Goal: Task Accomplishment & Management: Manage account settings

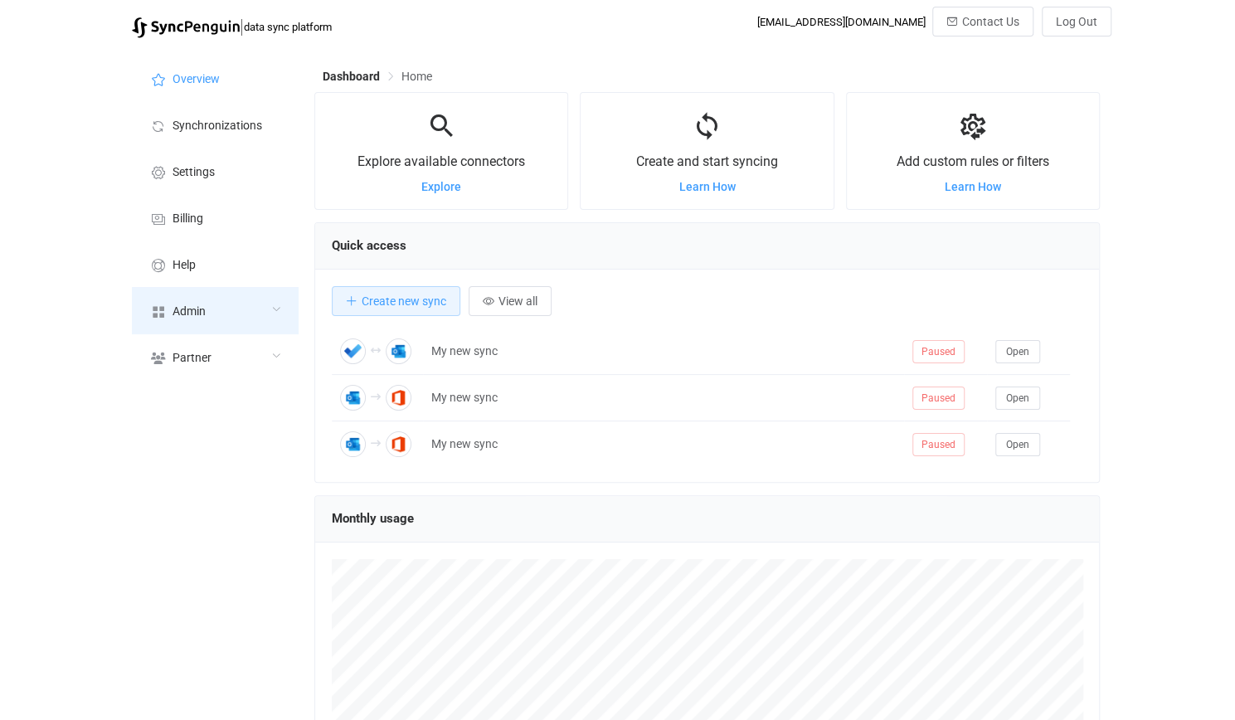
scroll to position [829278, 828815]
click at [262, 307] on div "Admin" at bounding box center [215, 310] width 166 height 46
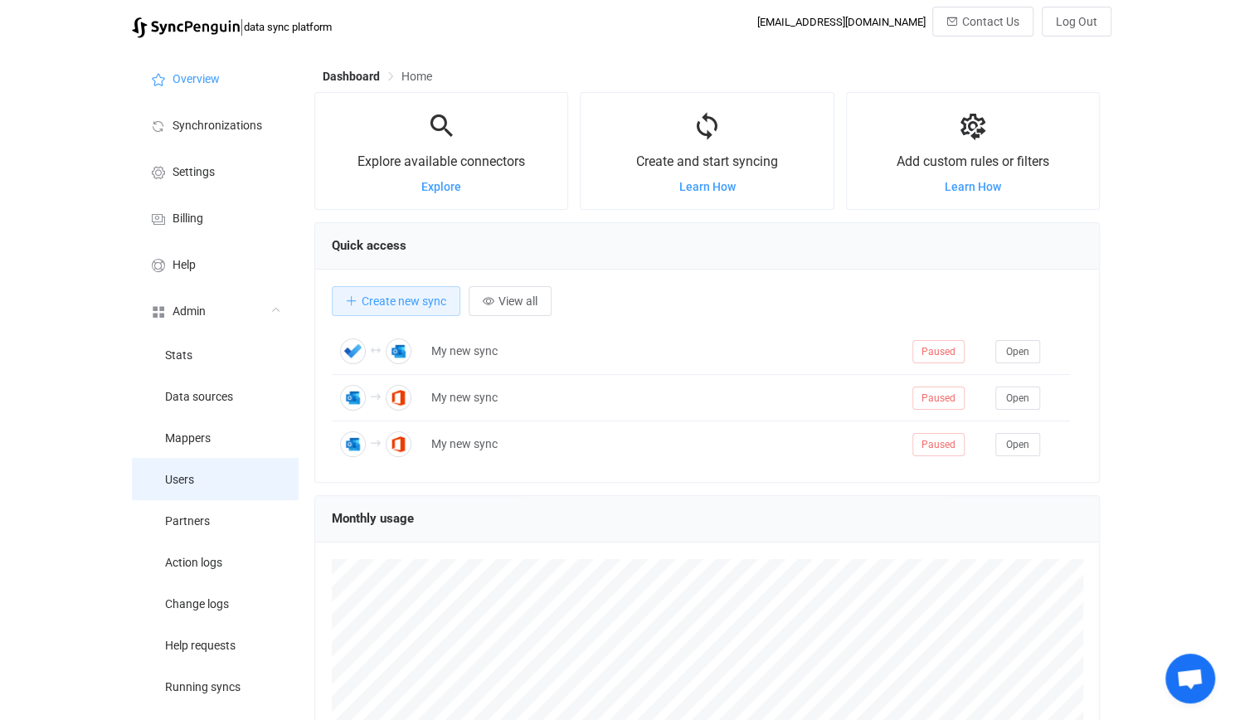
click at [221, 479] on li "Users" at bounding box center [215, 478] width 166 height 41
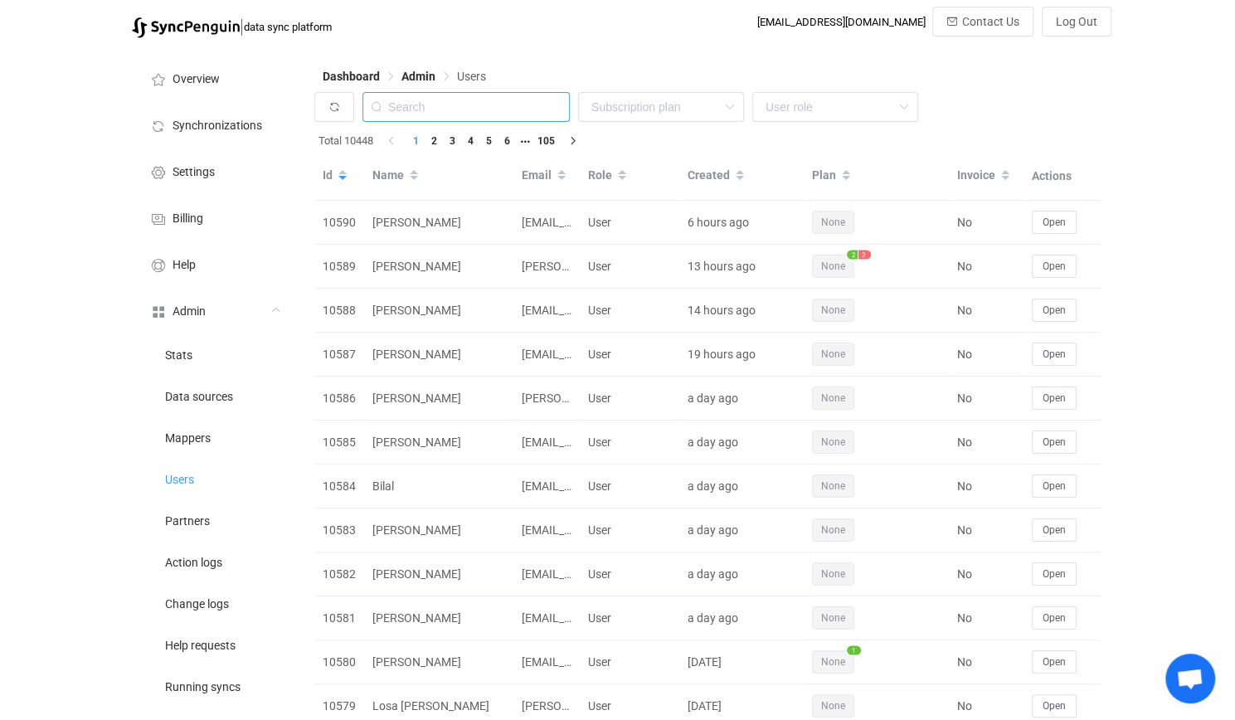
click at [473, 94] on input "text" at bounding box center [466, 107] width 207 height 30
paste input "computers@martinsapples.com"
type input "computers@martinsapples.com"
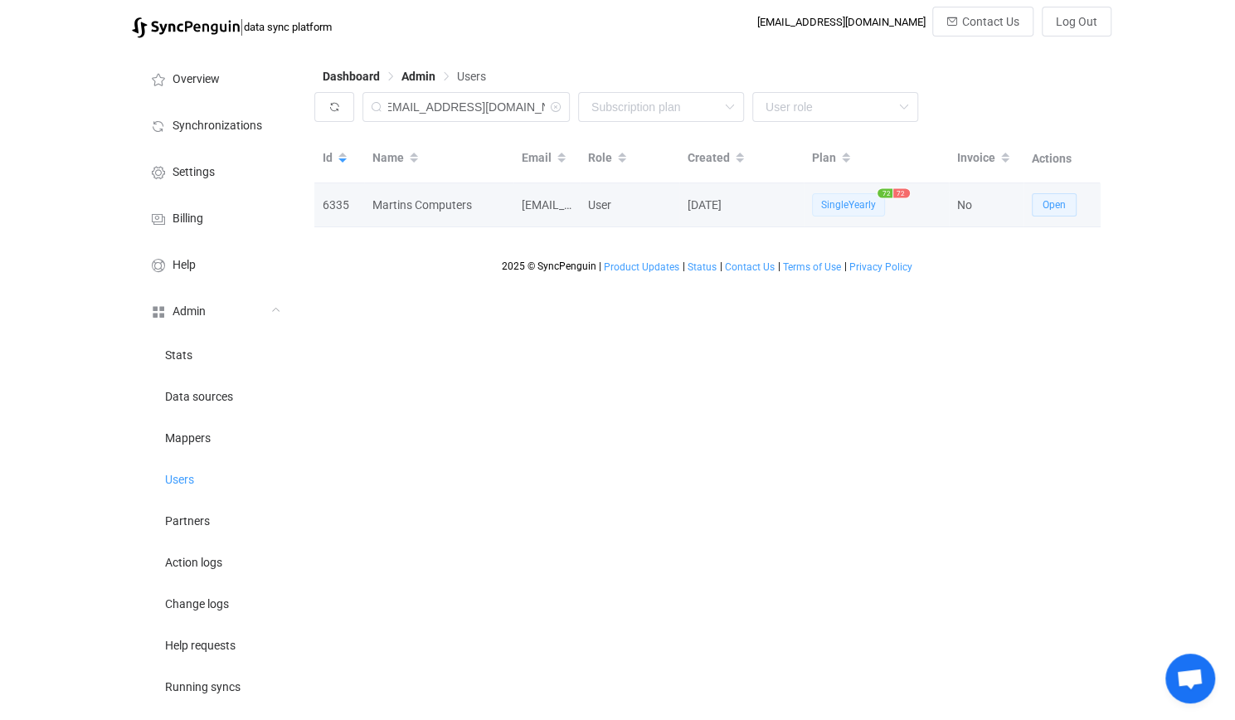
click at [1052, 208] on span "Open" at bounding box center [1054, 205] width 23 height 12
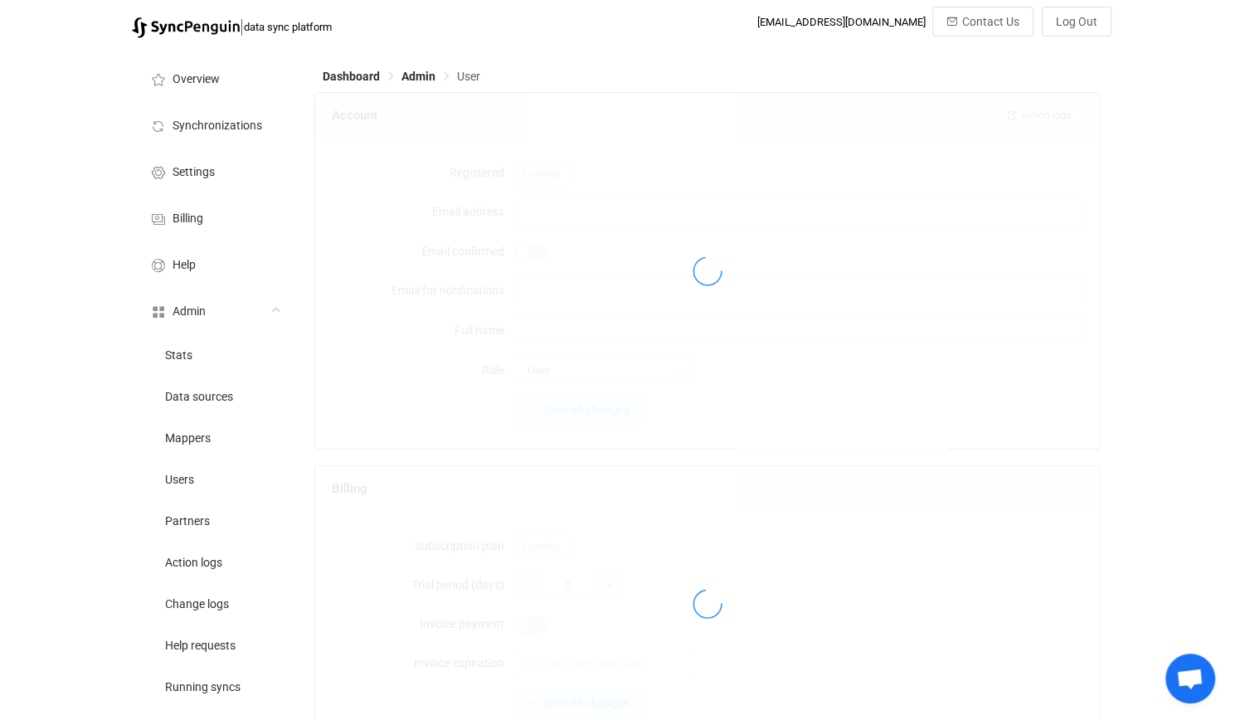
type input "computers@martinsapples.com"
type input "Martins Computers"
type input "14"
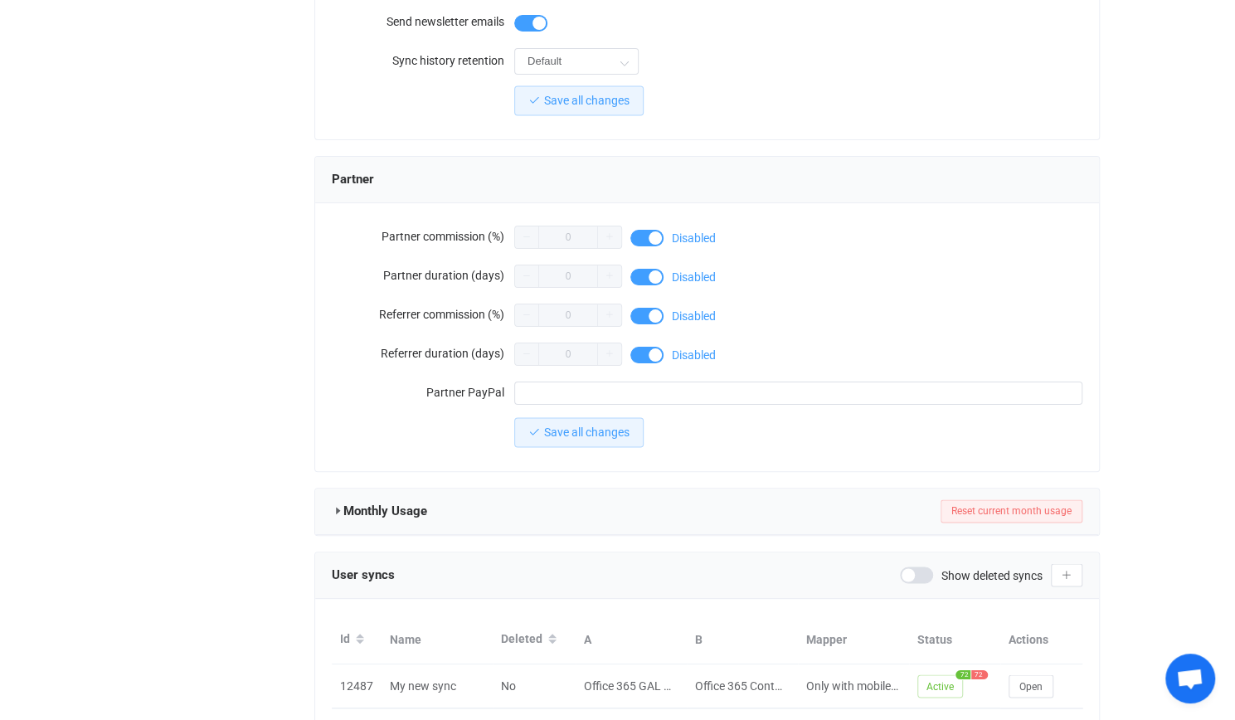
scroll to position [1377, 0]
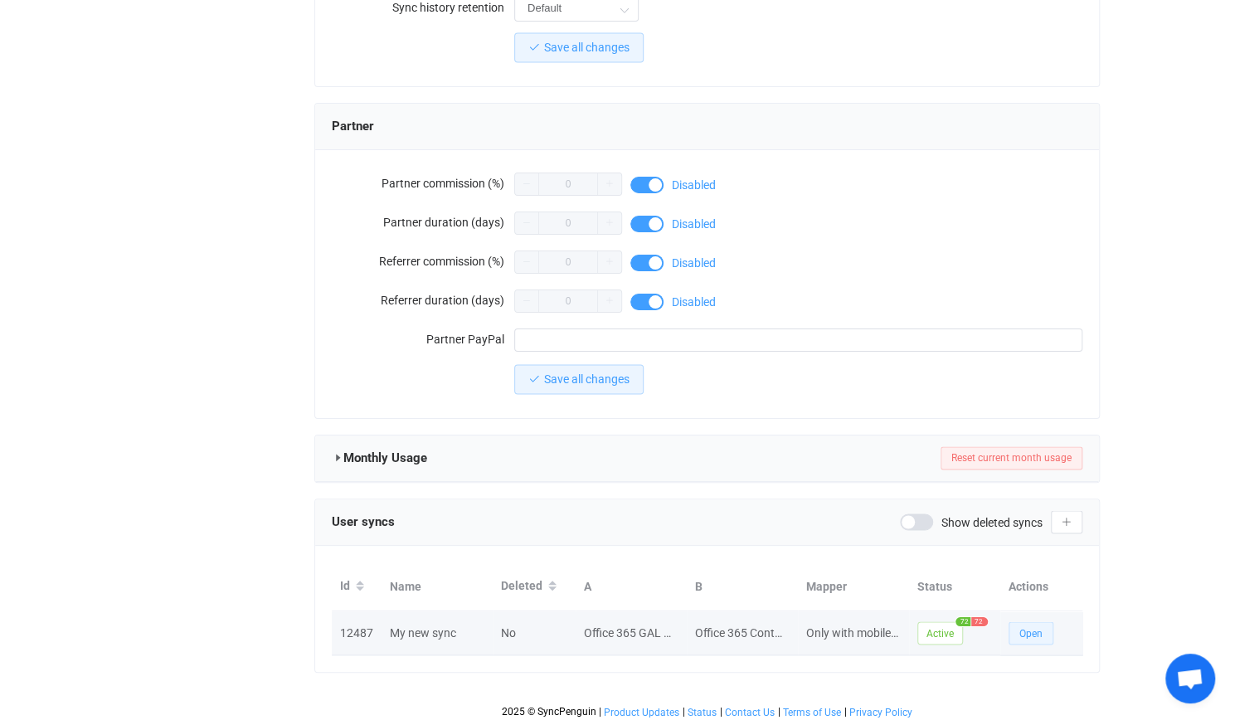
click at [1020, 631] on span "Open" at bounding box center [1031, 633] width 23 height 12
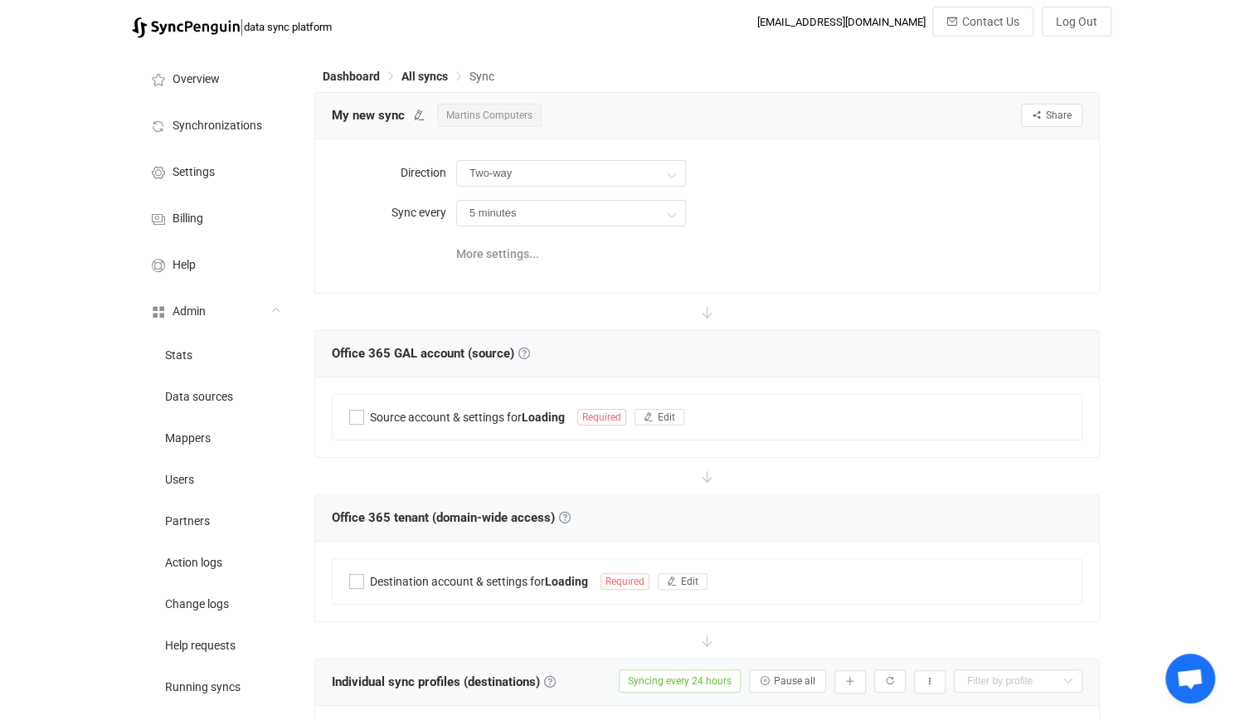
type input "Office 365 GAL → Office 365 (one to many)"
type input "24 hours"
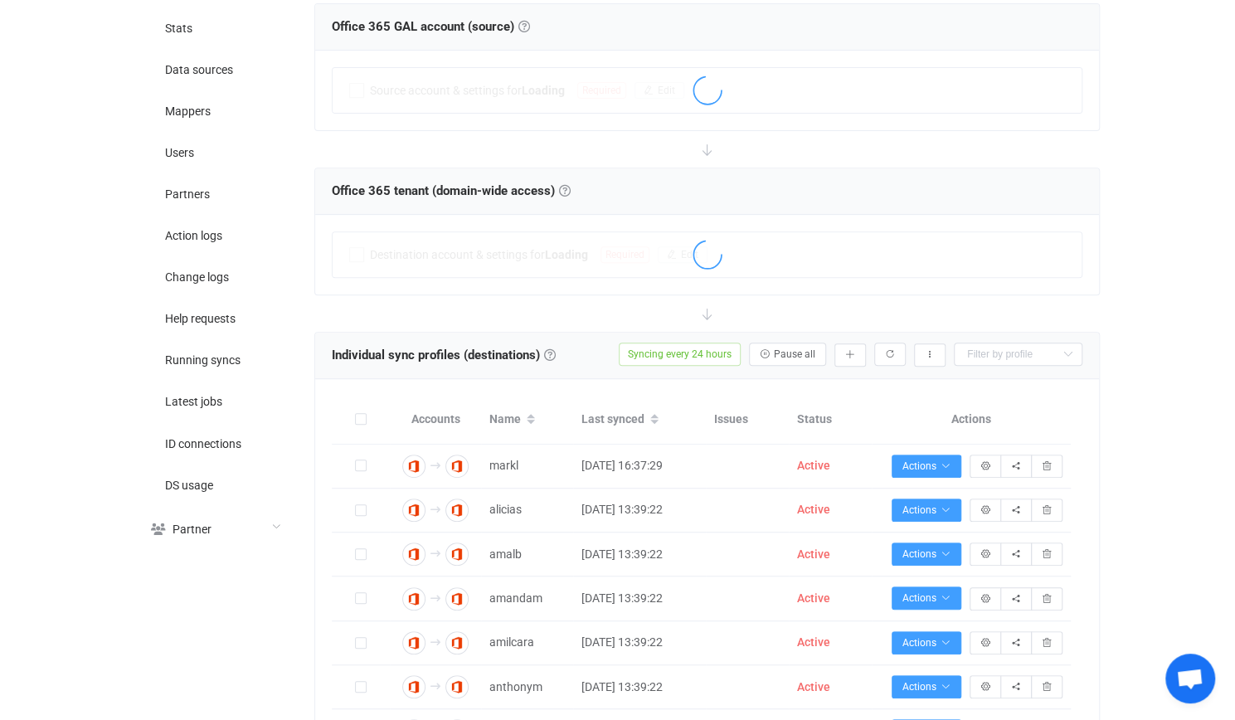
scroll to position [415, 0]
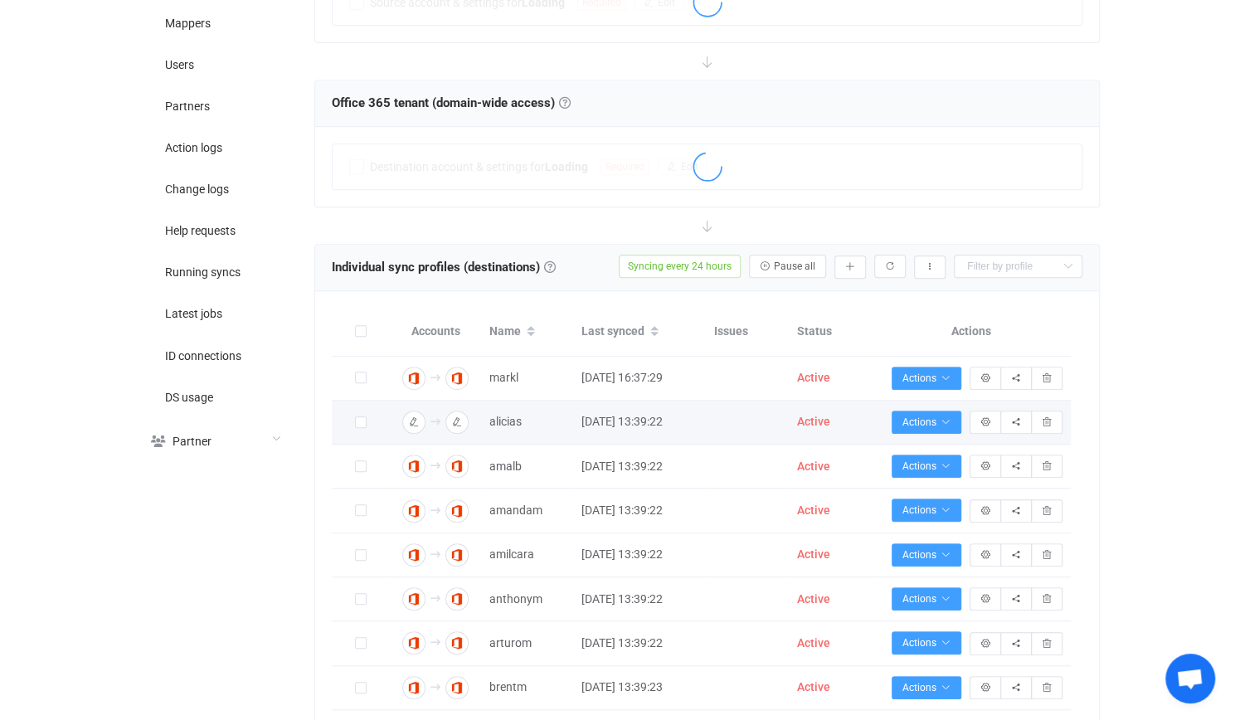
click at [802, 415] on span "Active" at bounding box center [813, 421] width 33 height 13
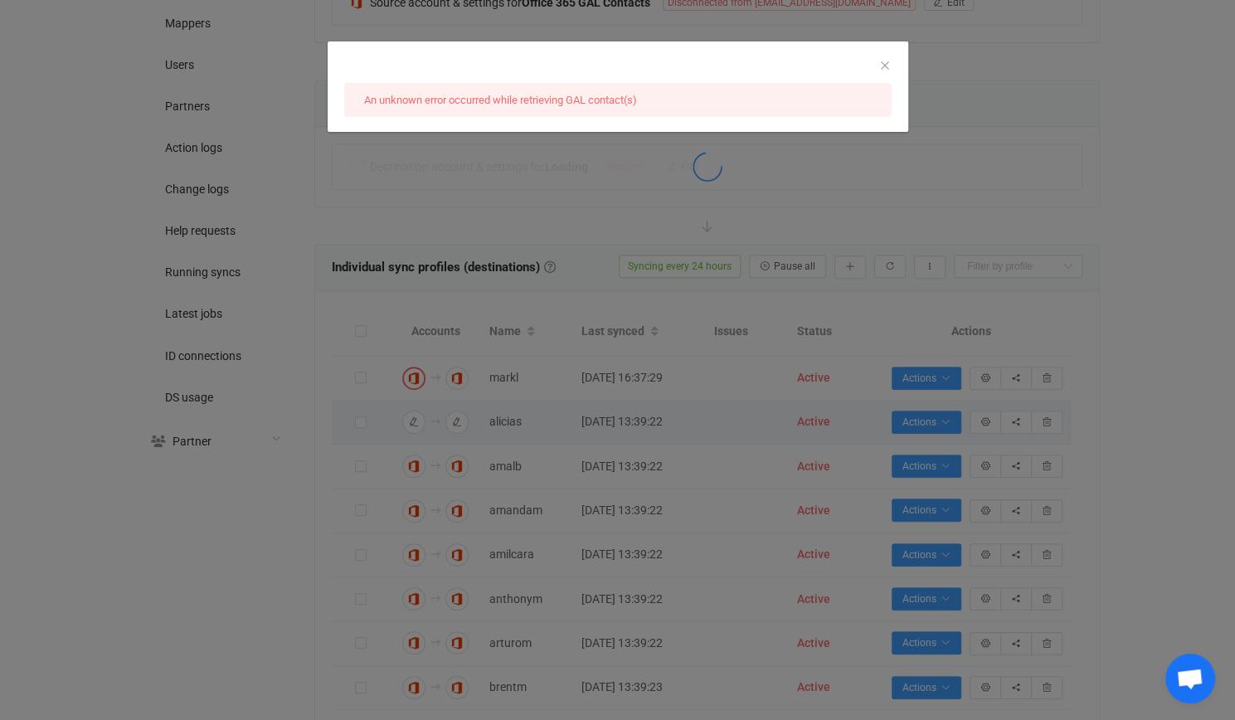
click at [655, 420] on div "An unknown error occurred while retrieving GAL contact(s)" at bounding box center [617, 360] width 1235 height 720
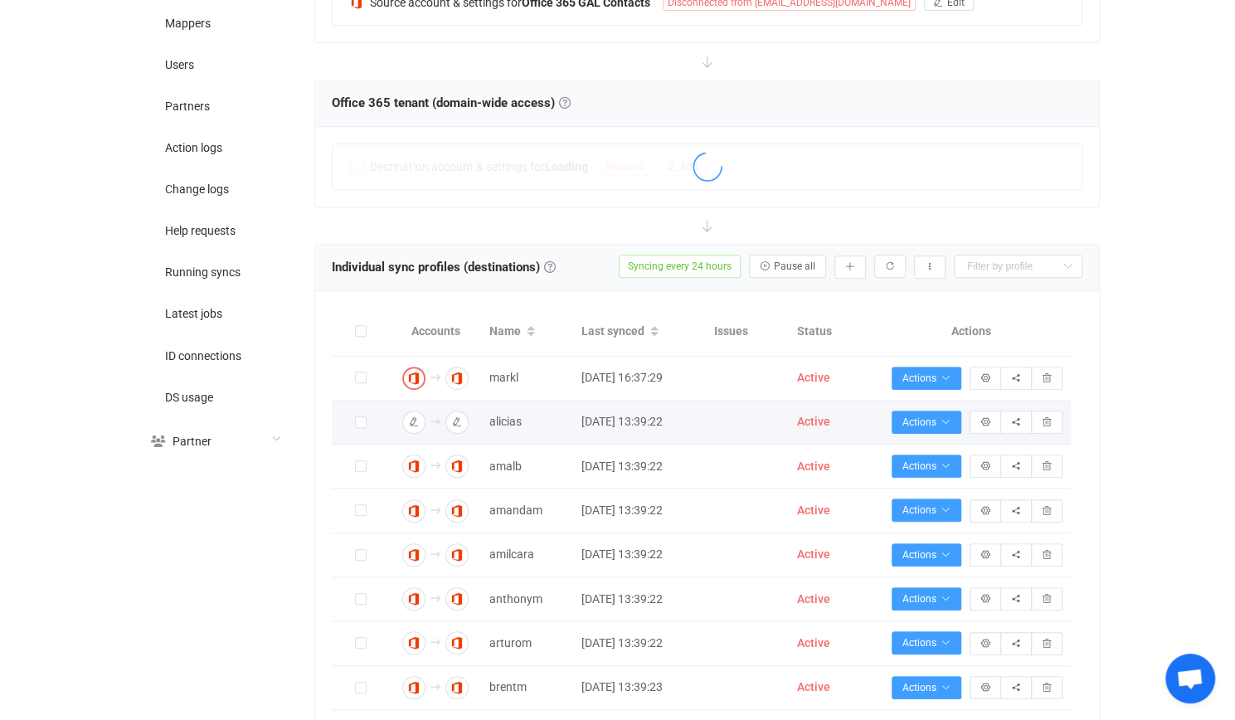
scroll to position [166, 0]
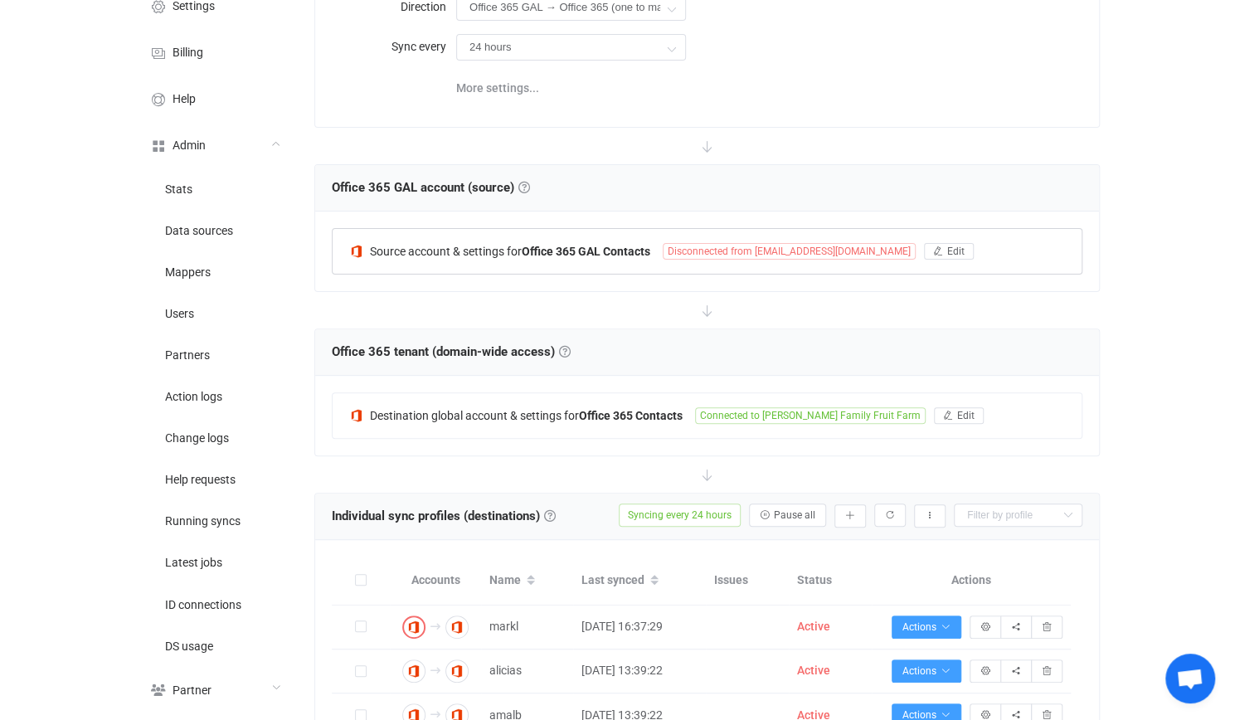
click at [660, 233] on div "Source account & settings for Office 365 GAL Contacts Disconnected from it@mart…" at bounding box center [707, 251] width 749 height 45
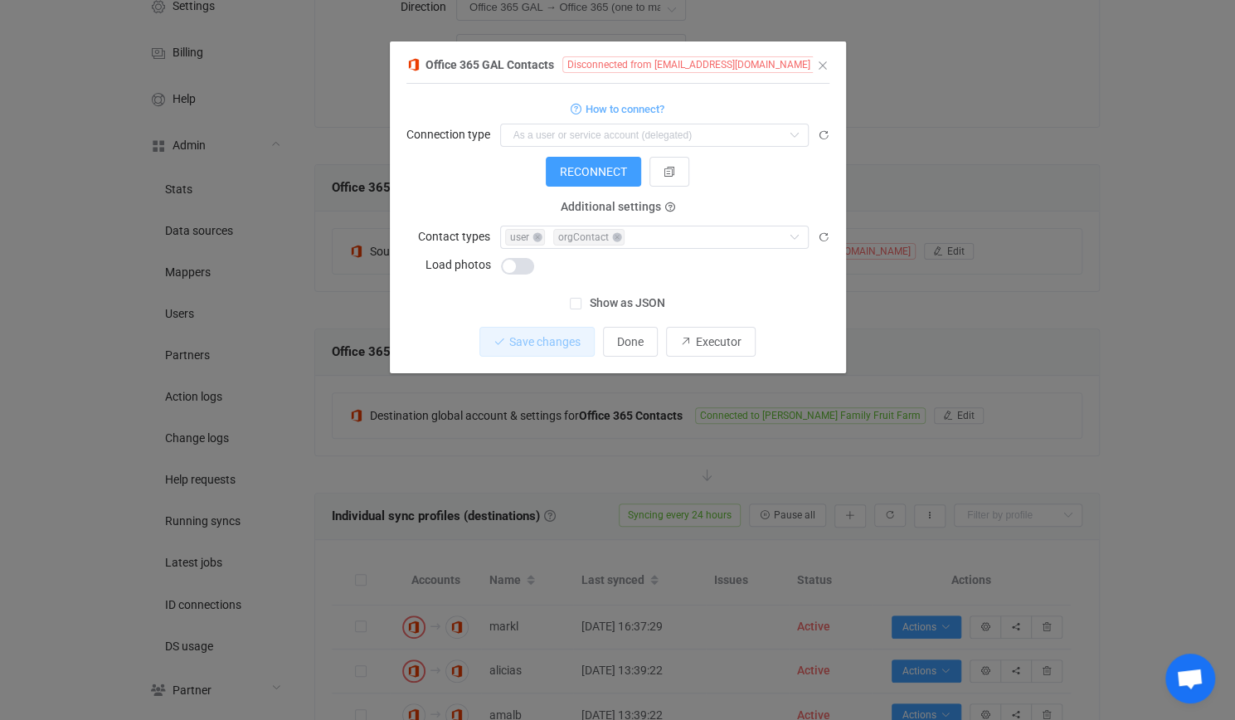
click at [612, 253] on div "dialog" at bounding box center [664, 264] width 329 height 23
click at [626, 298] on span "Show as JSON" at bounding box center [624, 303] width 84 height 16
click at [582, 298] on input "Show as JSON" at bounding box center [582, 298] width 0 height 0
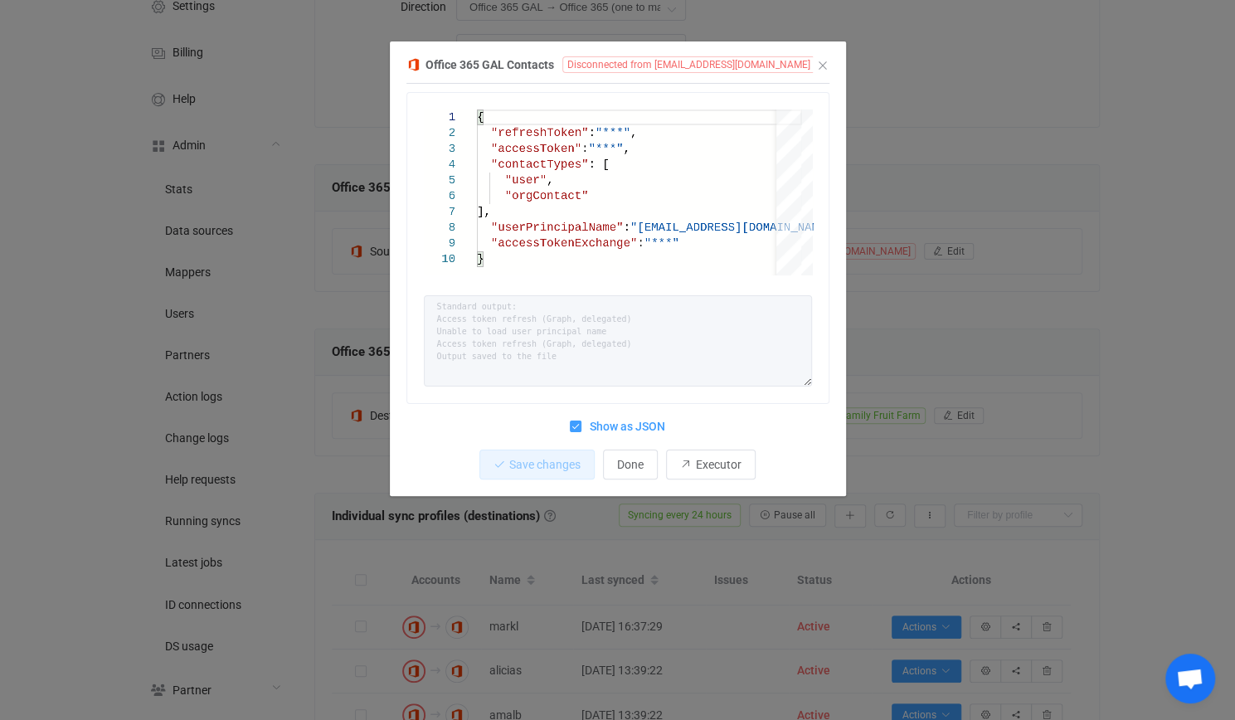
click at [621, 431] on span "Show as JSON" at bounding box center [624, 427] width 84 height 16
click at [582, 421] on input "Show as JSON" at bounding box center [582, 421] width 0 height 0
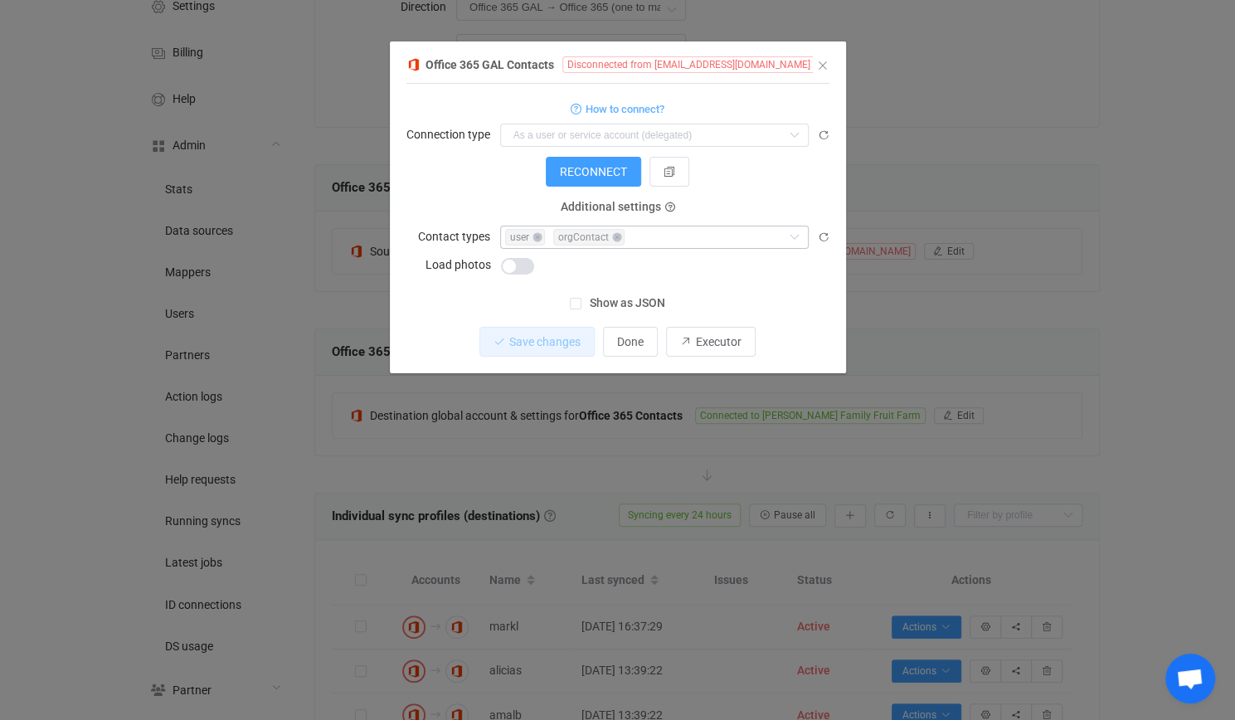
click at [650, 227] on div "user orgContact" at bounding box center [641, 237] width 282 height 20
click at [728, 187] on form "How to connect? Connection type As a user or service account (delegated) As an …" at bounding box center [618, 187] width 423 height 178
click at [635, 304] on span "Show as JSON" at bounding box center [624, 303] width 84 height 16
click at [582, 298] on input "Show as JSON" at bounding box center [582, 298] width 0 height 0
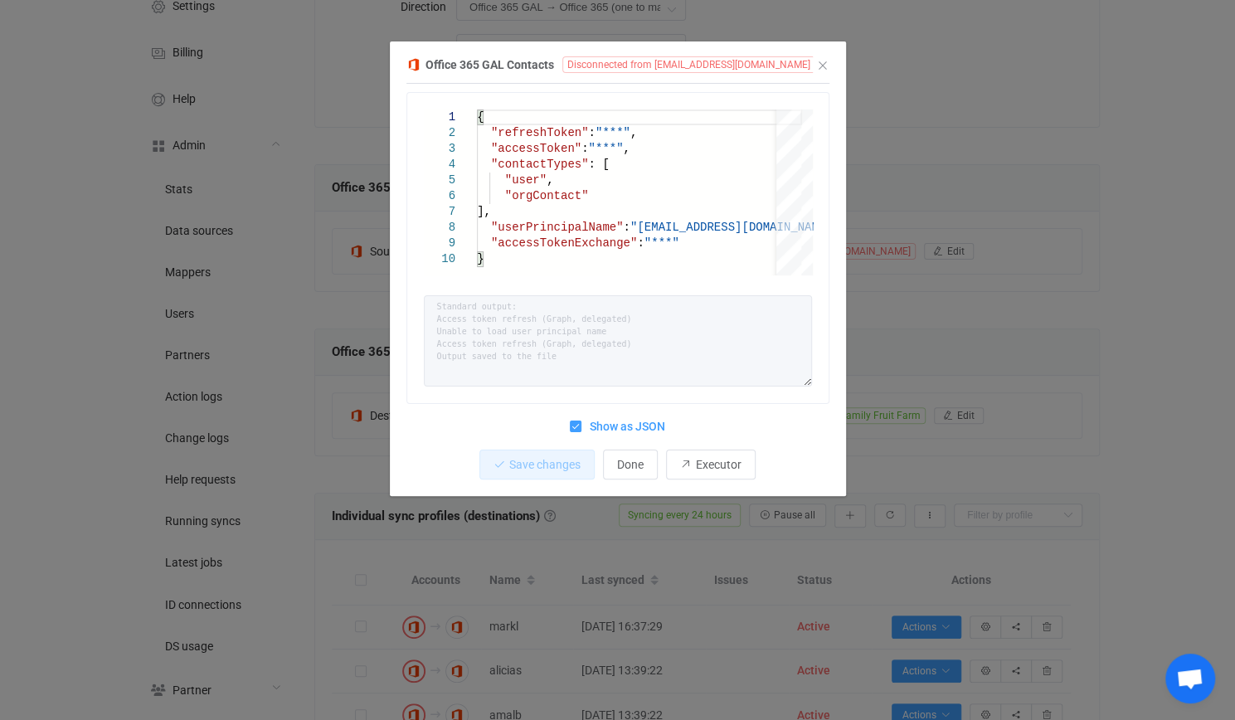
click at [912, 280] on div "Office 365 GAL Contacts Disconnected from it@martinsapples.com 1 2 3 4 5 6 7 8 …" at bounding box center [617, 360] width 1235 height 720
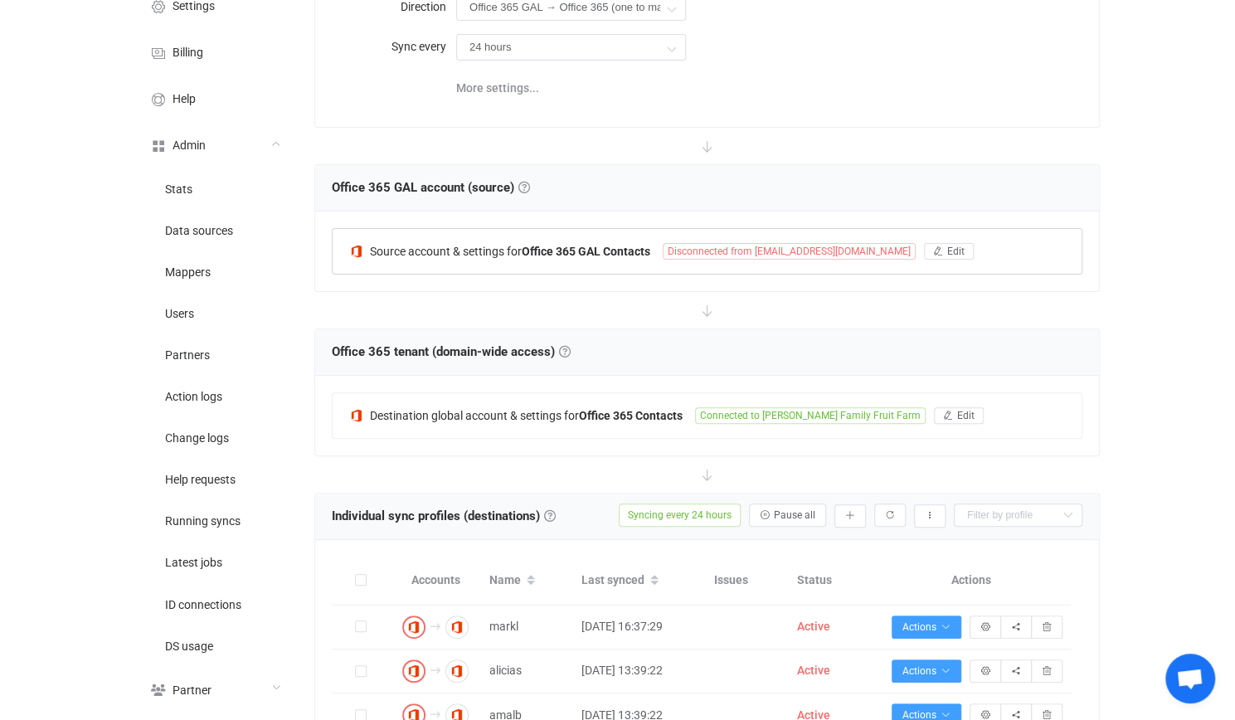
click at [464, 246] on span "Source account & settings for" at bounding box center [446, 251] width 152 height 13
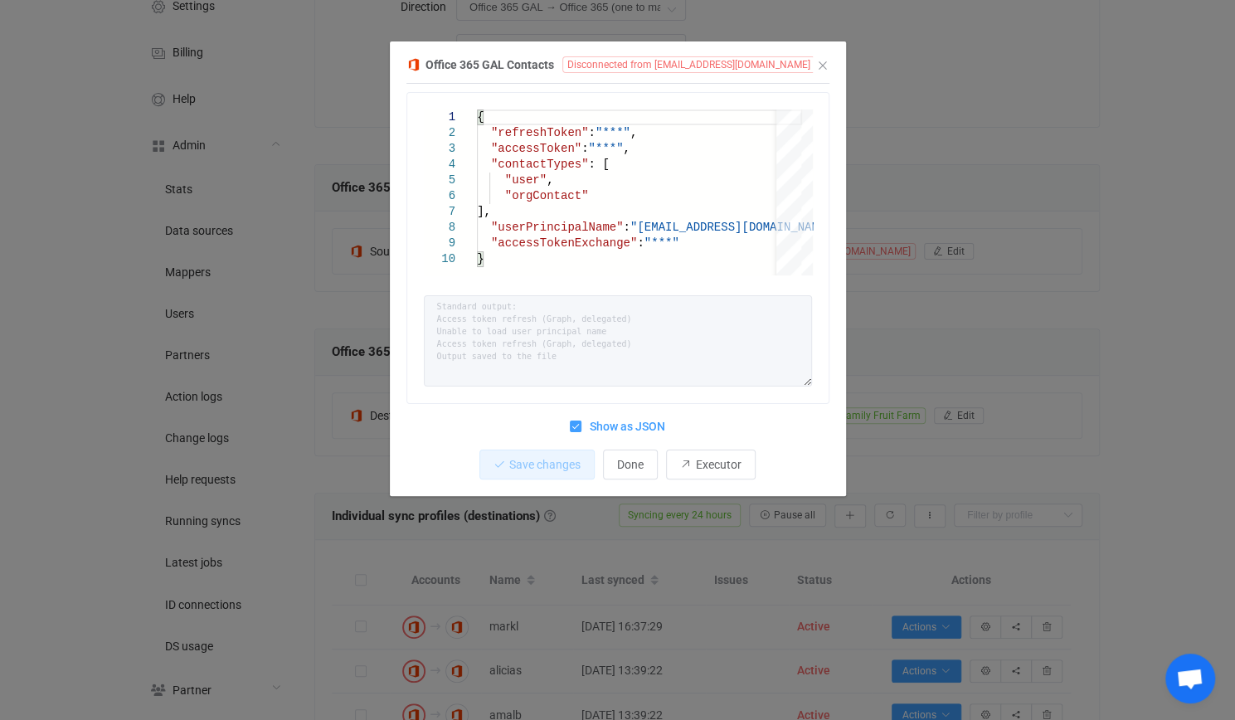
click at [1012, 306] on div "Office 365 GAL Contacts Disconnected from it@martinsapples.com 1 2 3 4 5 6 7 8 …" at bounding box center [617, 360] width 1235 height 720
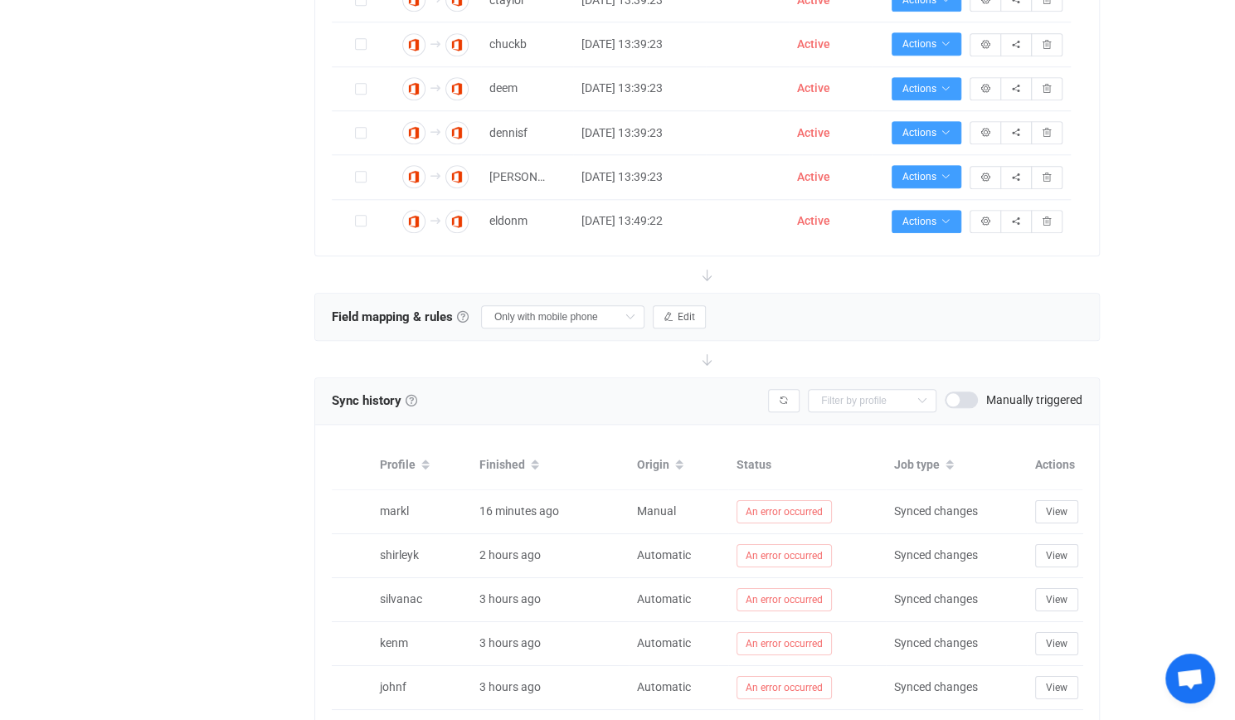
scroll to position [1161, 0]
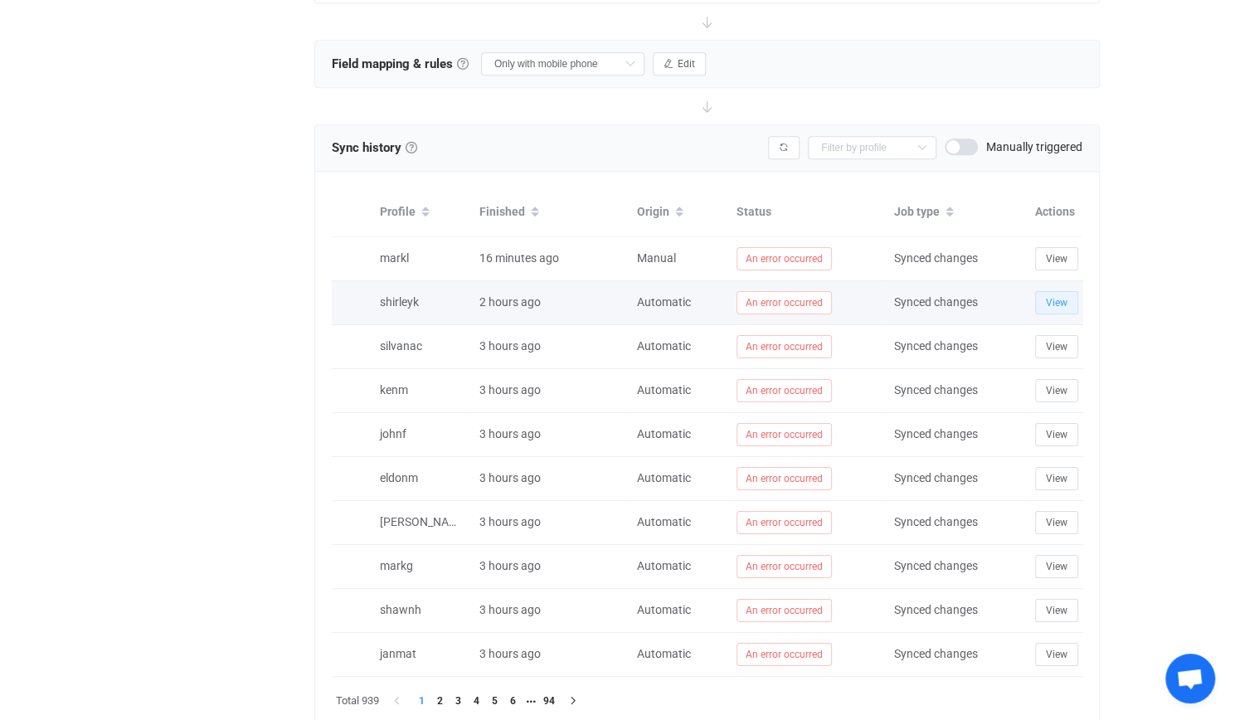
click at [1060, 297] on span "View" at bounding box center [1057, 303] width 22 height 12
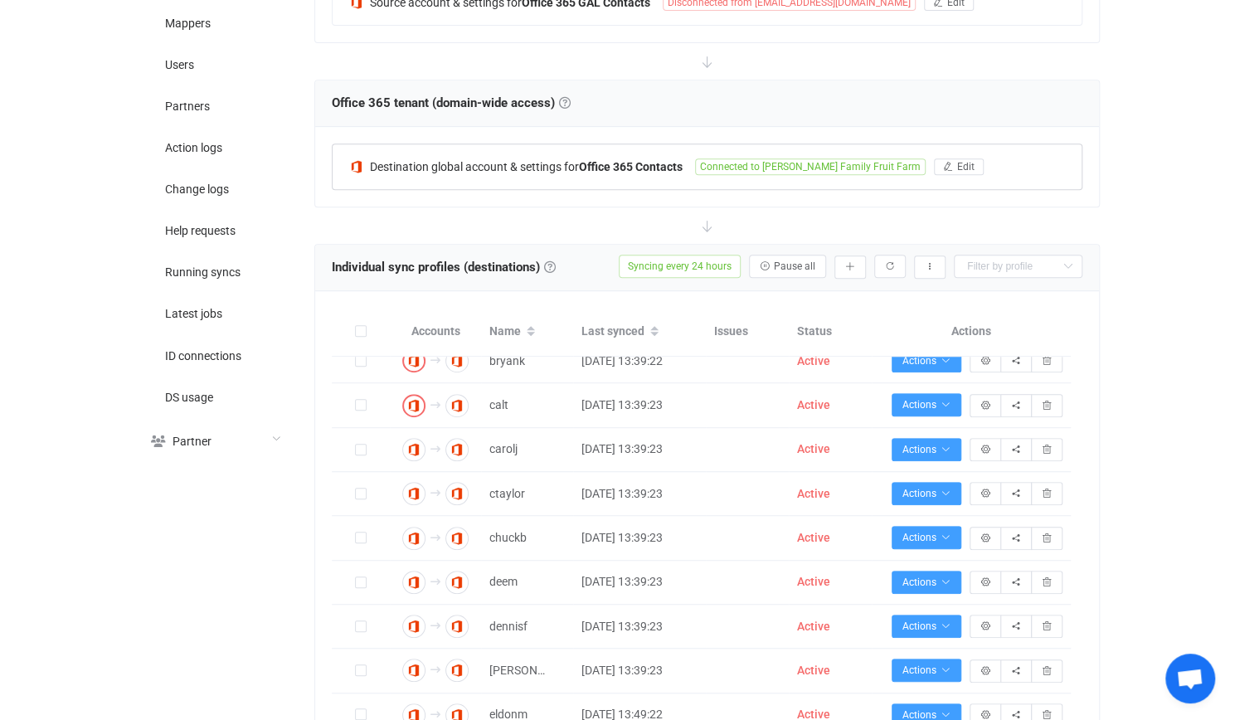
scroll to position [166, 0]
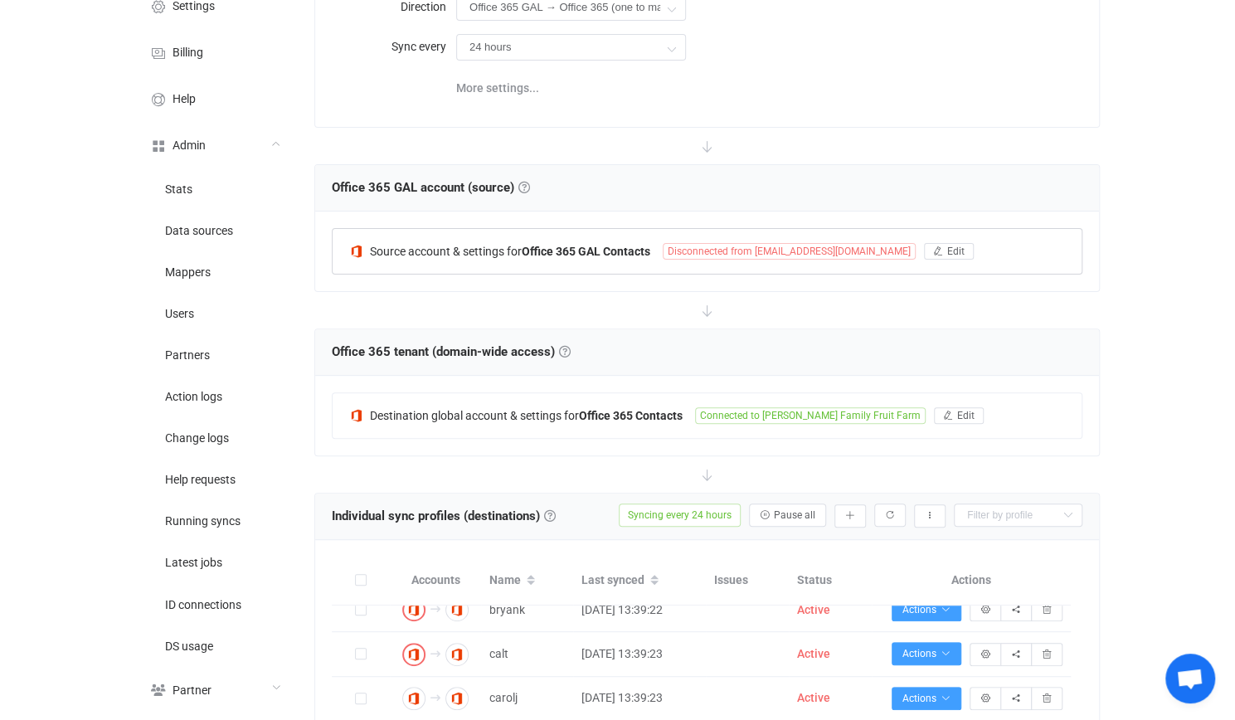
click at [509, 253] on span "Source account & settings for" at bounding box center [446, 251] width 152 height 13
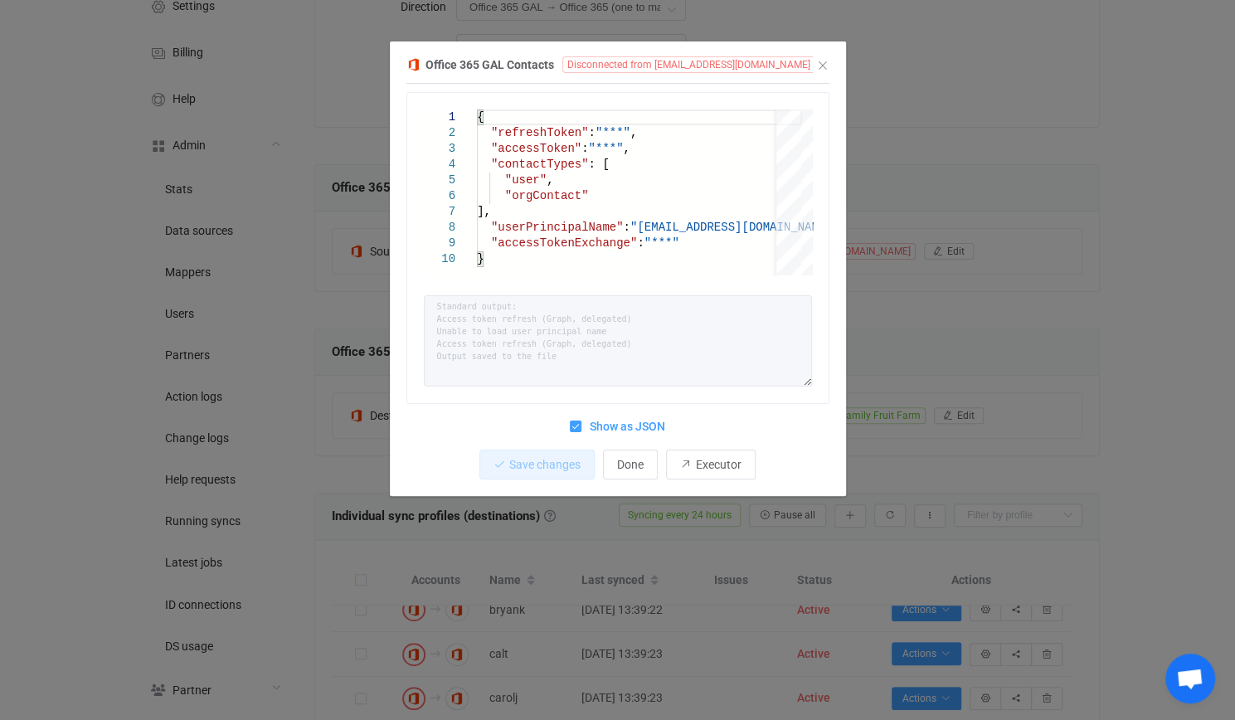
click at [616, 426] on span "Show as JSON" at bounding box center [624, 427] width 84 height 16
click at [582, 421] on input "Show as JSON" at bounding box center [582, 421] width 0 height 0
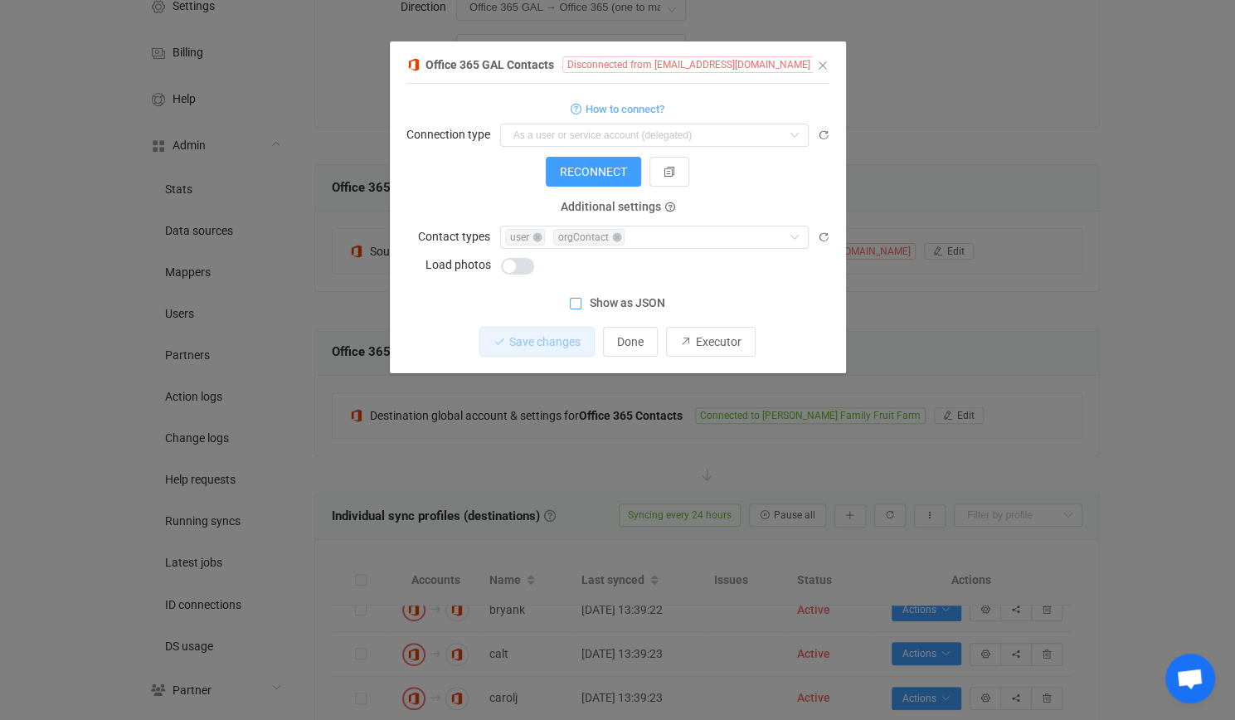
click at [585, 414] on div "Office 365 GAL Contacts Disconnected from it@martinsapples.com 1 { { "refreshTo…" at bounding box center [617, 360] width 1235 height 720
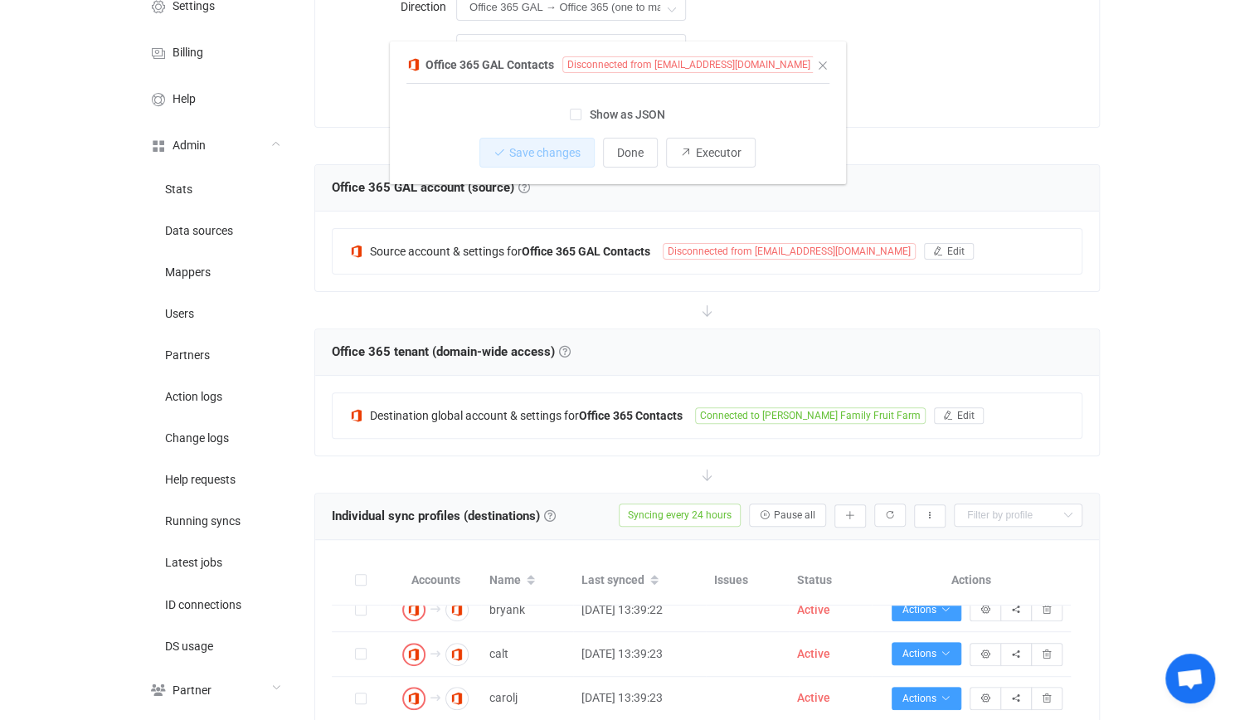
click at [568, 410] on span "Destination global account & settings for" at bounding box center [474, 415] width 209 height 13
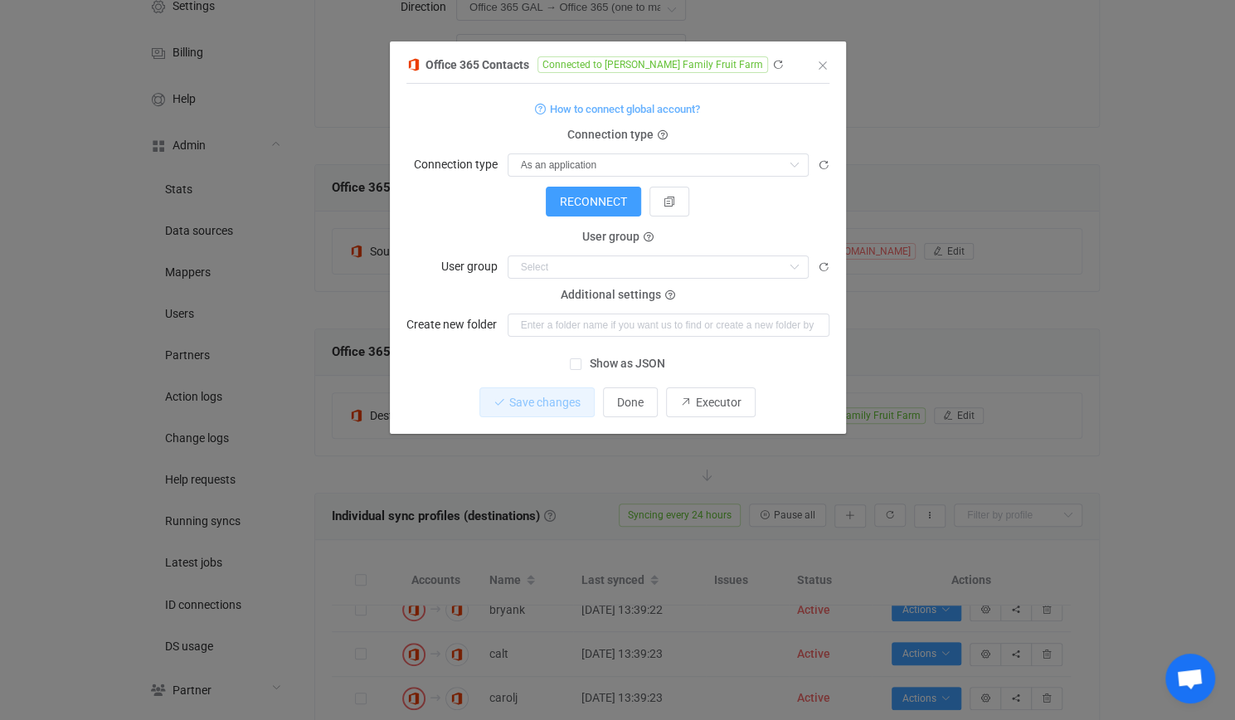
drag, startPoint x: 310, startPoint y: 416, endPoint x: 492, endPoint y: 213, distance: 272.0
click at [310, 416] on div "Office 365 Contacts Connected to Martin's Family Fruit Farm 1 { { "connectionTy…" at bounding box center [617, 360] width 1235 height 720
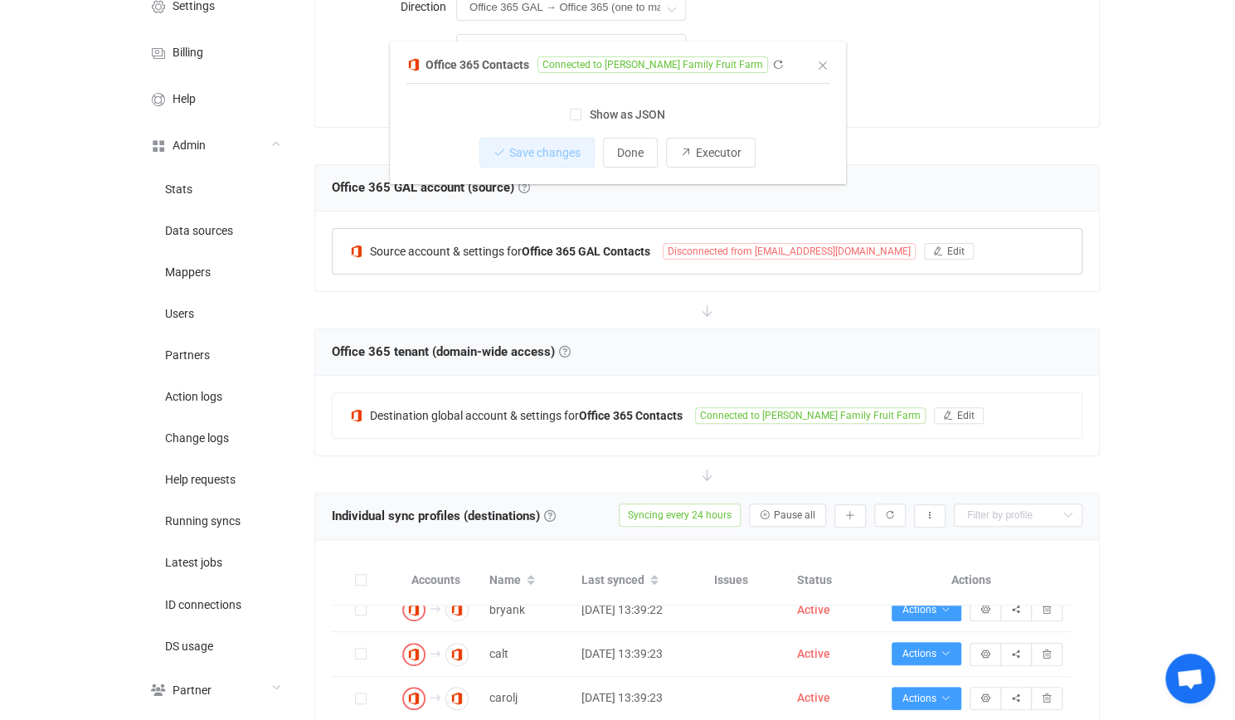
click at [504, 243] on div "Source account & settings for Office 365 GAL Contacts Disconnected from it@mart…" at bounding box center [707, 252] width 784 height 80
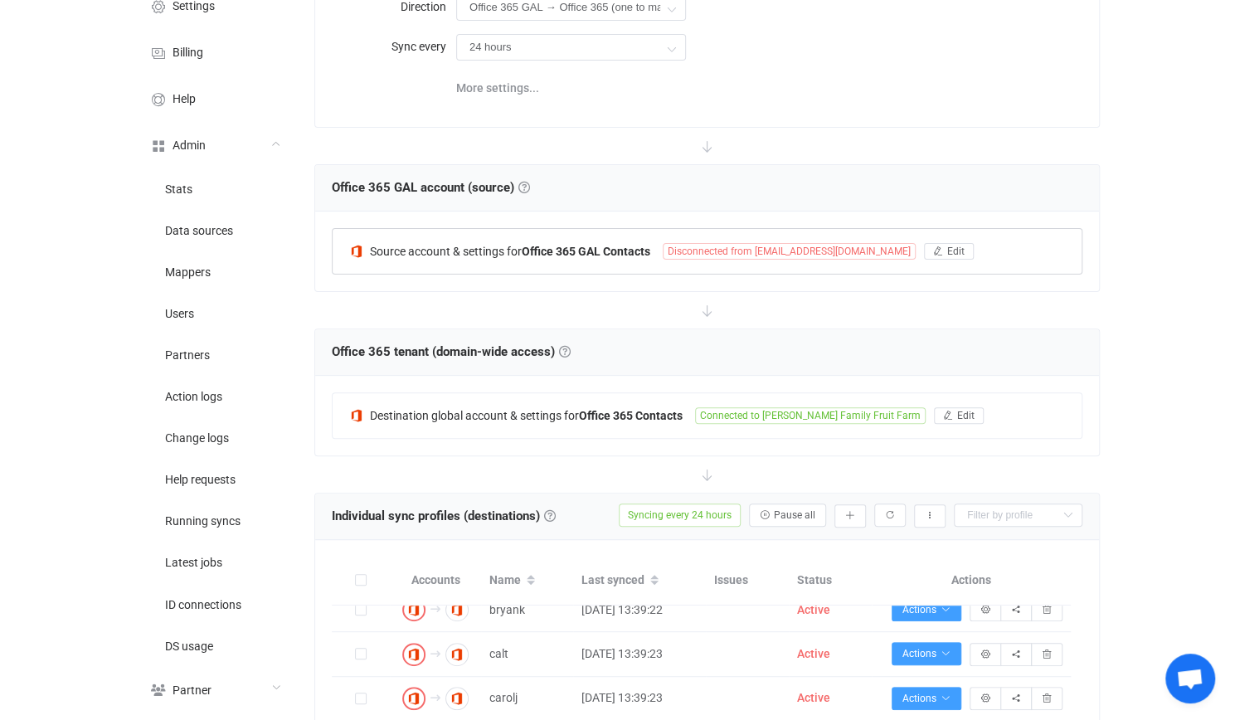
click at [499, 249] on span "Source account & settings for" at bounding box center [446, 251] width 152 height 13
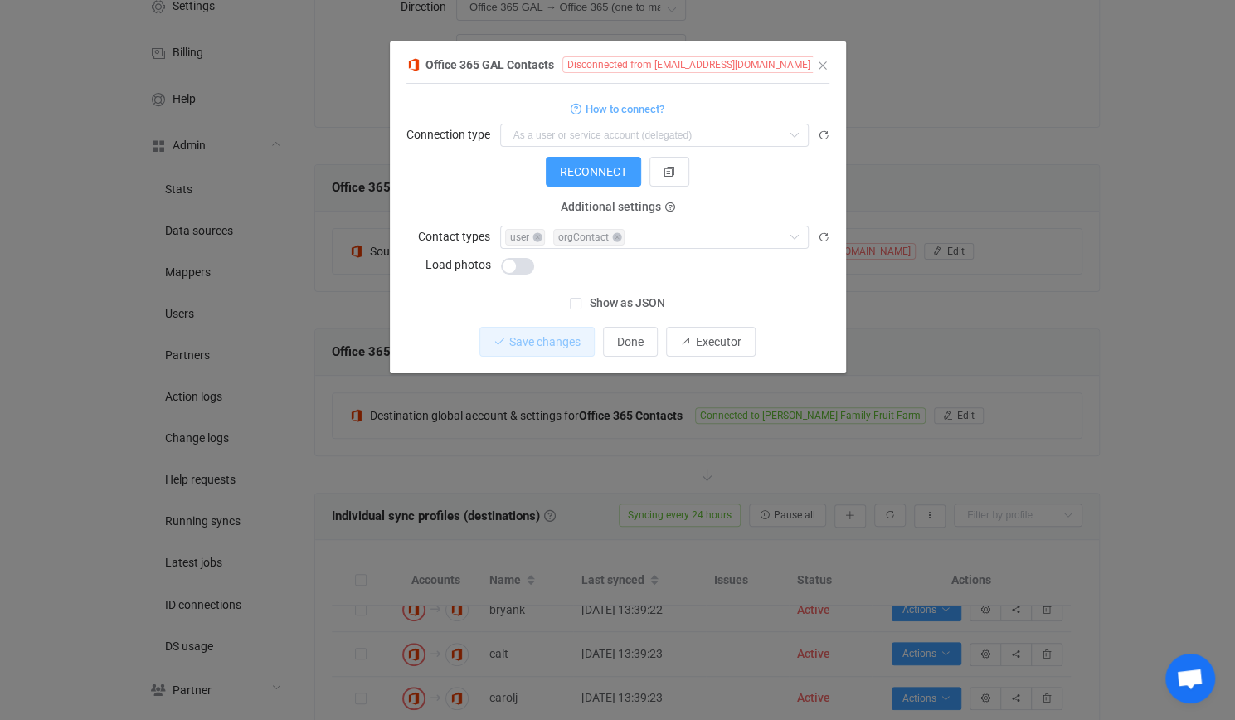
click at [610, 309] on span "Show as JSON" at bounding box center [624, 303] width 84 height 16
click at [582, 298] on input "Show as JSON" at bounding box center [582, 298] width 0 height 0
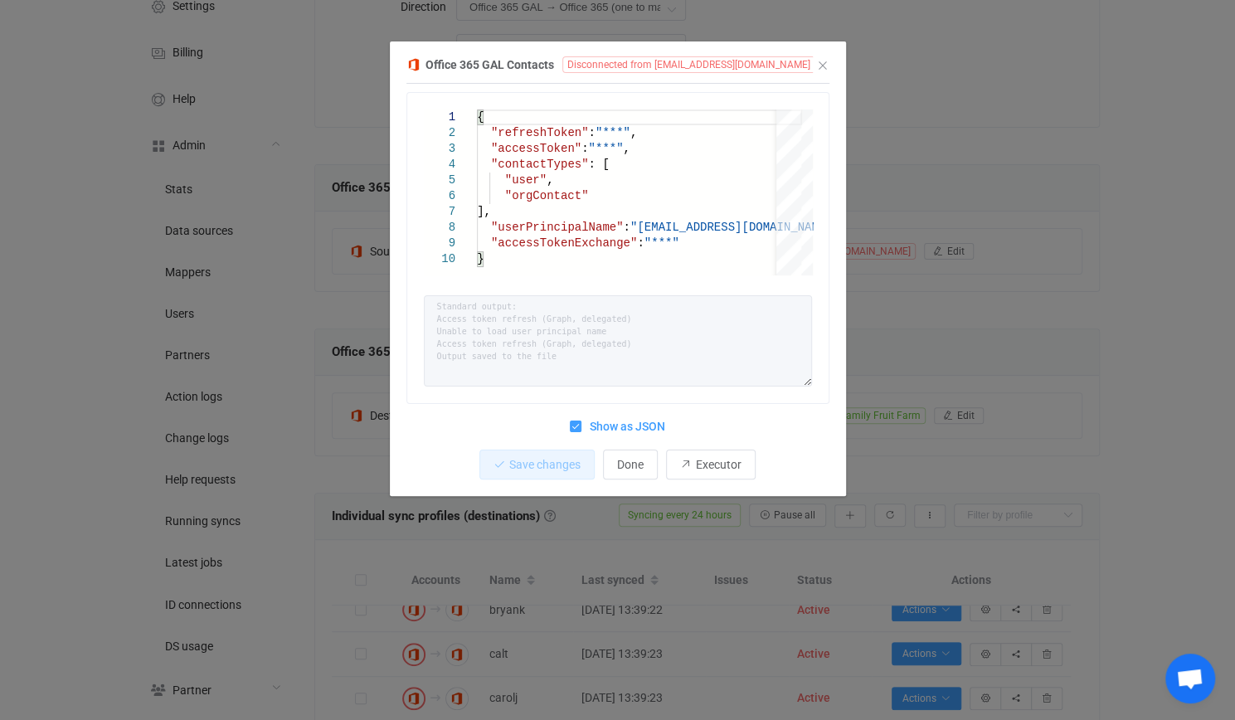
click at [317, 296] on div "Office 365 GAL Contacts Disconnected from it@martinsapples.com 1 2 3 4 5 6 7 8 …" at bounding box center [617, 360] width 1235 height 720
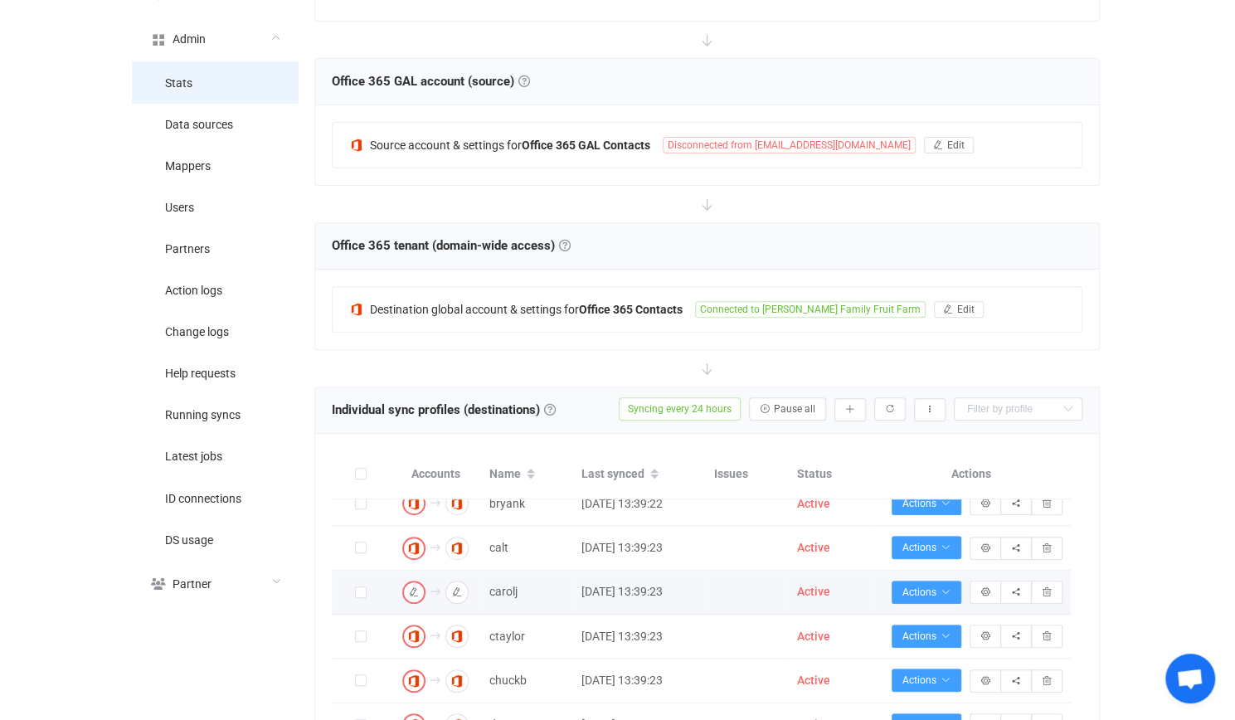
scroll to position [415, 0]
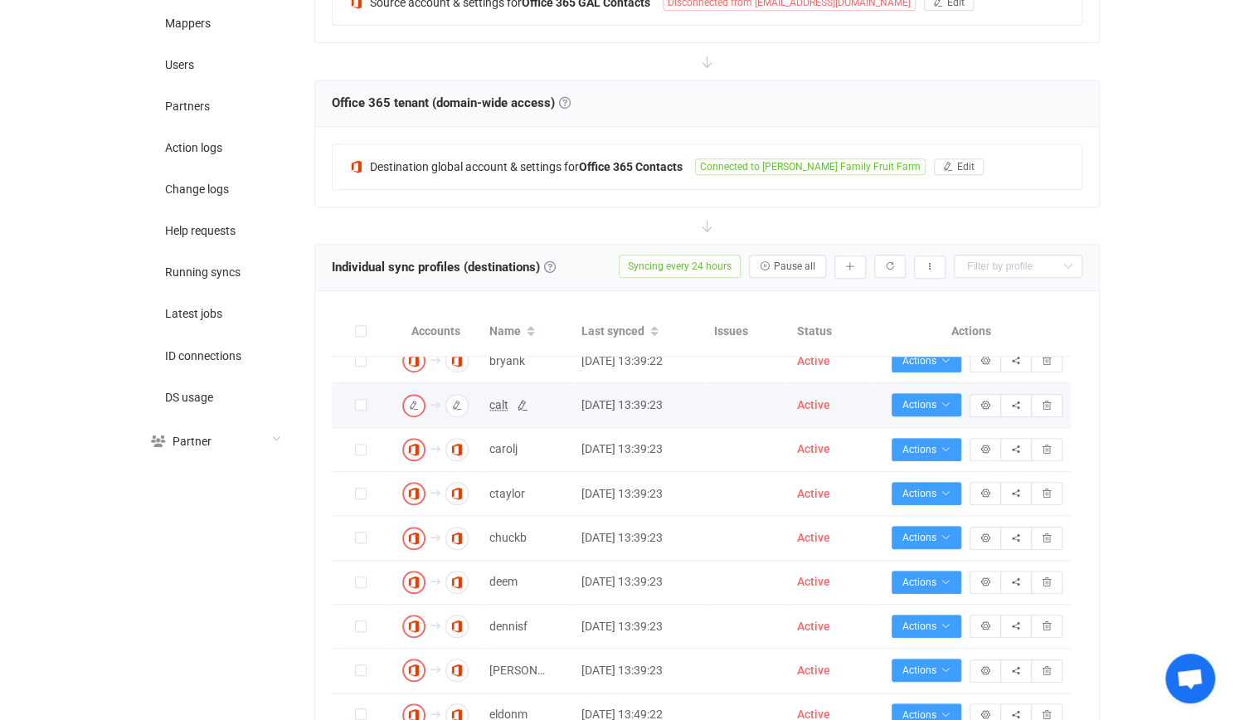
click at [497, 404] on span "calt" at bounding box center [498, 405] width 19 height 19
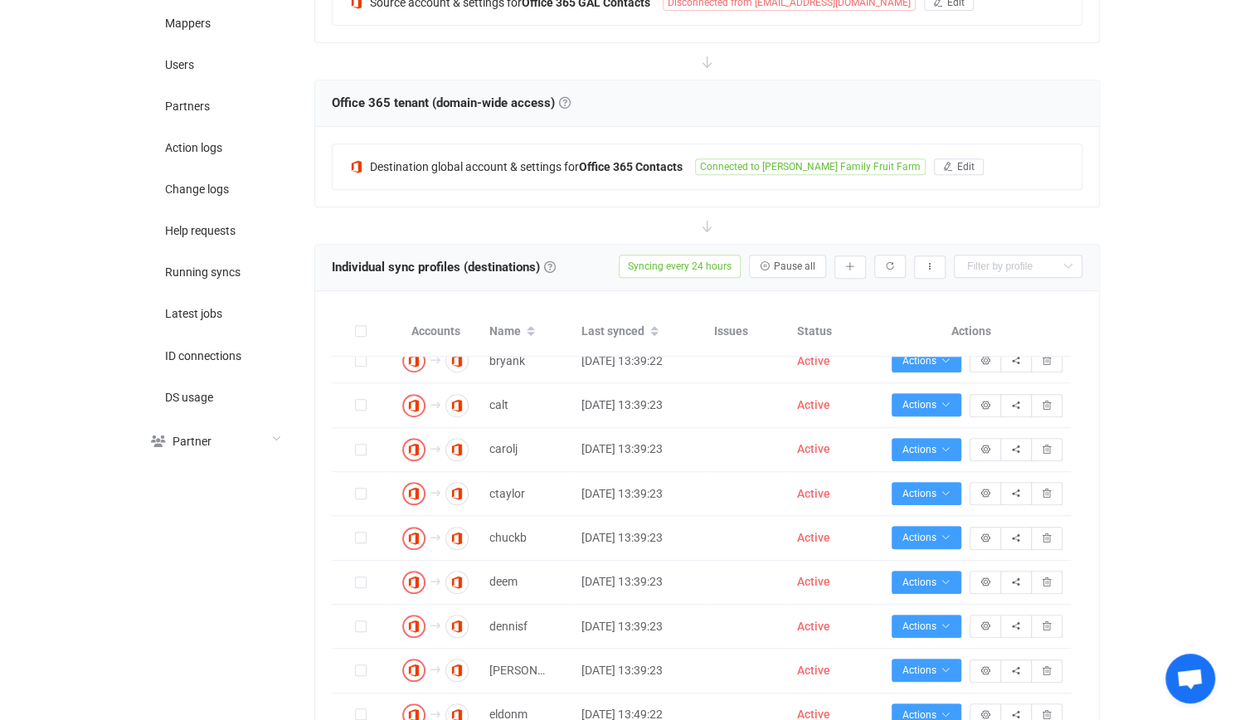
type input "calt"
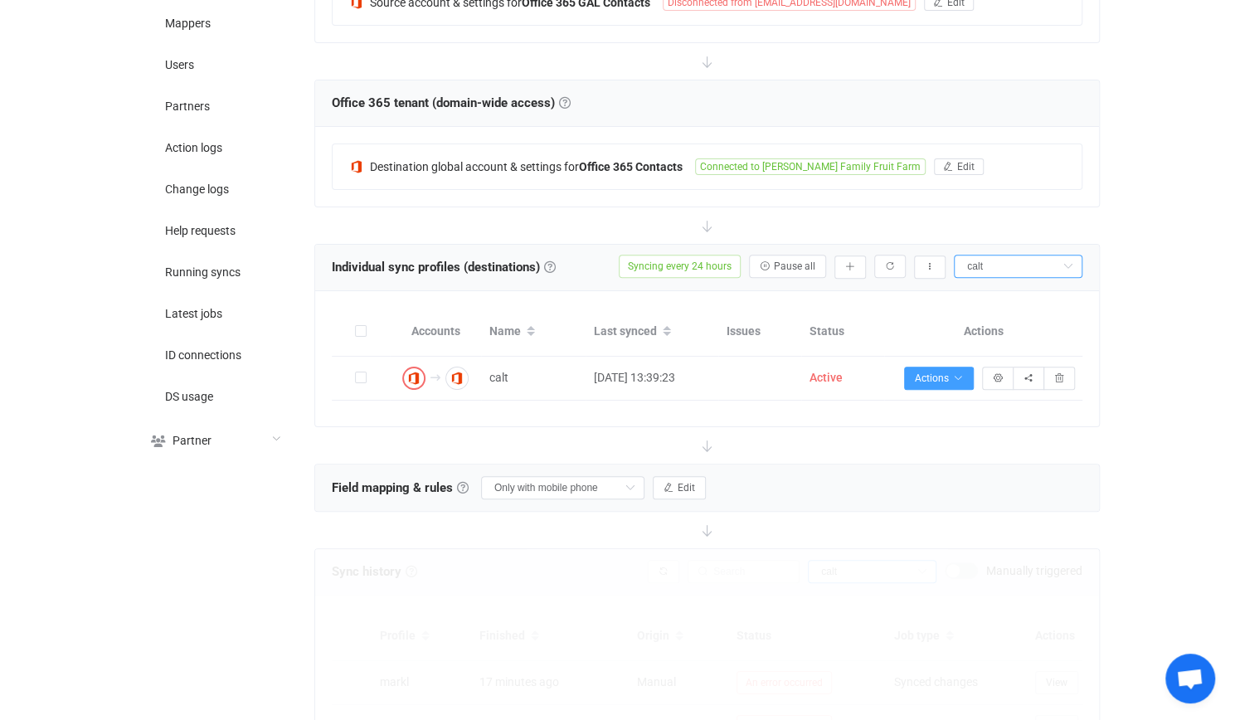
scroll to position [0, 0]
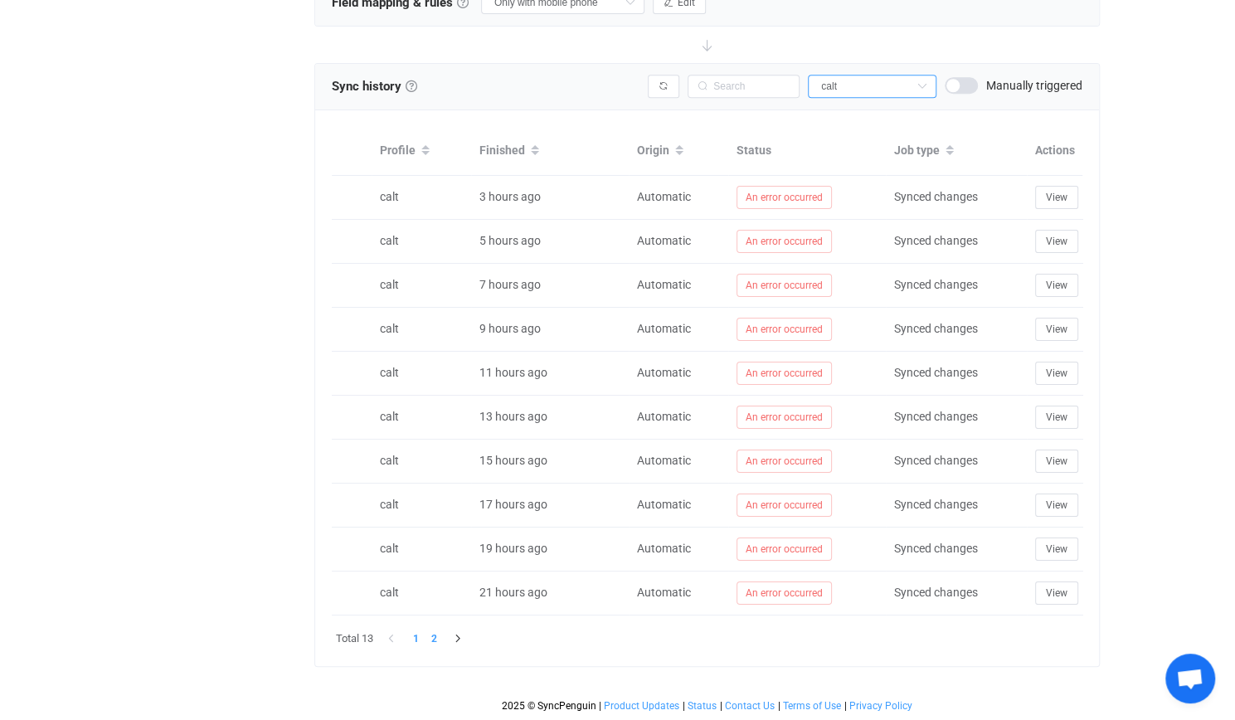
click at [436, 635] on li "2" at bounding box center [434, 639] width 18 height 18
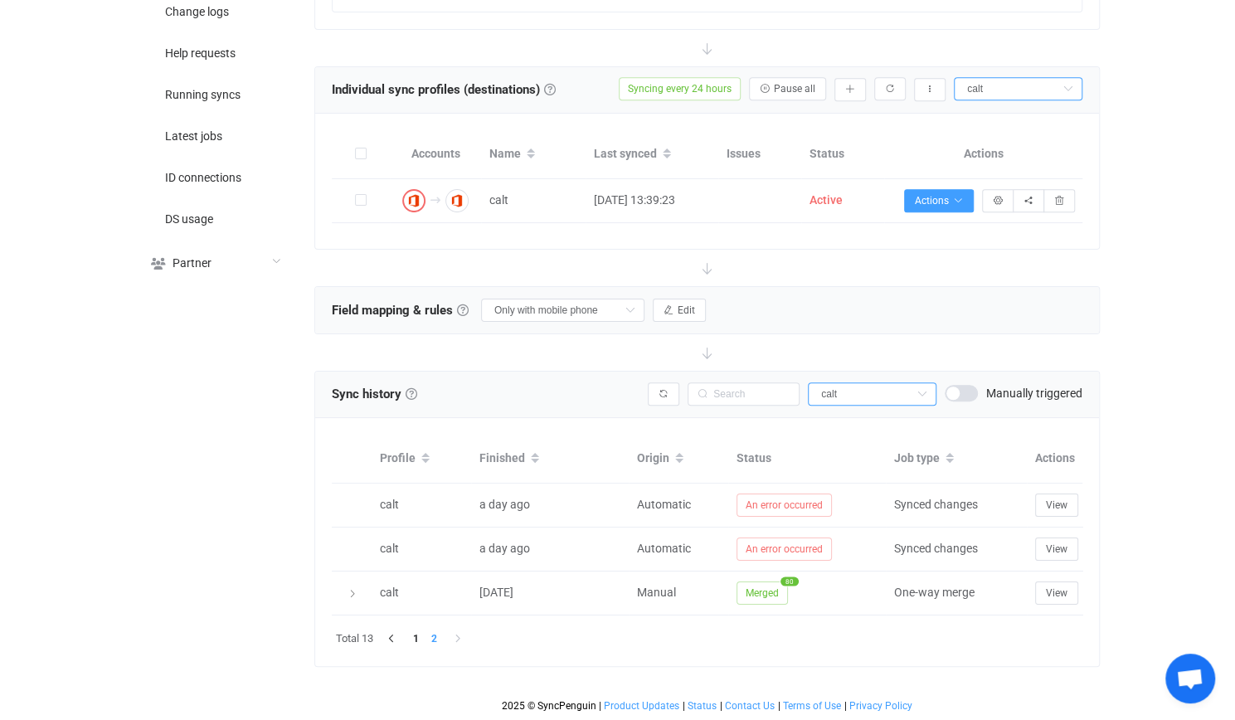
scroll to position [599, 0]
click at [417, 640] on li "1" at bounding box center [416, 639] width 18 height 18
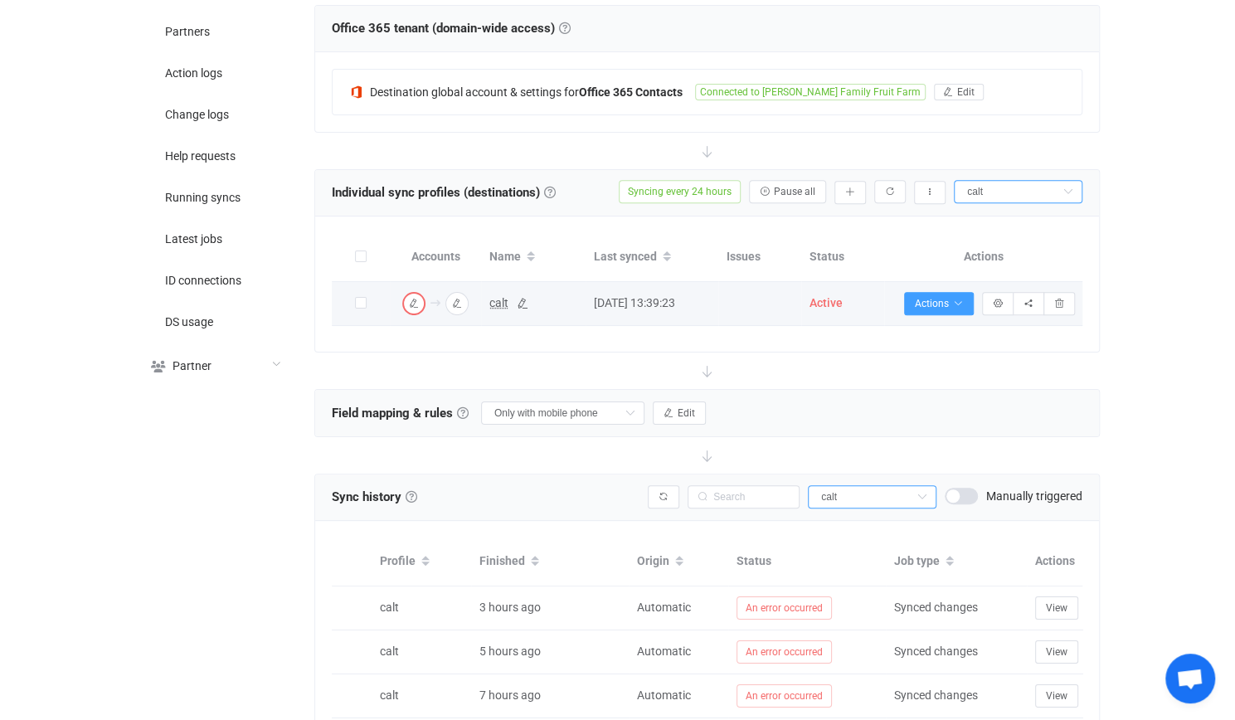
scroll to position [324, 0]
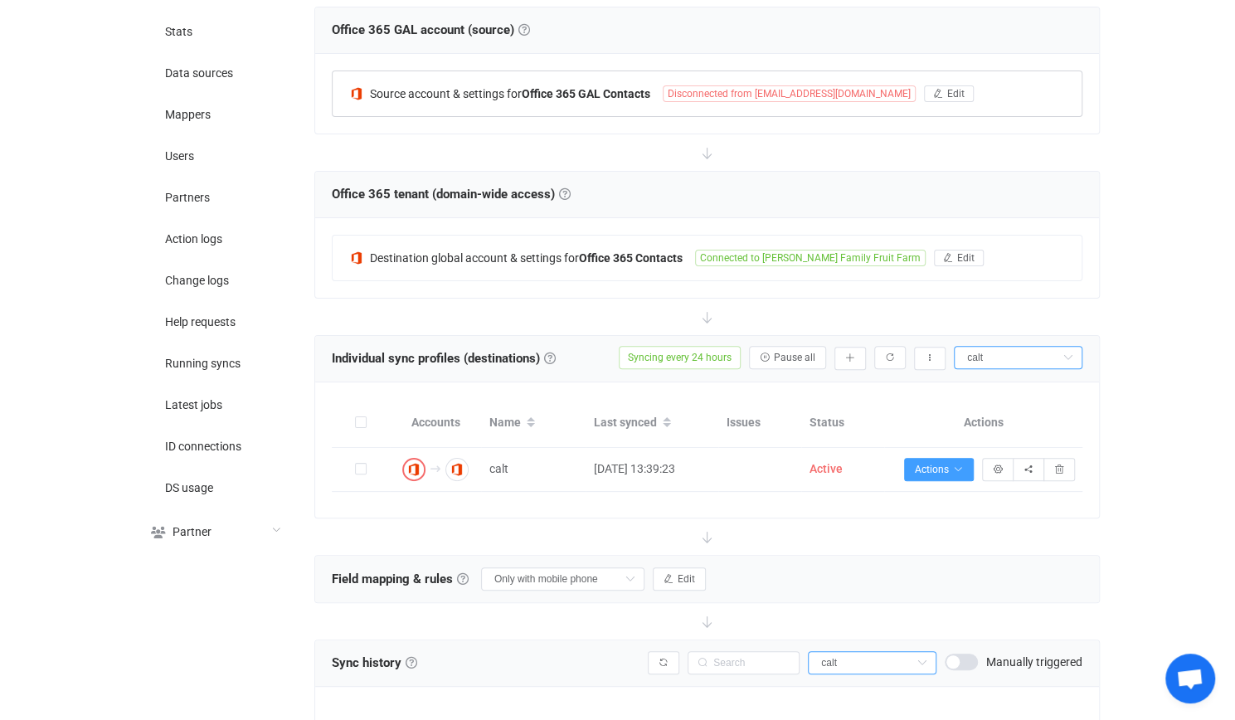
click at [538, 87] on b "Office 365 GAL Contacts" at bounding box center [586, 93] width 129 height 13
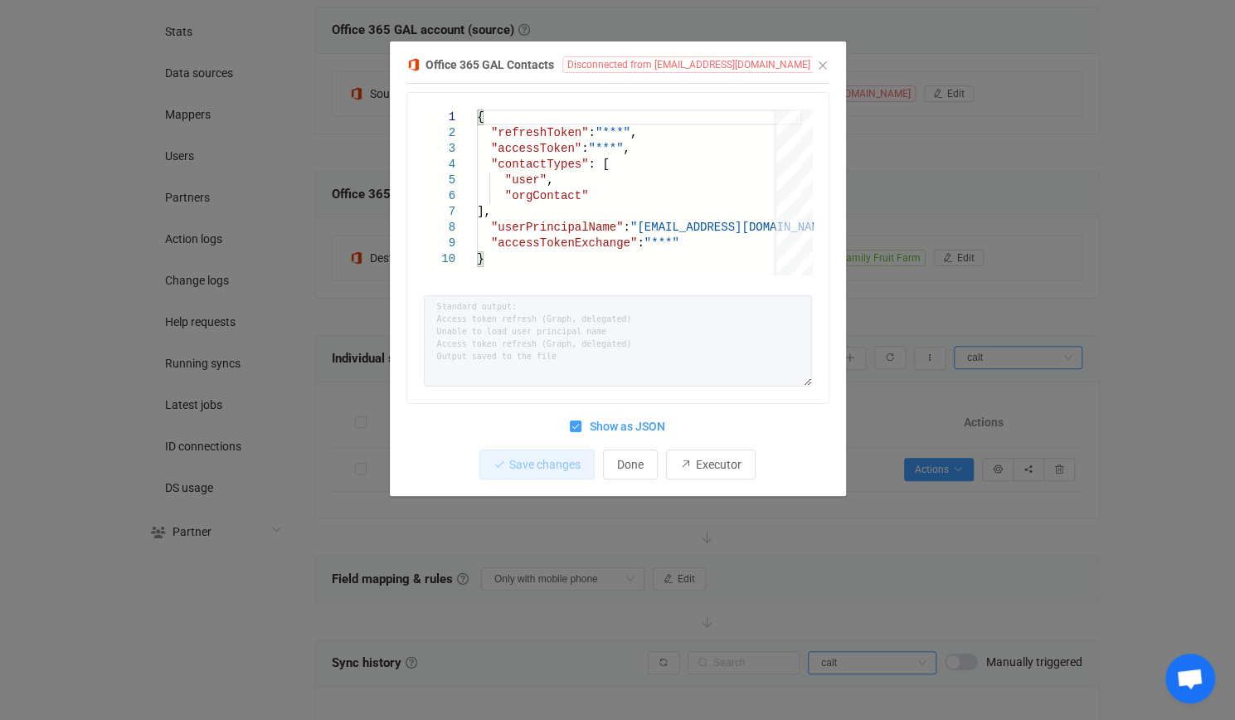
click at [856, 294] on div "Office 365 GAL Contacts Disconnected from it@martinsapples.com 1 2 3 4 5 6 7 8 …" at bounding box center [617, 360] width 1235 height 720
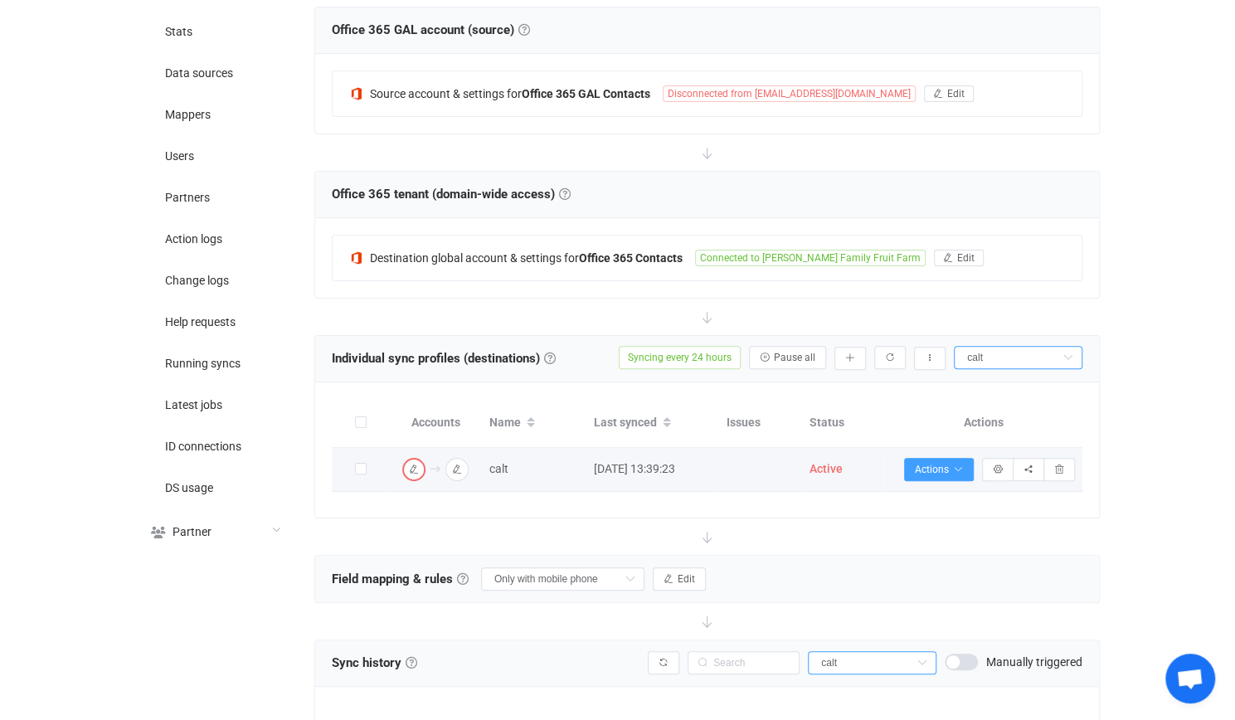
scroll to position [0, 0]
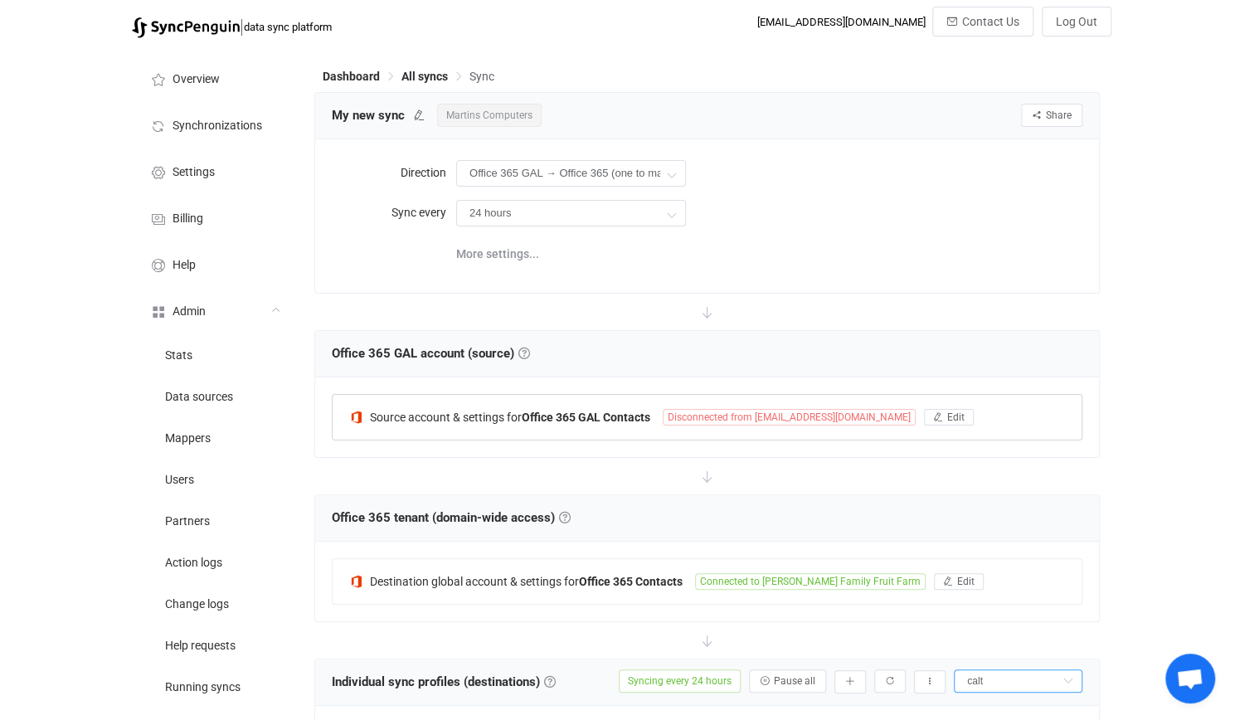
click at [551, 426] on div "Source account & settings for Office 365 GAL Contacts Disconnected from it@mart…" at bounding box center [707, 417] width 749 height 45
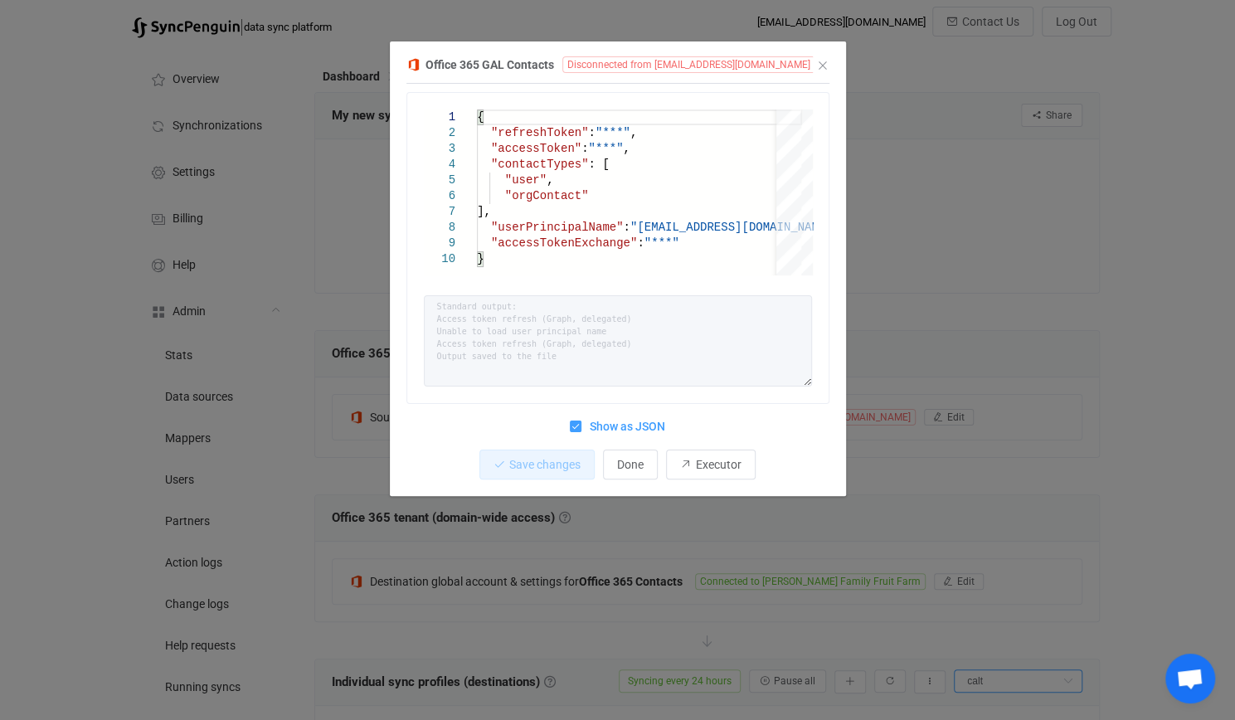
click at [627, 273] on div "dialog" at bounding box center [620, 271] width 286 height 8
click at [640, 426] on span "Show as JSON" at bounding box center [624, 427] width 84 height 16
click at [582, 421] on input "Show as JSON" at bounding box center [582, 421] width 0 height 0
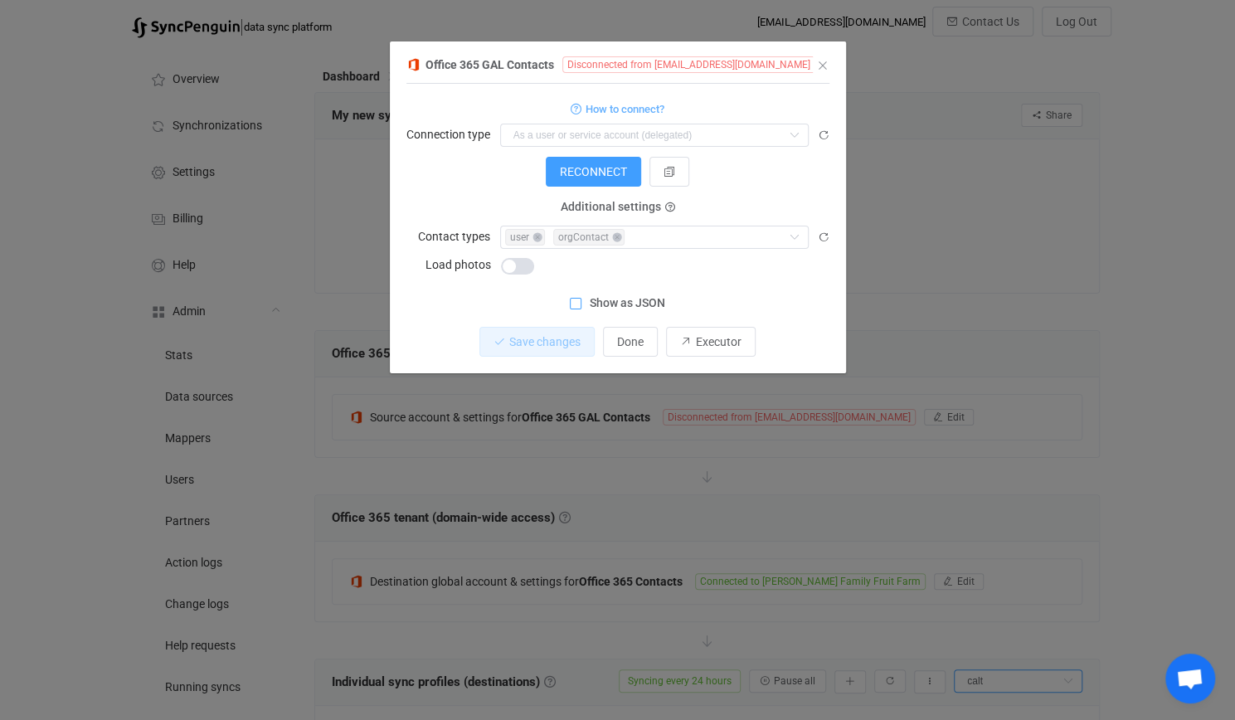
click at [796, 414] on div "Office 365 GAL Contacts Disconnected from it@martinsapples.com 1 { { "refreshTo…" at bounding box center [617, 360] width 1235 height 720
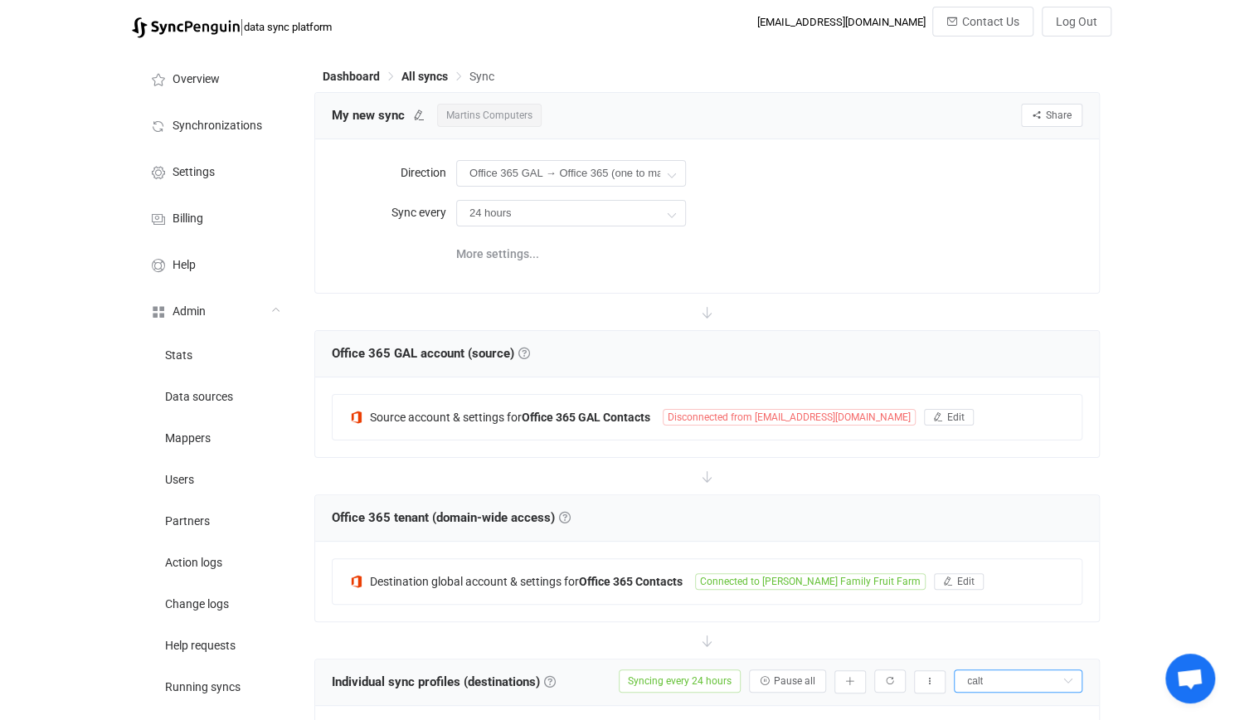
click at [661, 299] on div at bounding box center [707, 312] width 786 height 37
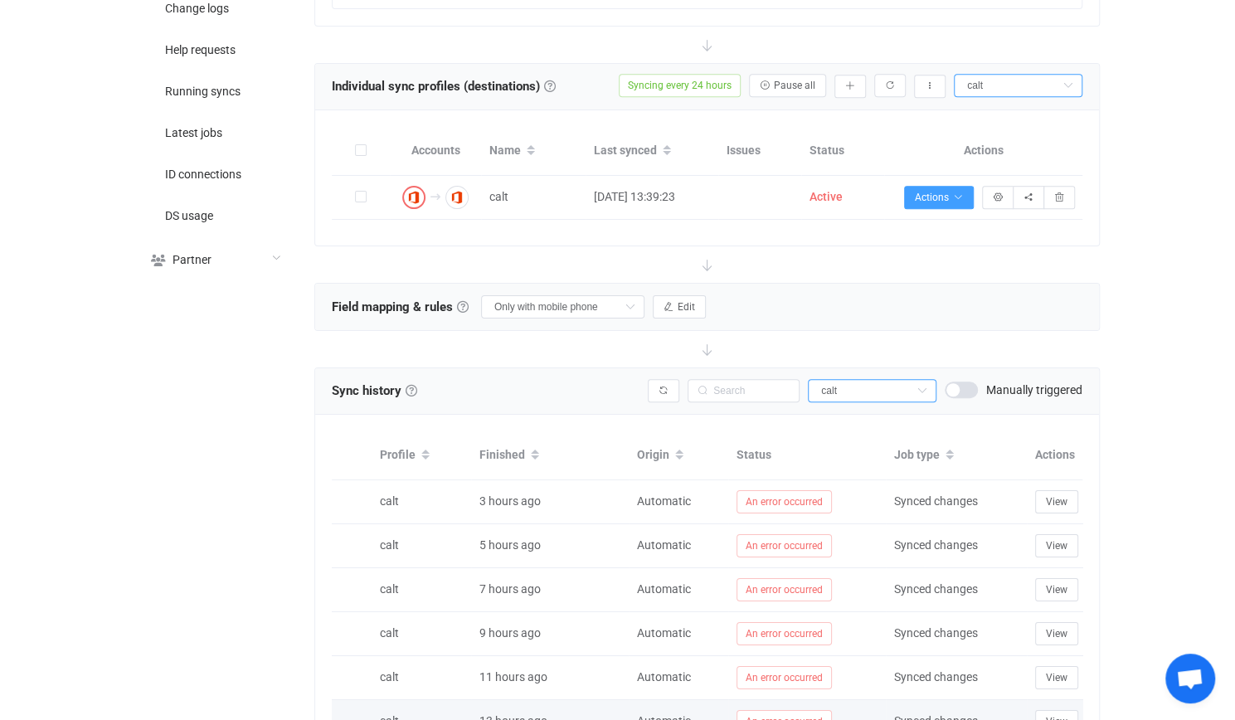
scroll to position [904, 0]
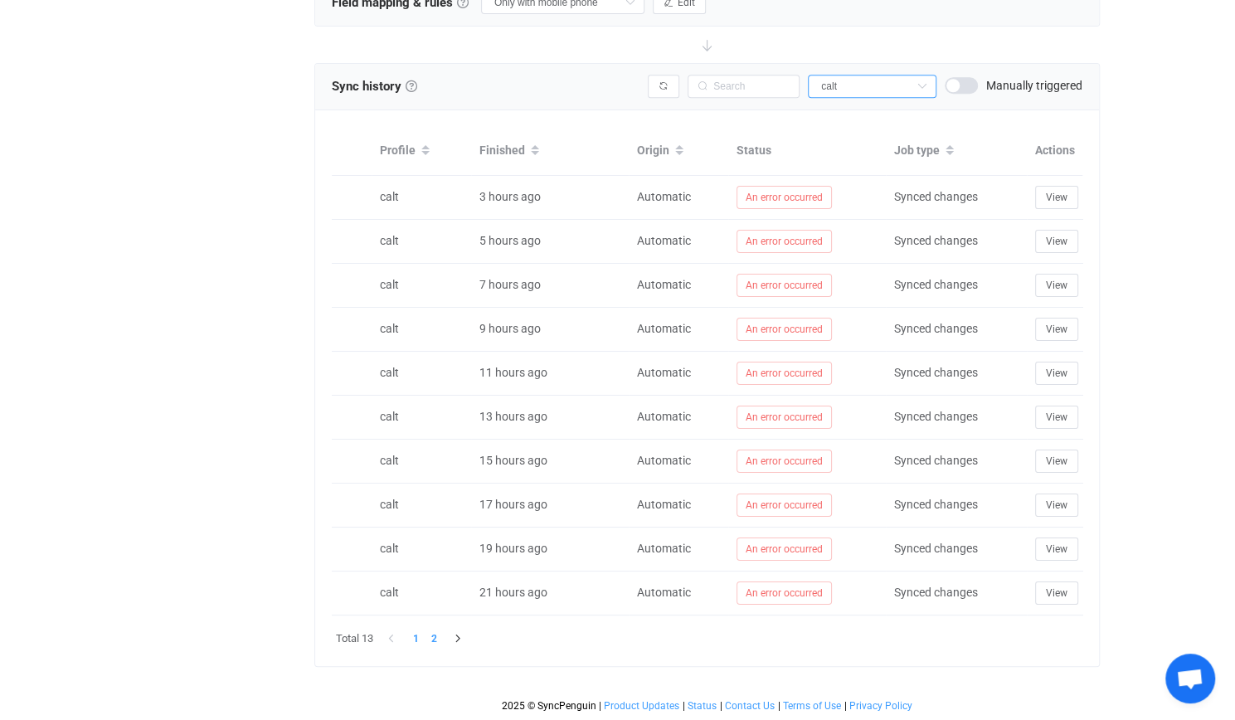
click at [435, 643] on li "2" at bounding box center [434, 639] width 18 height 18
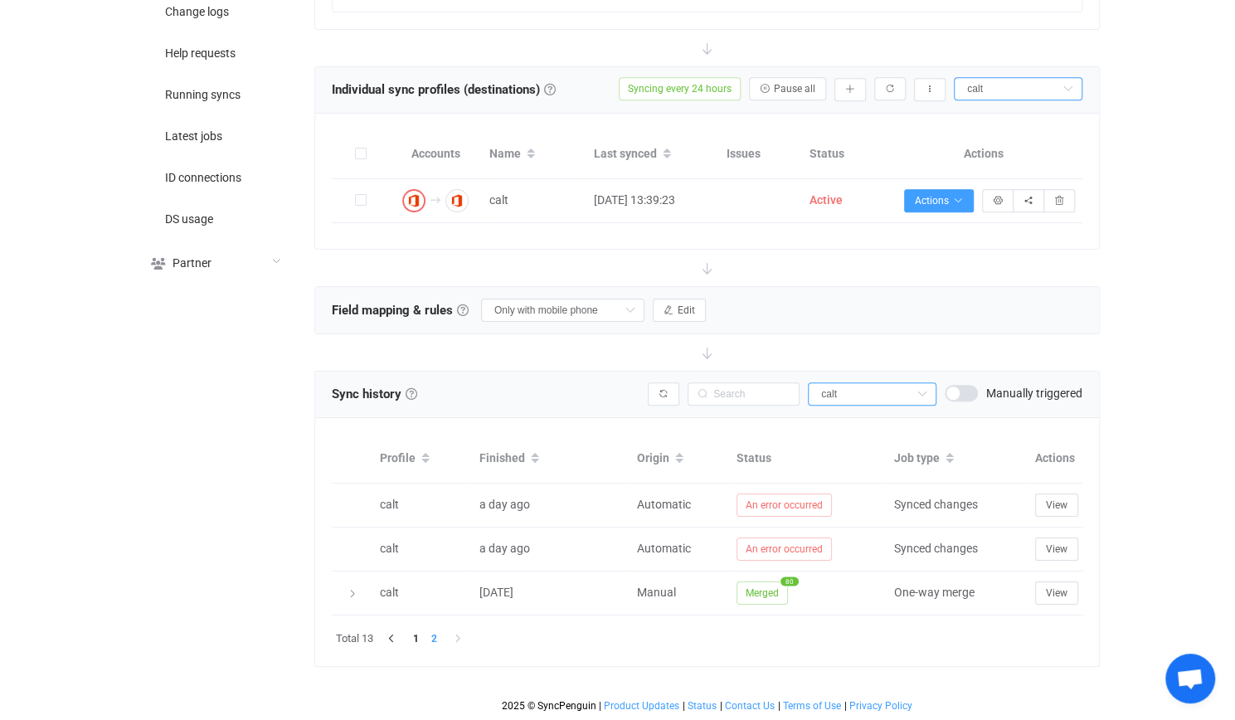
scroll to position [599, 0]
click at [415, 630] on li "1" at bounding box center [416, 639] width 18 height 18
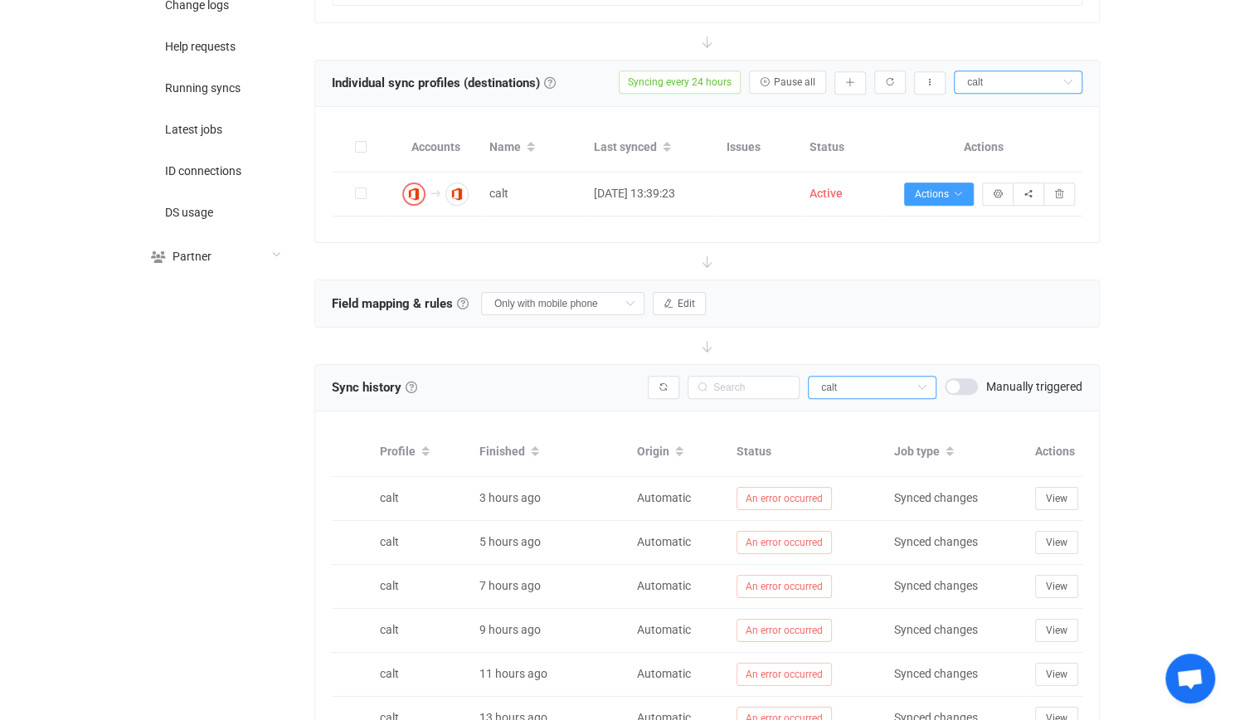
scroll to position [904, 0]
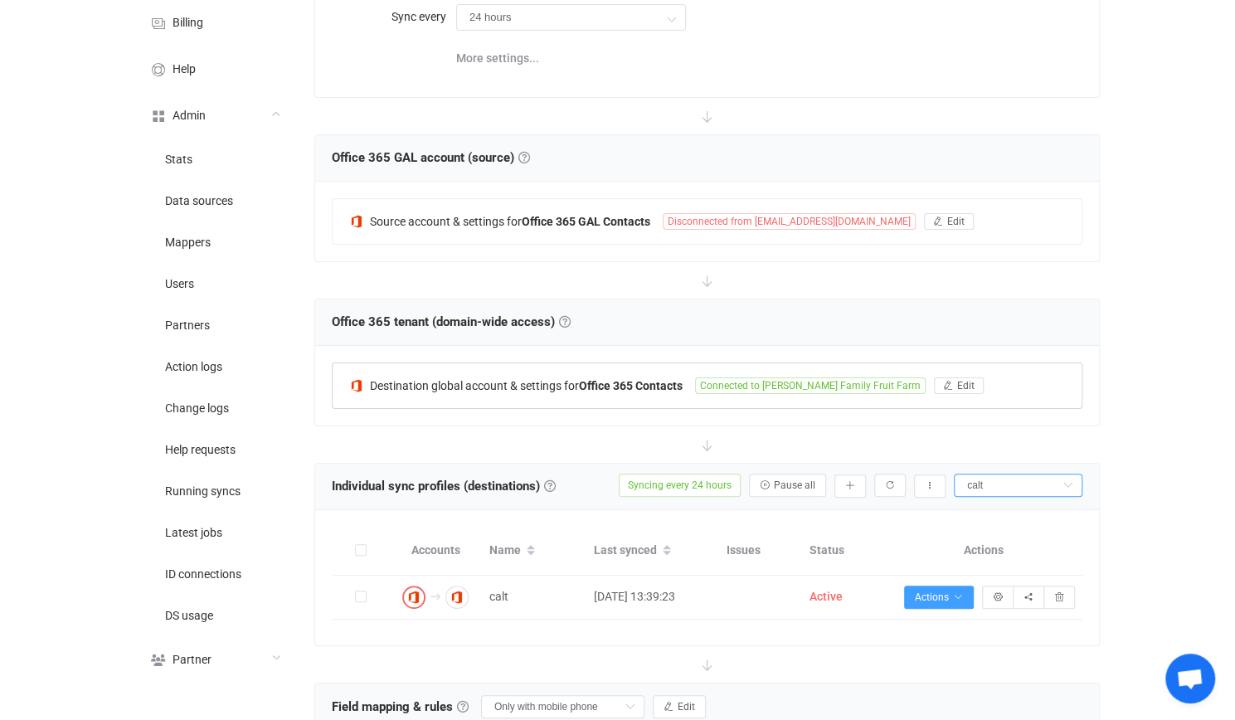
scroll to position [158, 0]
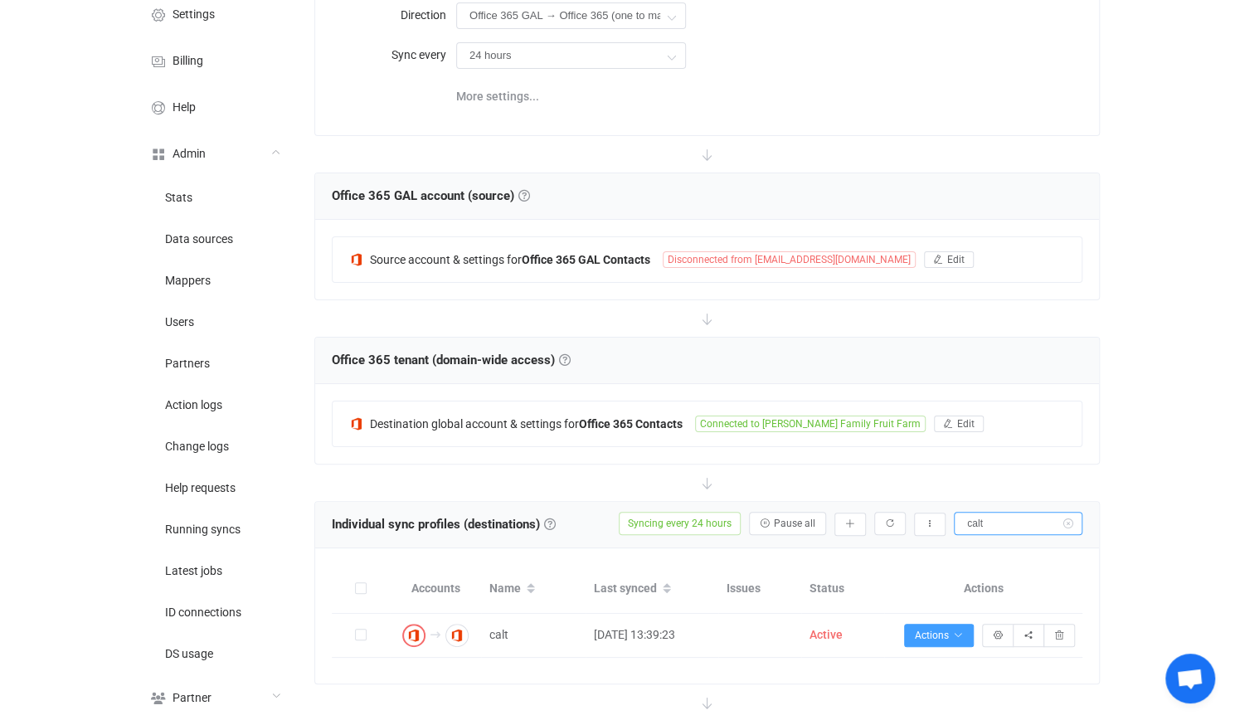
click at [1065, 516] on icon at bounding box center [1068, 523] width 21 height 23
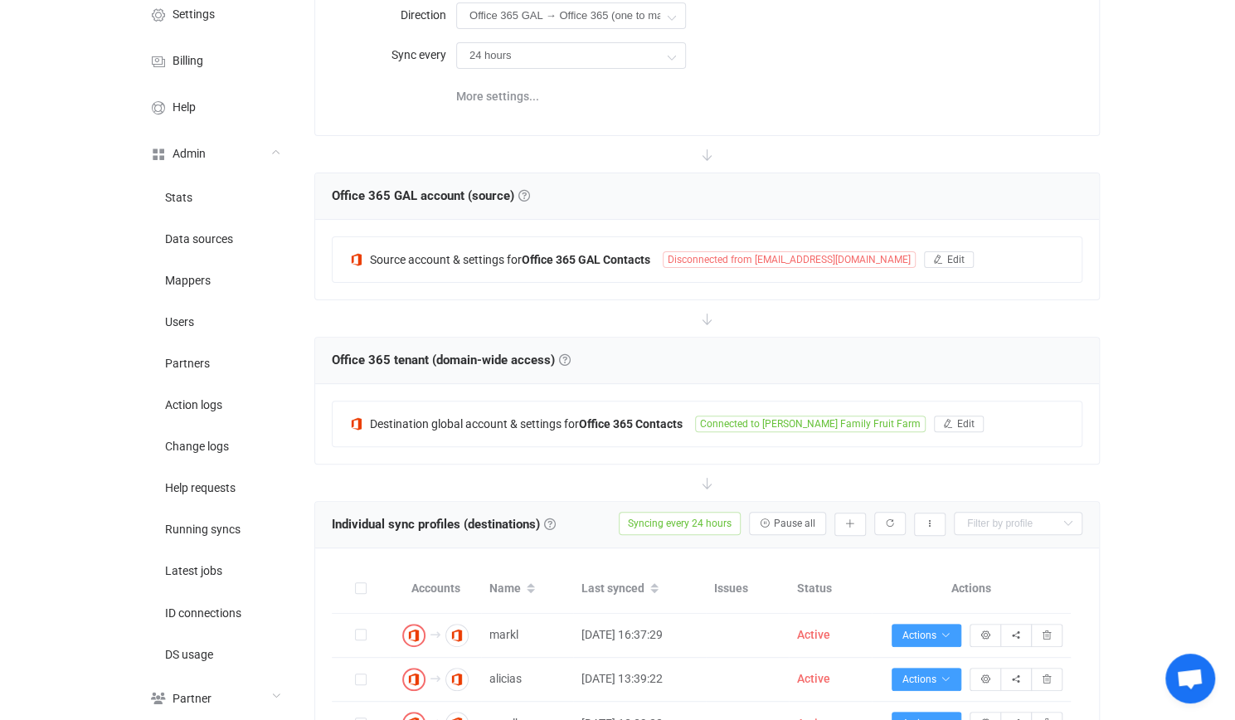
scroll to position [83, 0]
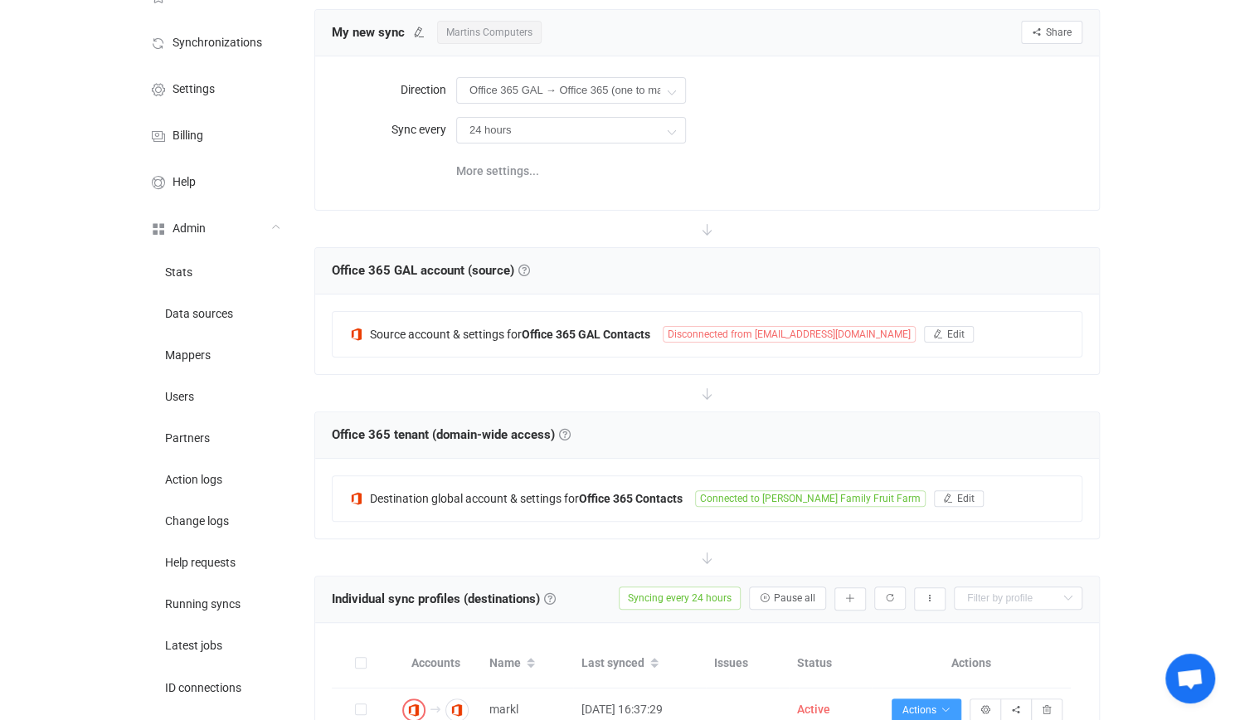
click at [806, 389] on div at bounding box center [707, 393] width 786 height 37
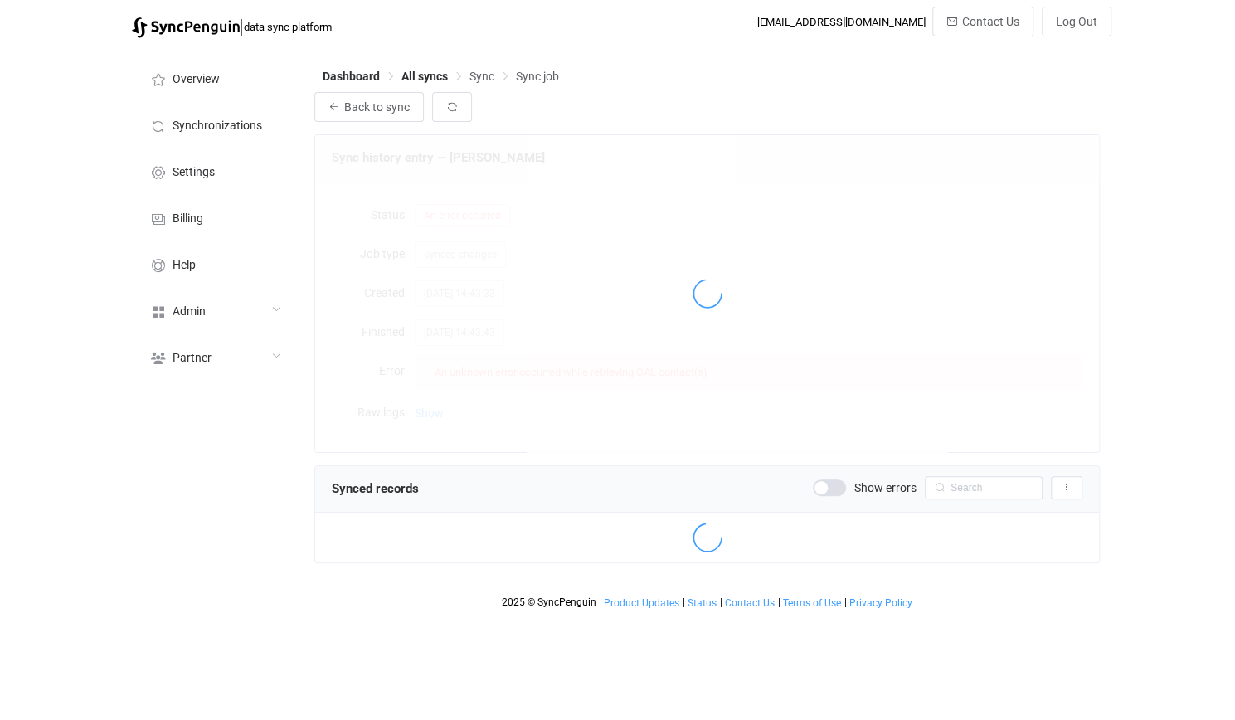
click at [475, 373] on div at bounding box center [707, 293] width 784 height 317
click at [423, 411] on div at bounding box center [707, 293] width 784 height 317
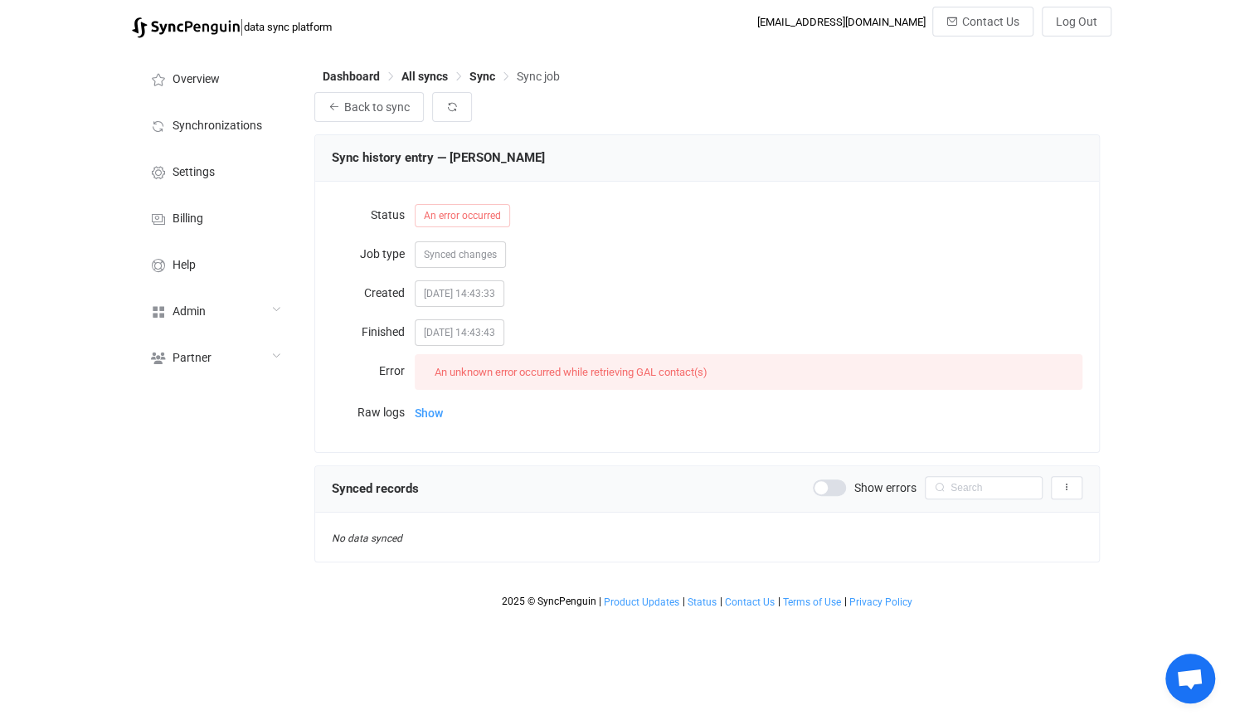
click at [422, 413] on span "Show" at bounding box center [429, 413] width 28 height 33
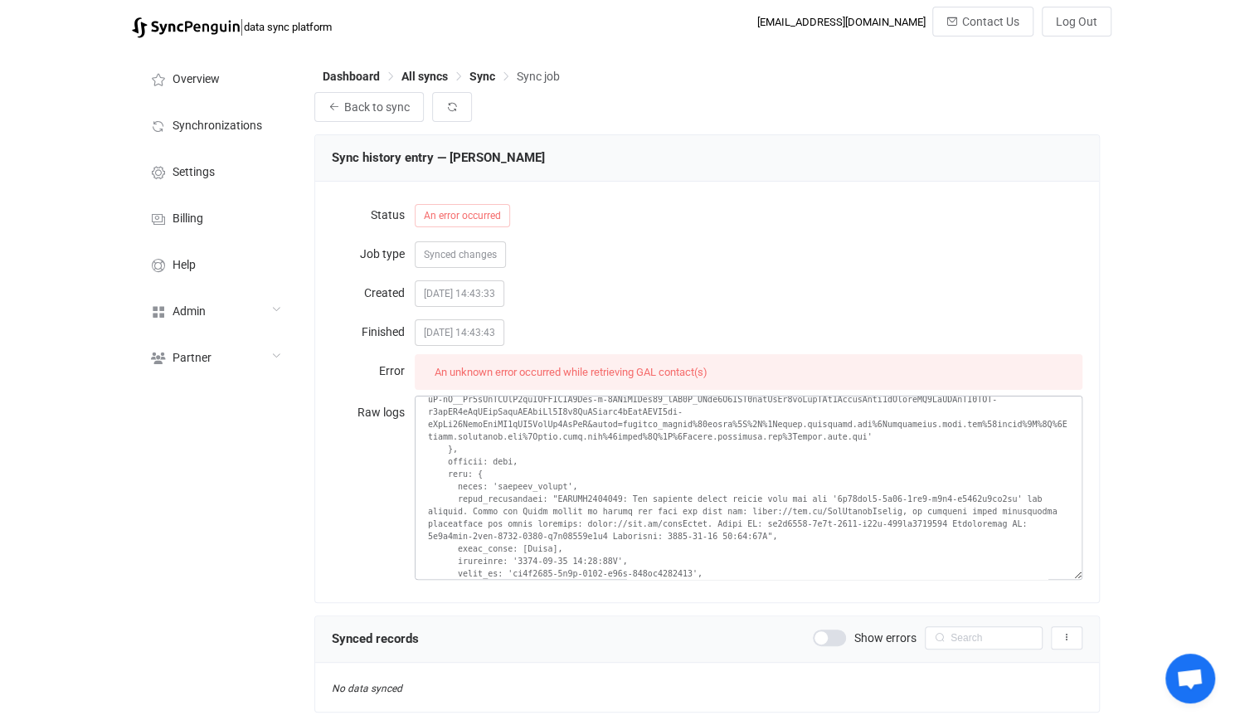
scroll to position [1439, 0]
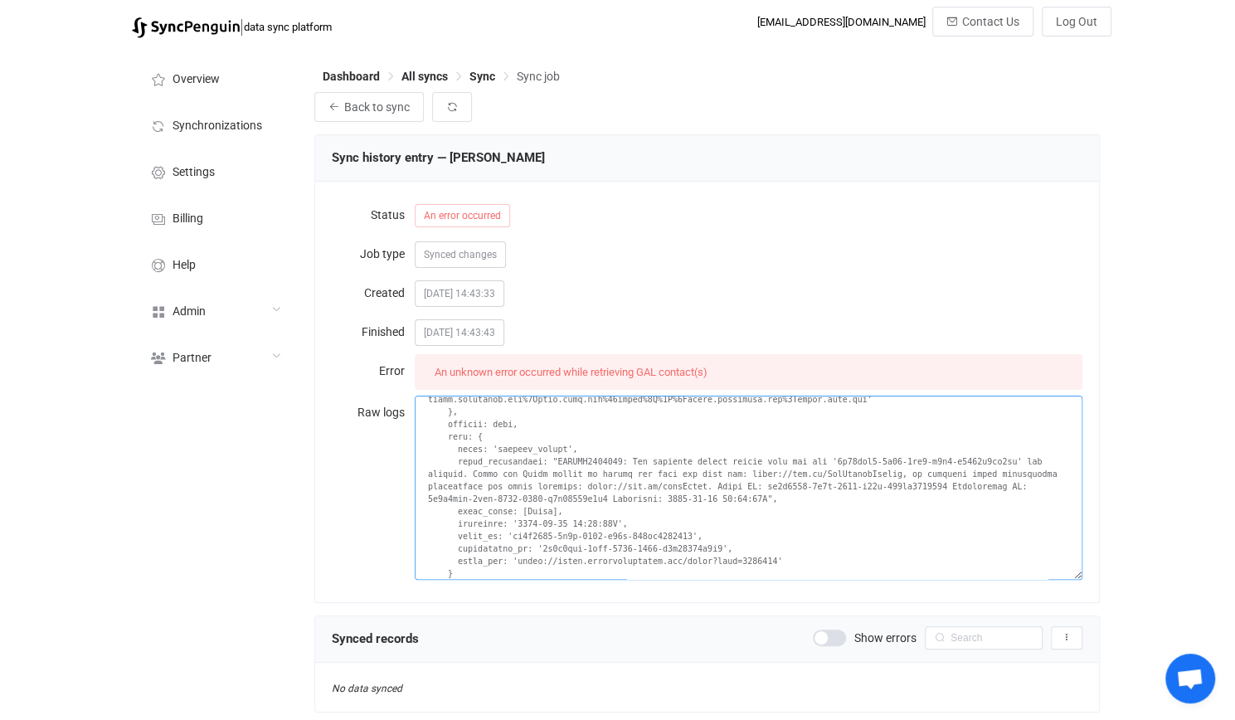
click at [652, 509] on textarea at bounding box center [749, 488] width 668 height 184
click at [828, 460] on textarea at bounding box center [749, 488] width 668 height 184
drag, startPoint x: 828, startPoint y: 460, endPoint x: 942, endPoint y: 459, distance: 114.5
click at [942, 459] on textarea at bounding box center [749, 488] width 668 height 184
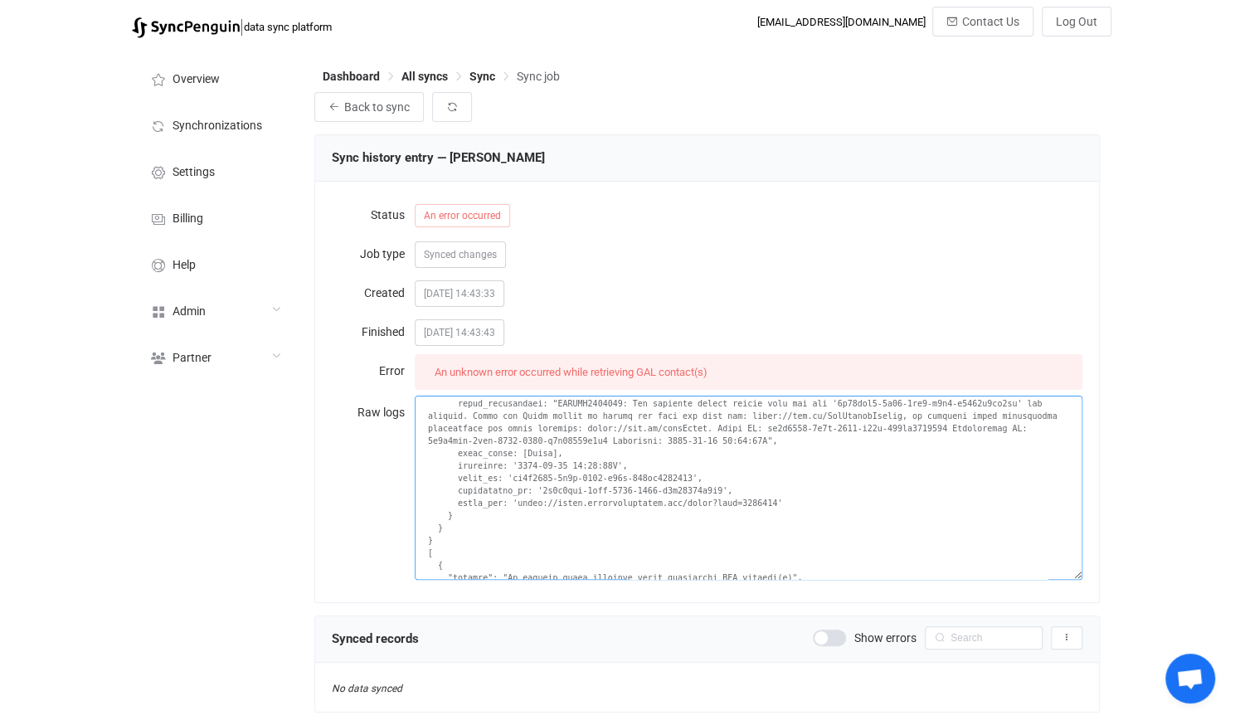
scroll to position [1604, 0]
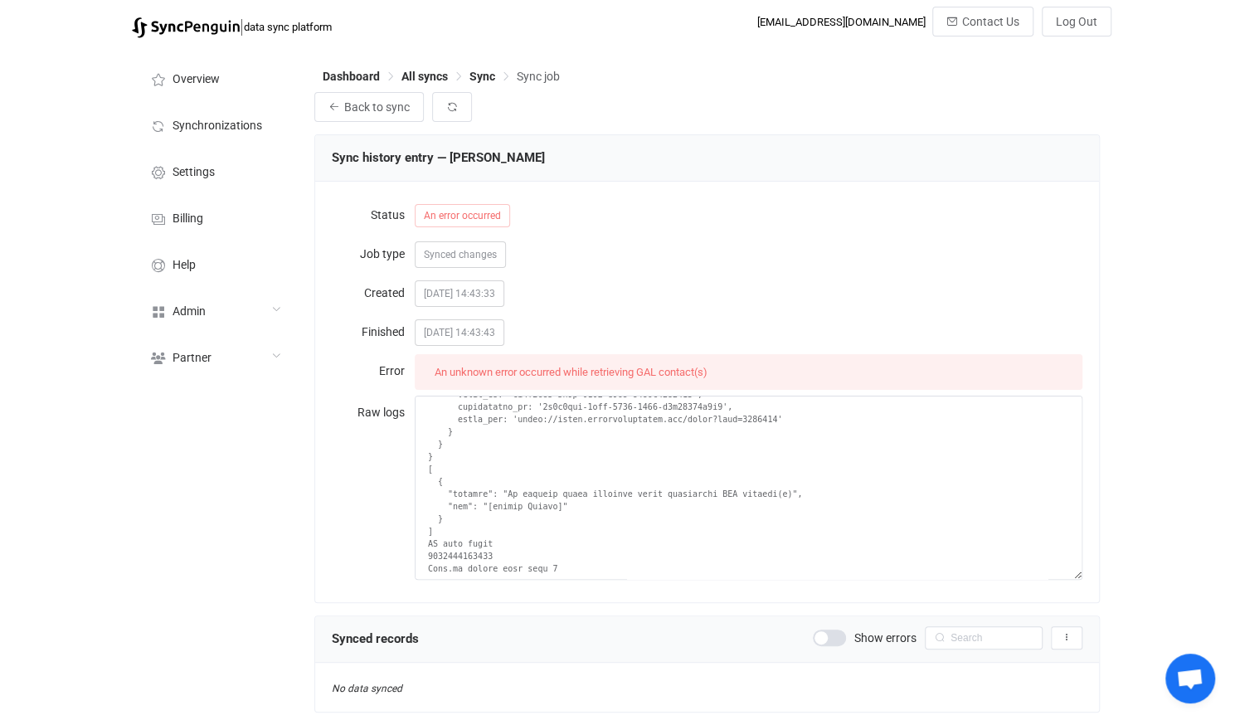
click at [808, 236] on form "Status An error occurred Job type Synced changes Created 2025-10-14 14:43:33 Fi…" at bounding box center [707, 389] width 751 height 382
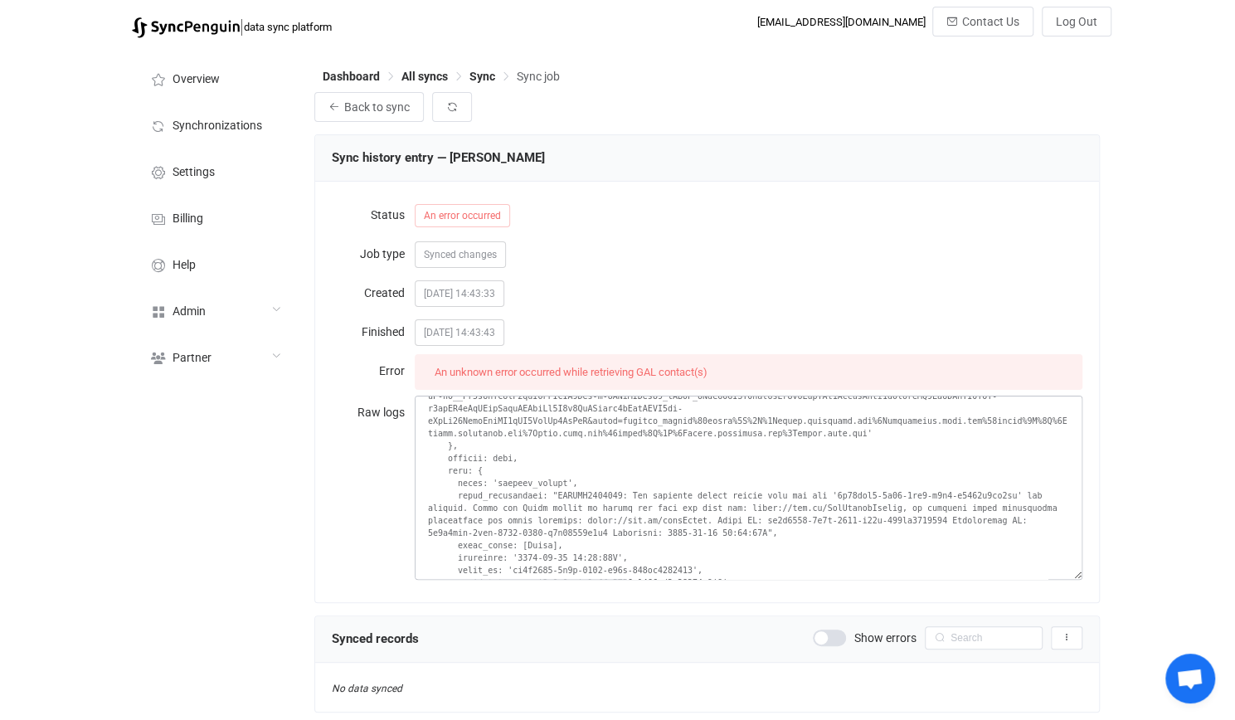
scroll to position [1439, 0]
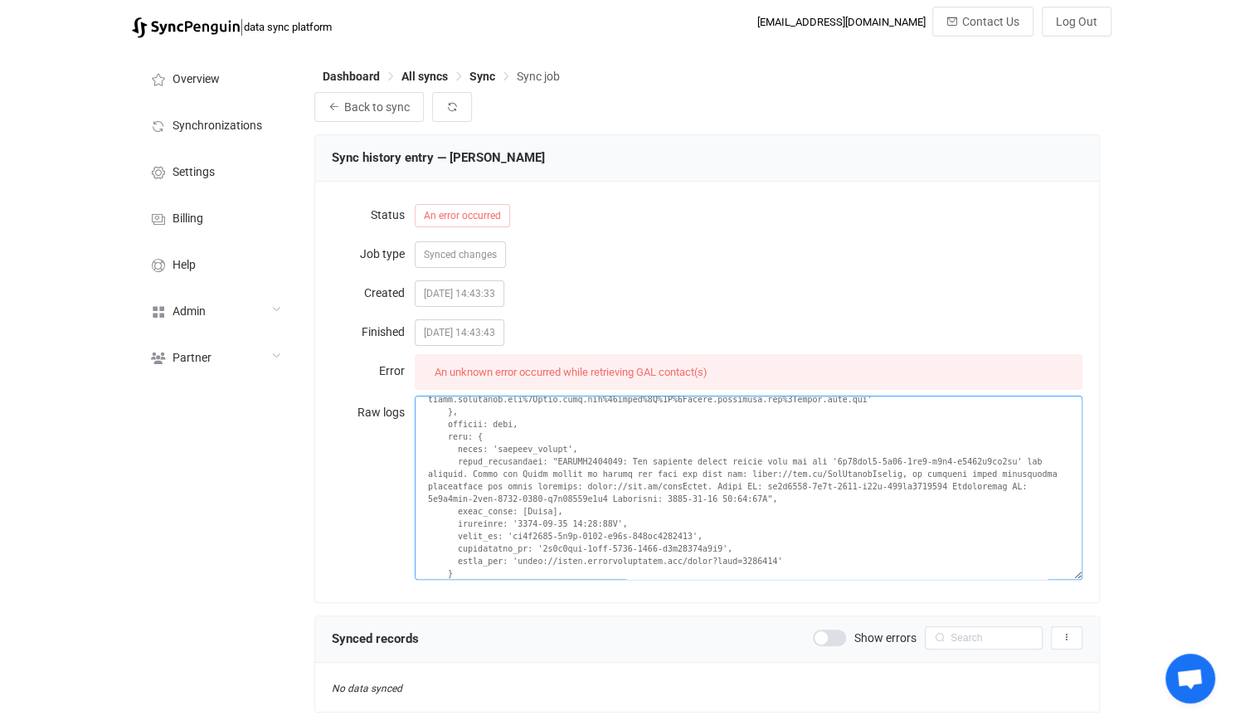
click at [832, 457] on textarea at bounding box center [749, 488] width 668 height 184
drag, startPoint x: 832, startPoint y: 457, endPoint x: 957, endPoint y: 462, distance: 125.4
click at [957, 462] on textarea at bounding box center [749, 488] width 668 height 184
click at [217, 299] on div "Admin" at bounding box center [215, 310] width 166 height 46
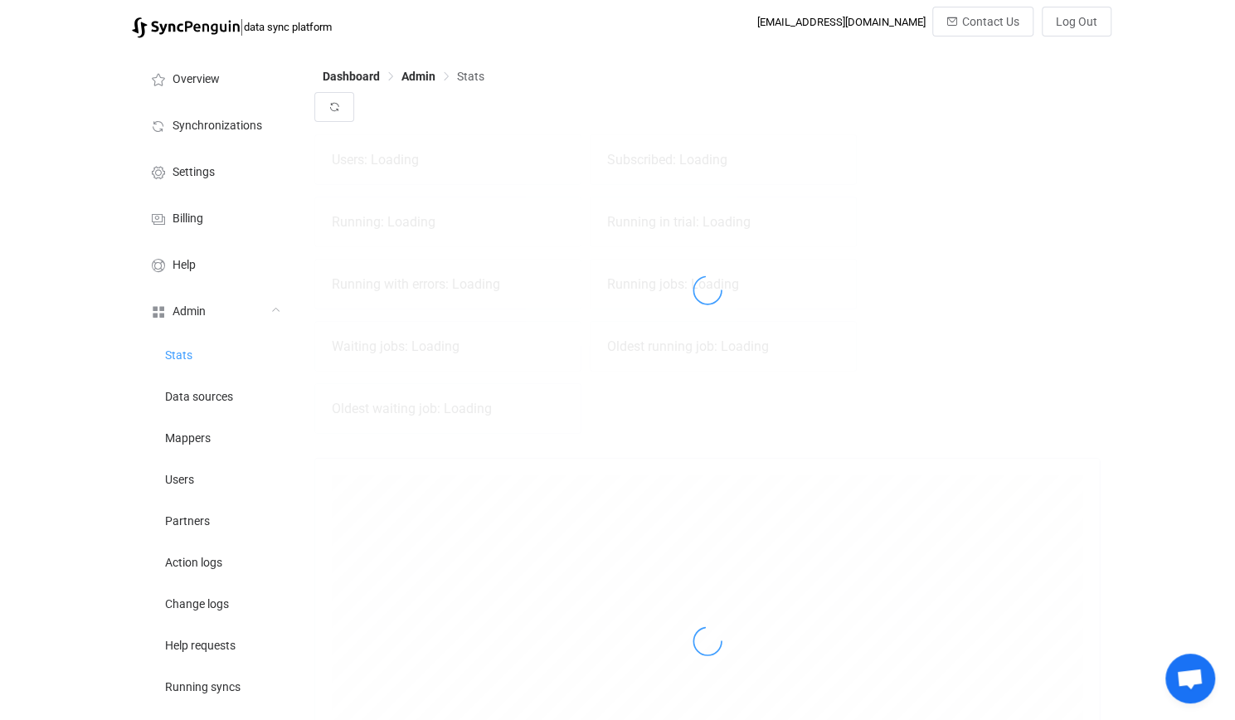
scroll to position [366, 786]
click at [572, 261] on div at bounding box center [707, 289] width 786 height 311
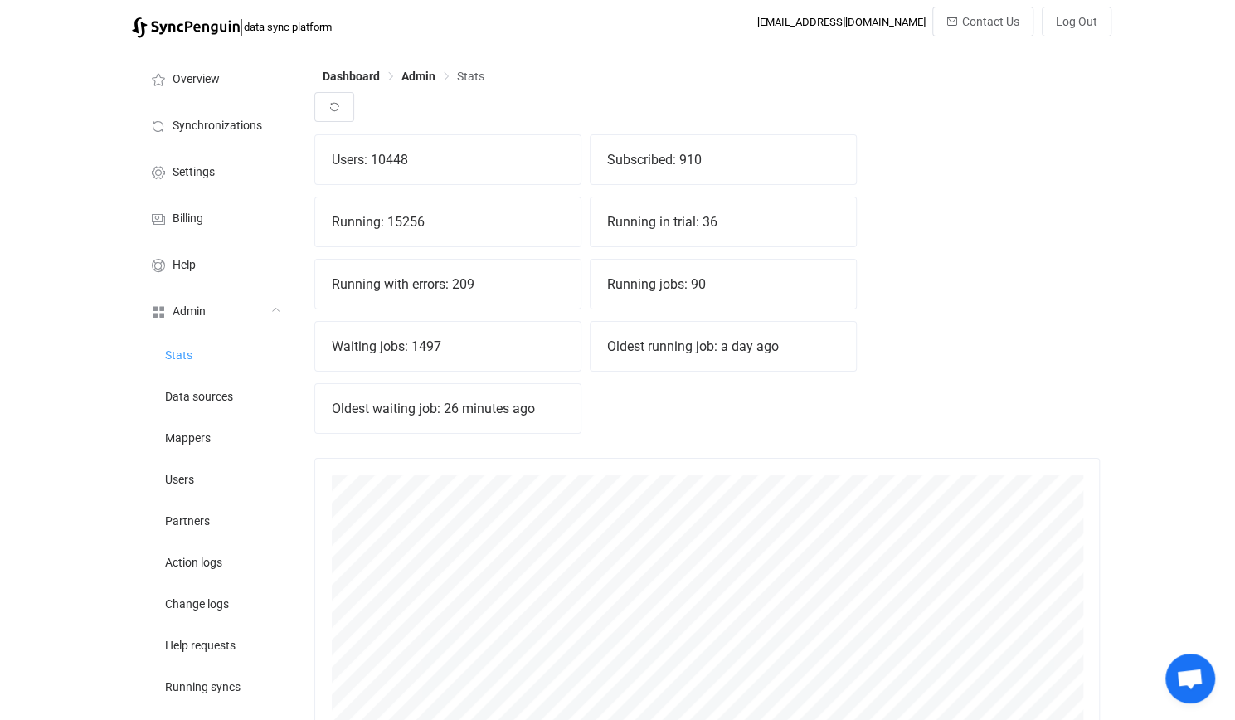
click at [458, 285] on div "Running with errors: 209" at bounding box center [447, 284] width 265 height 49
click at [567, 256] on div "Users: 10448 Subscribed: 910 Running: 15256 Running in trial: 36 Running with e…" at bounding box center [707, 289] width 786 height 311
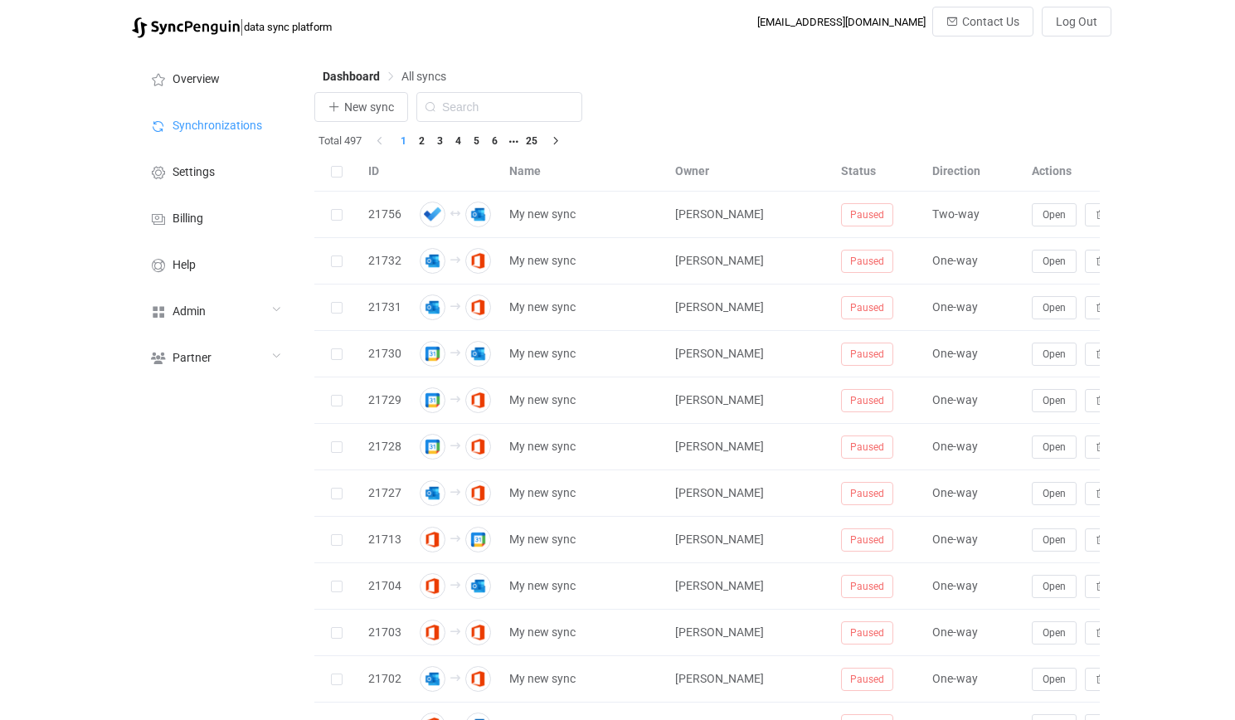
drag, startPoint x: 0, startPoint y: 0, endPoint x: 519, endPoint y: 108, distance: 530.4
click at [519, 104] on div at bounding box center [707, 606] width 786 height 1029
click at [518, 118] on input "text" at bounding box center [499, 107] width 166 height 30
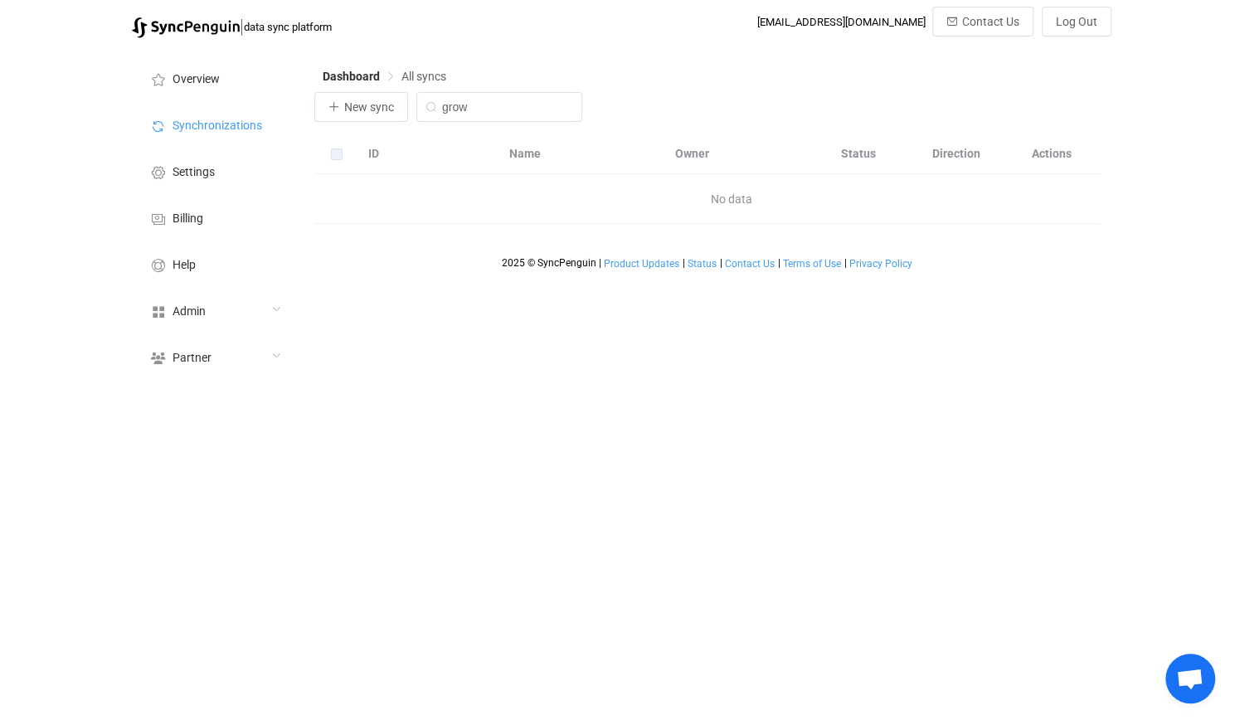
click at [534, 100] on div "Dashboard All syncs New sync grow ID Name Owner Status Direction Actions No dat…" at bounding box center [709, 217] width 806 height 342
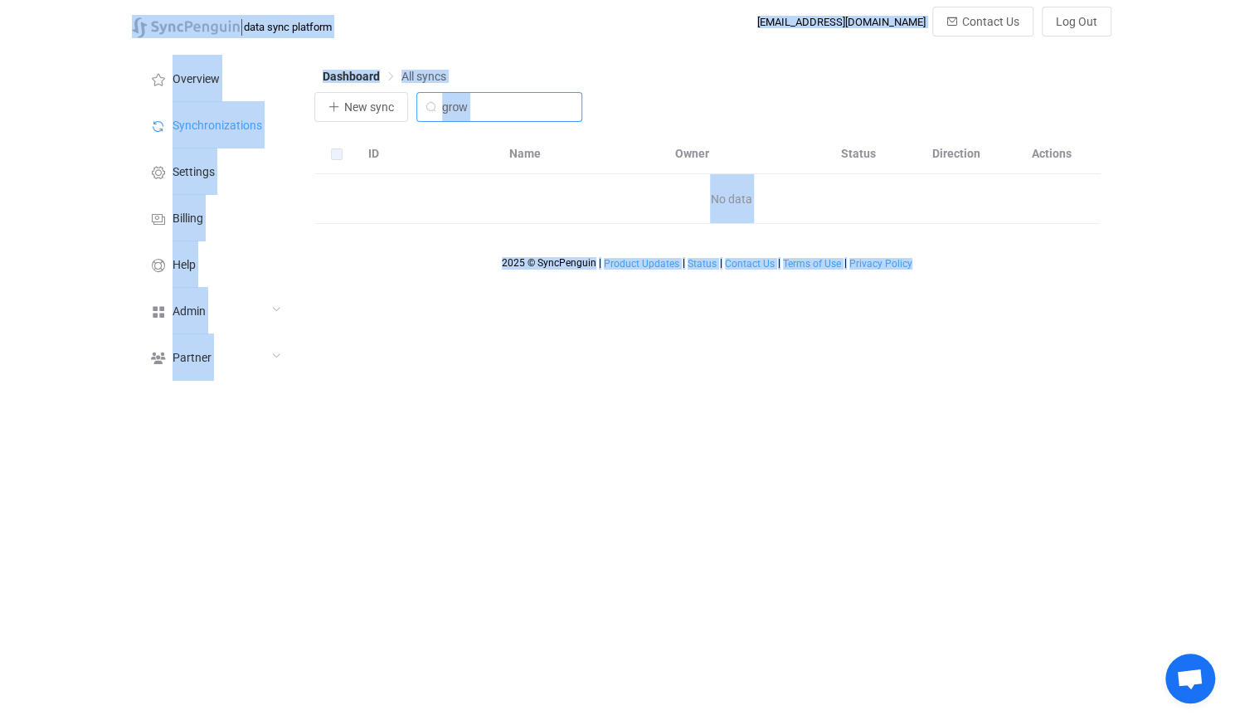
click at [529, 110] on input "grow" at bounding box center [499, 107] width 166 height 30
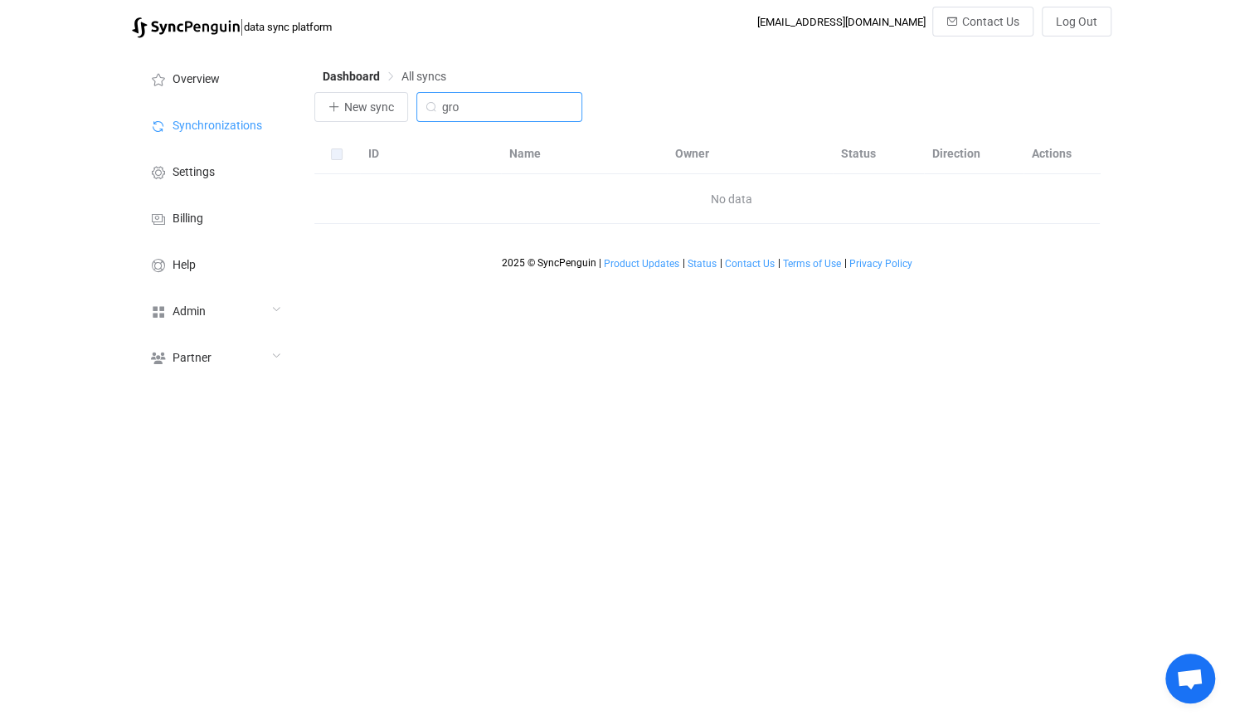
type input "grow"
click at [227, 318] on div "Admin" at bounding box center [215, 310] width 166 height 46
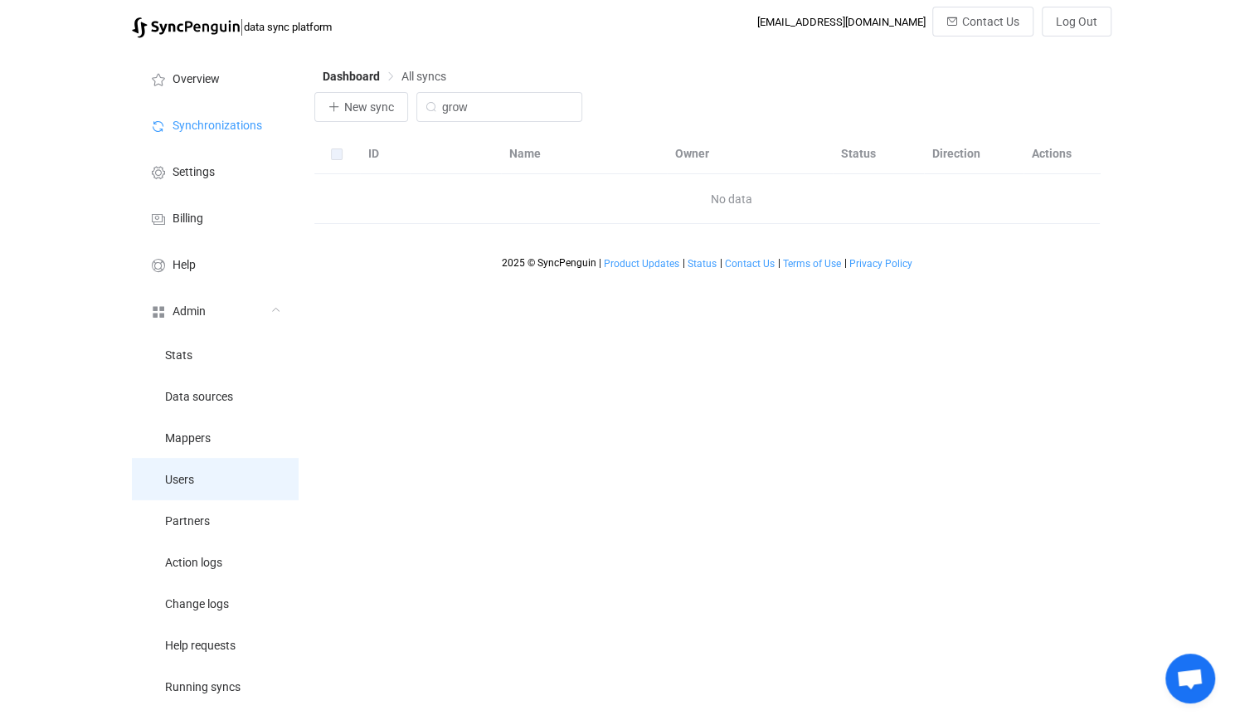
click at [211, 489] on li "Users" at bounding box center [215, 478] width 166 height 41
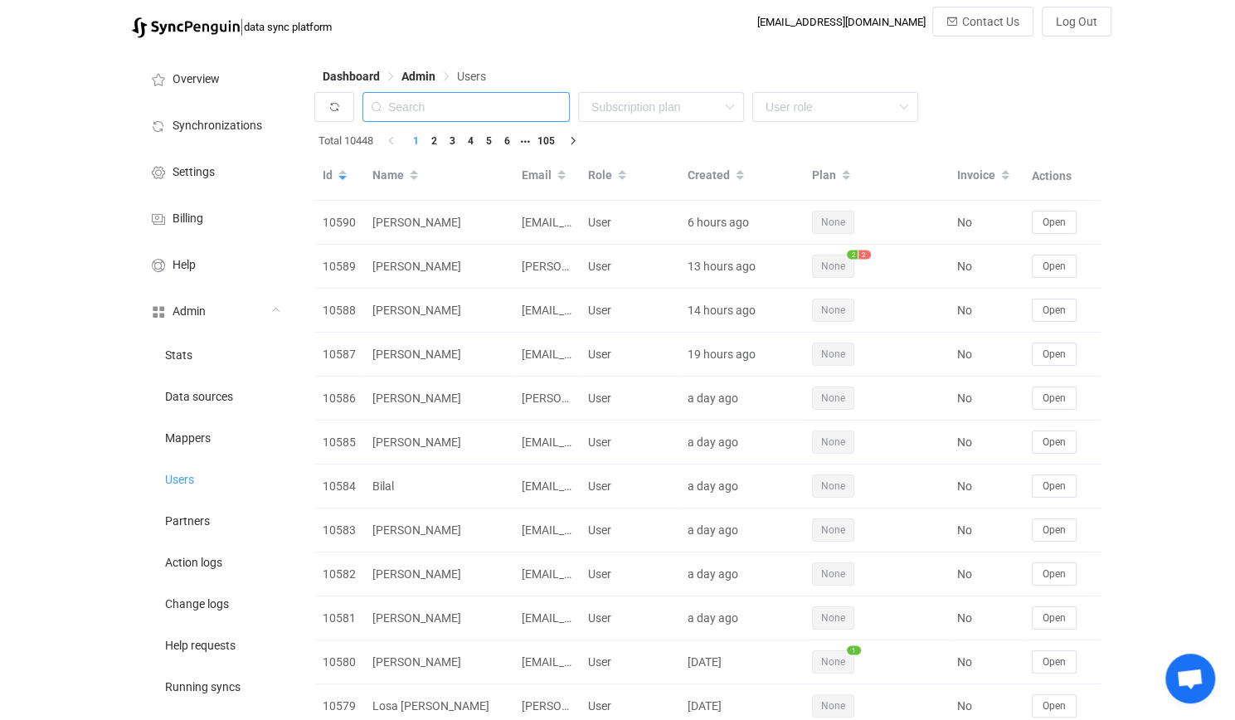
click at [467, 107] on input "text" at bounding box center [466, 107] width 207 height 30
type input "grow"
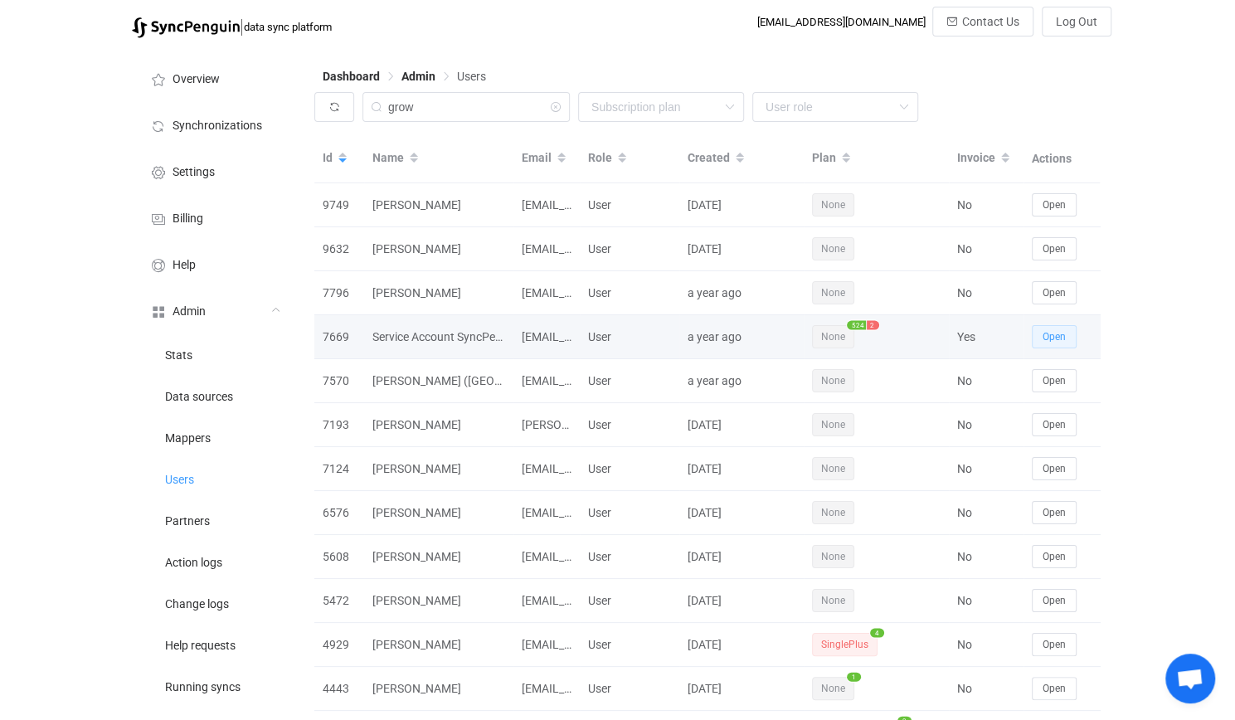
click at [1043, 340] on span "Open" at bounding box center [1054, 337] width 23 height 12
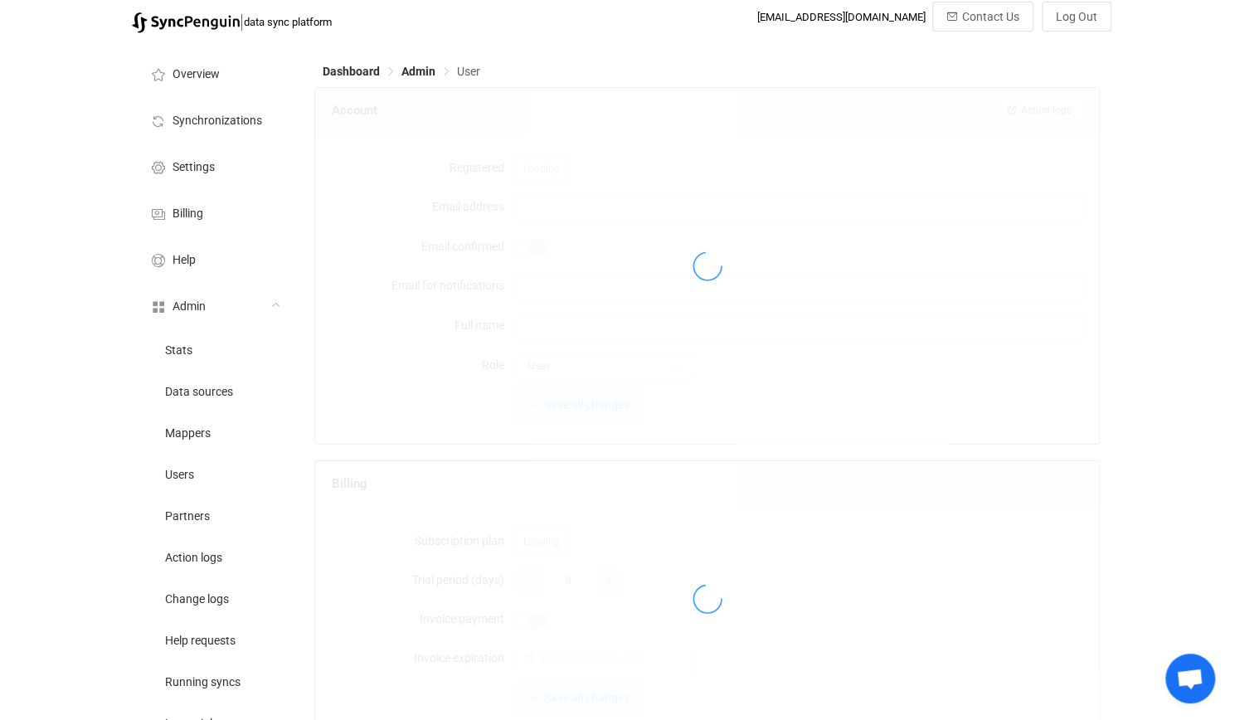
type input "svc.syncpenguin@growersunited.nl"
type input "Service Account SyncPenguin"
type input "14"
type input "2026-05-22"
type input "1000"
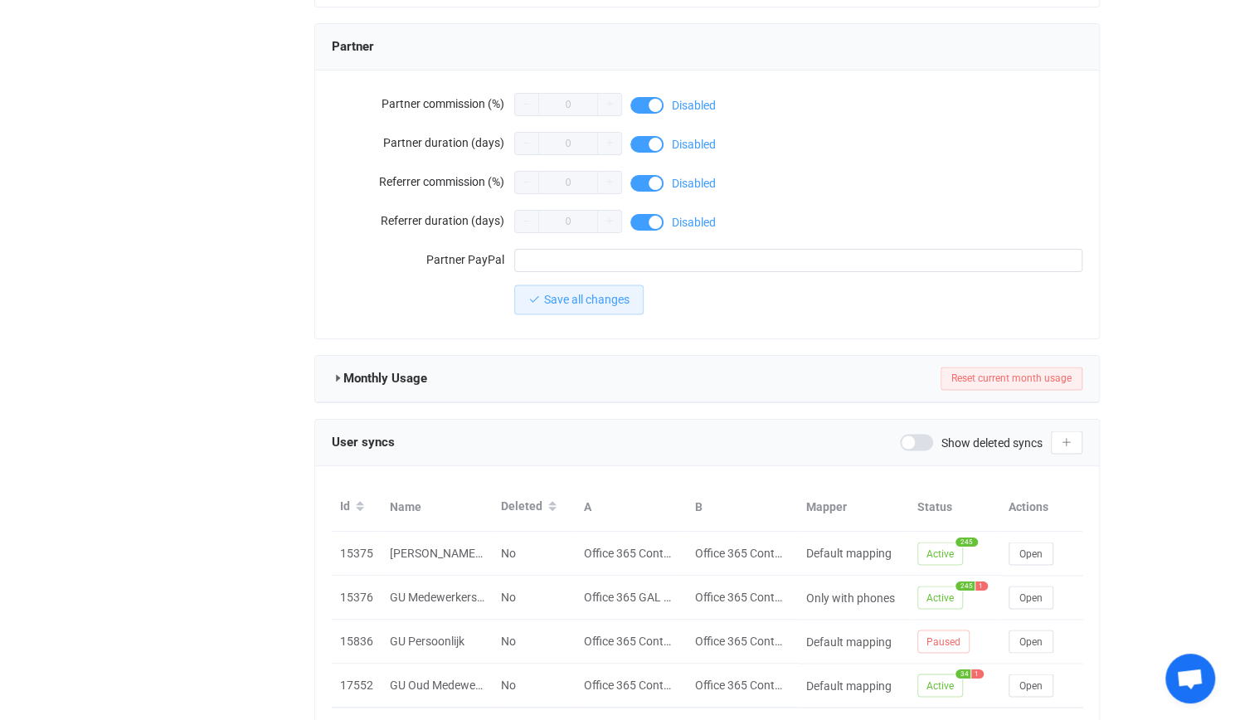
scroll to position [1508, 0]
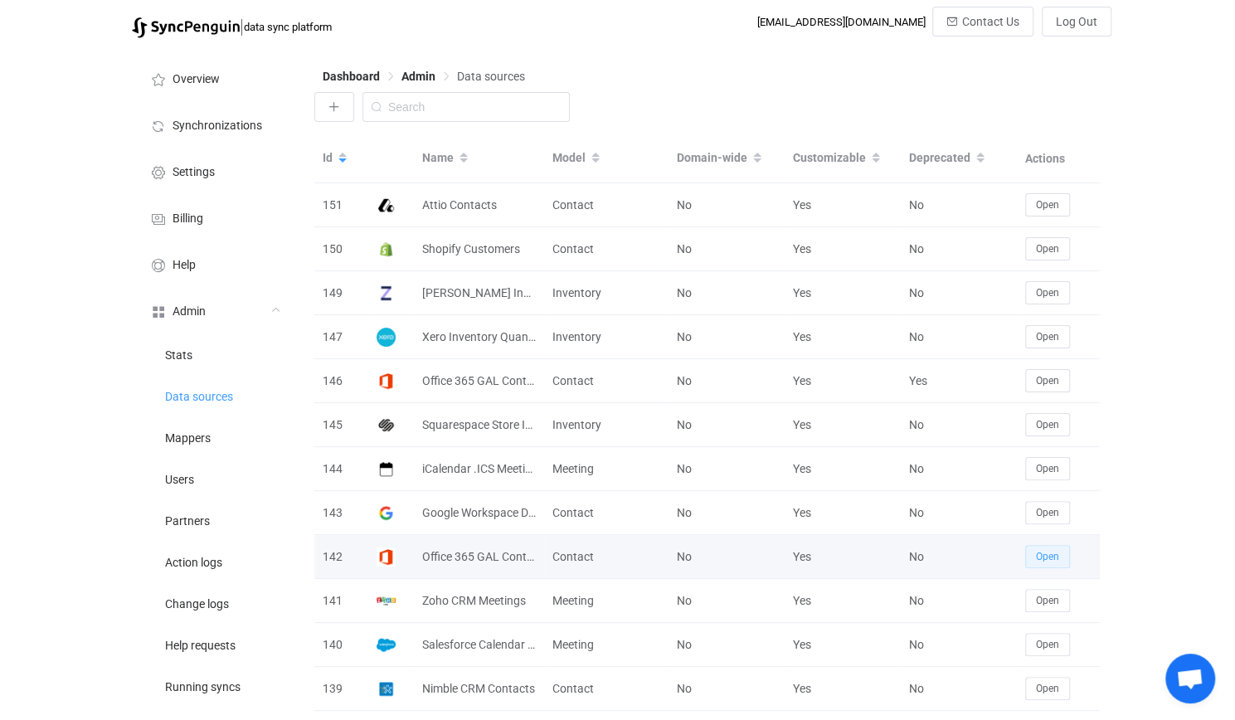
click at [1045, 555] on span "Open" at bounding box center [1047, 557] width 23 height 12
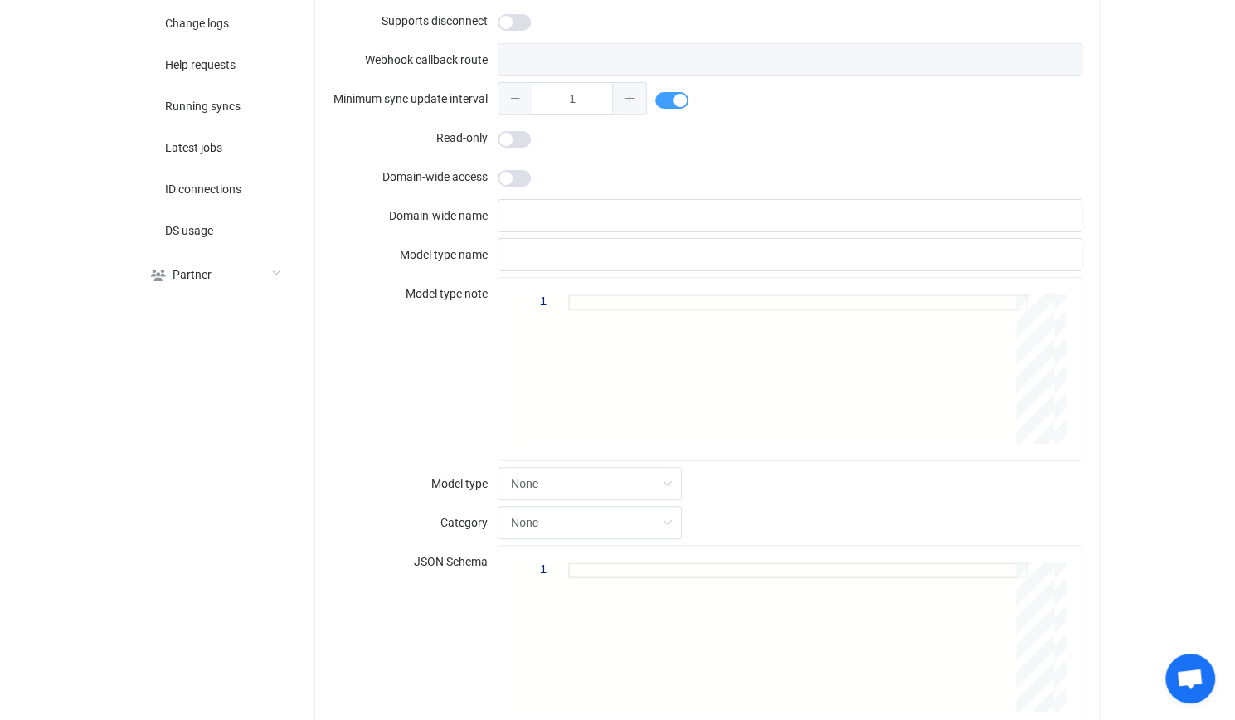
type input "Office 365 GAL Contacts"
type input "exchange microsoft 365 ms365 outlook gal global address list group"
type input "500"
type input "[URL][DOMAIN_NAME]"
type input "45"
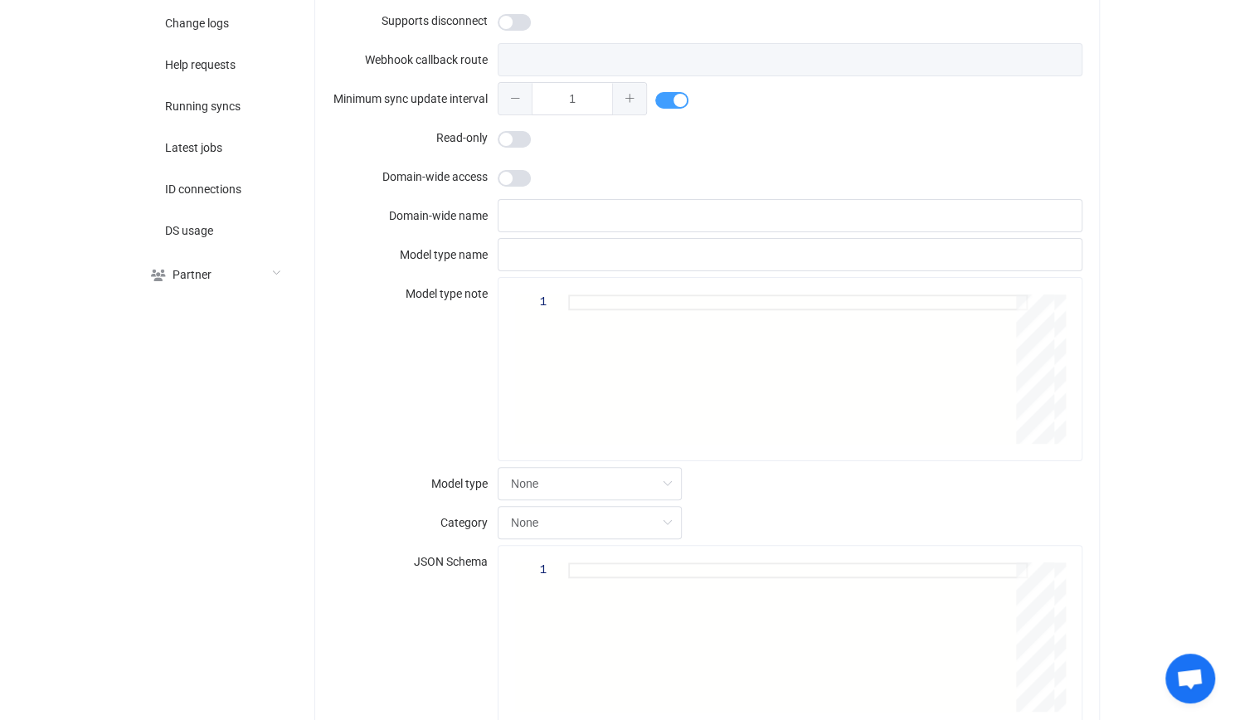
type input "30"
type input "Users and org. contacts"
type textarea "Can be used to sync: <br/> <br/> • Tenant users.<br/> • Organizational contacts…"
type input "Contact"
type input "Contacts"
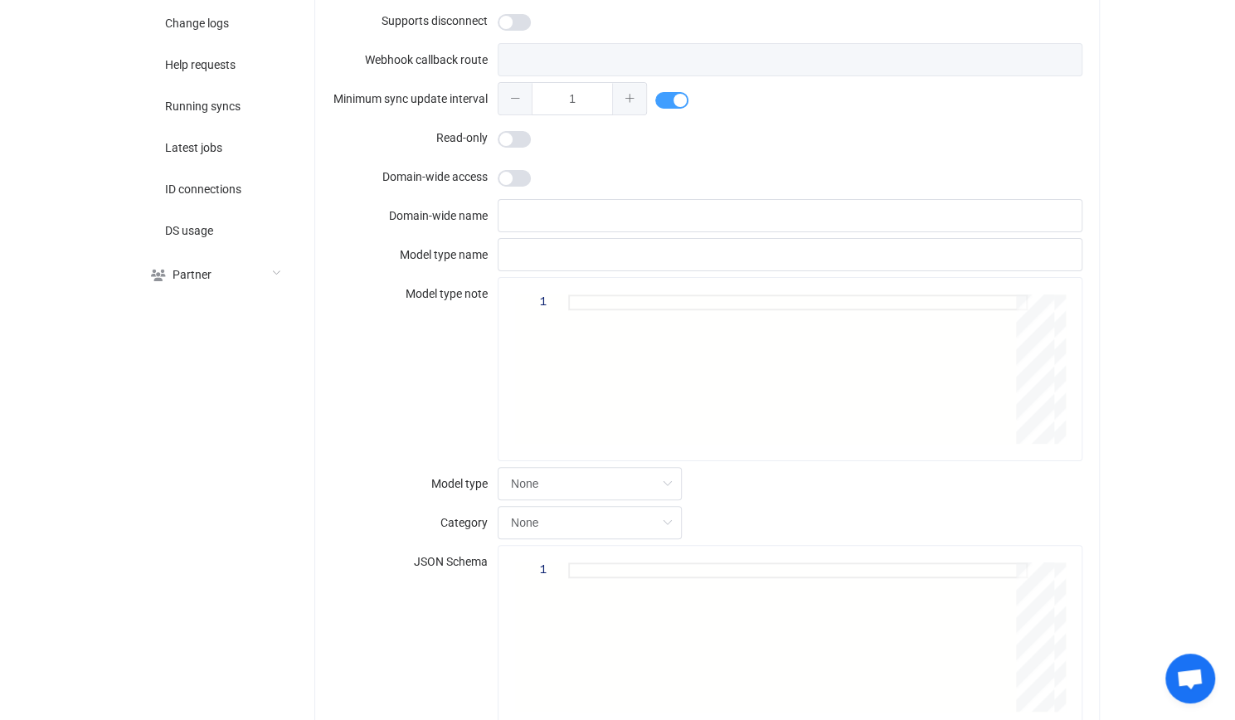
type textarea "{ "type": "object", "additionalProperties": false, "required": [ ], "properties…"
type textarea "There are two types of connection: *delegated* (as a user or service account) o…"
type input "Office 365 GAL"
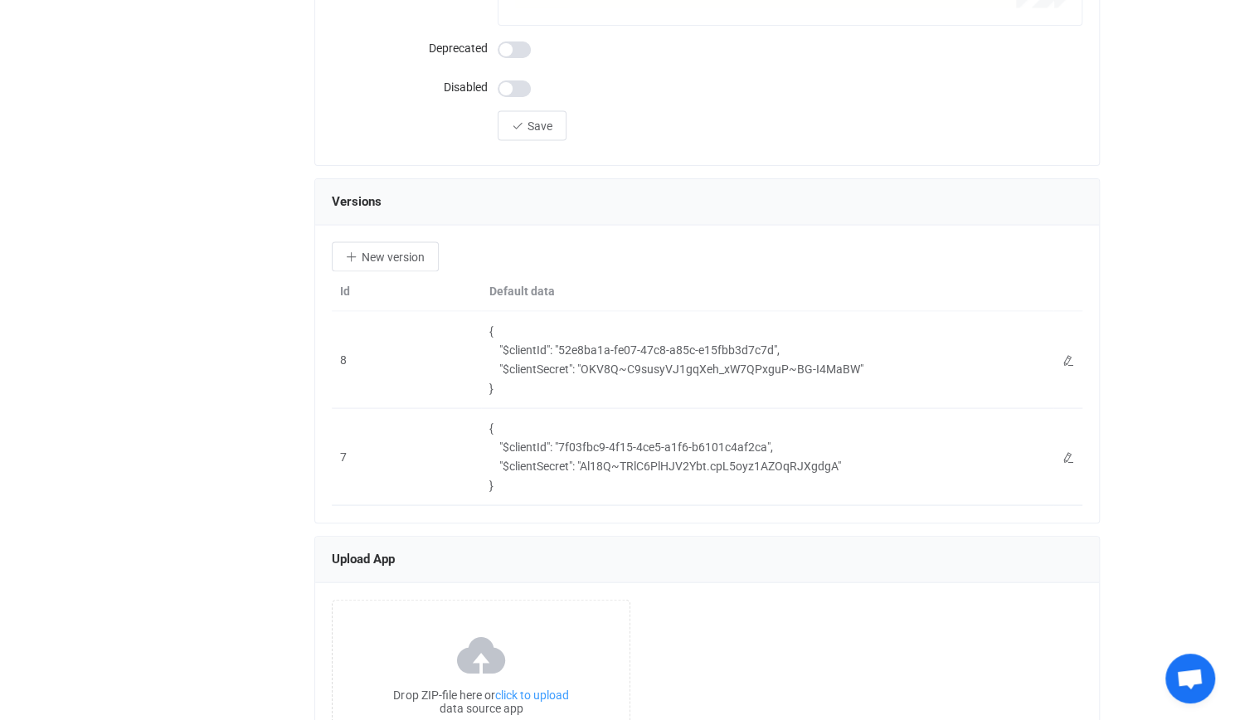
scroll to position [1848, 0]
